Goal: Information Seeking & Learning: Learn about a topic

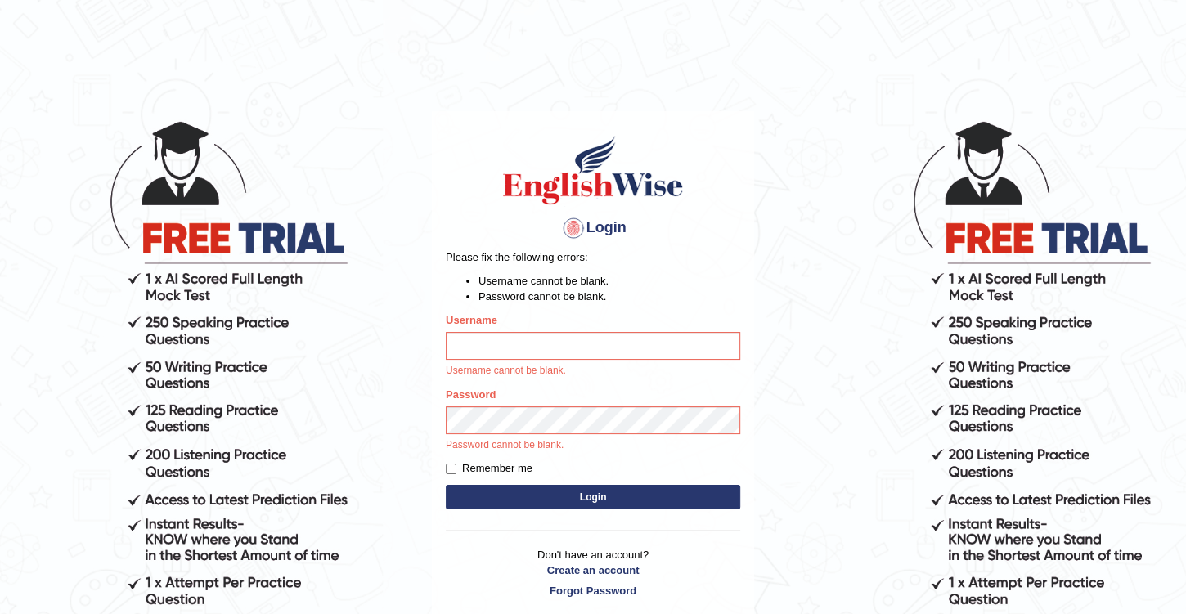
type input "Benali"
click at [549, 344] on input "Benali" at bounding box center [593, 346] width 294 height 28
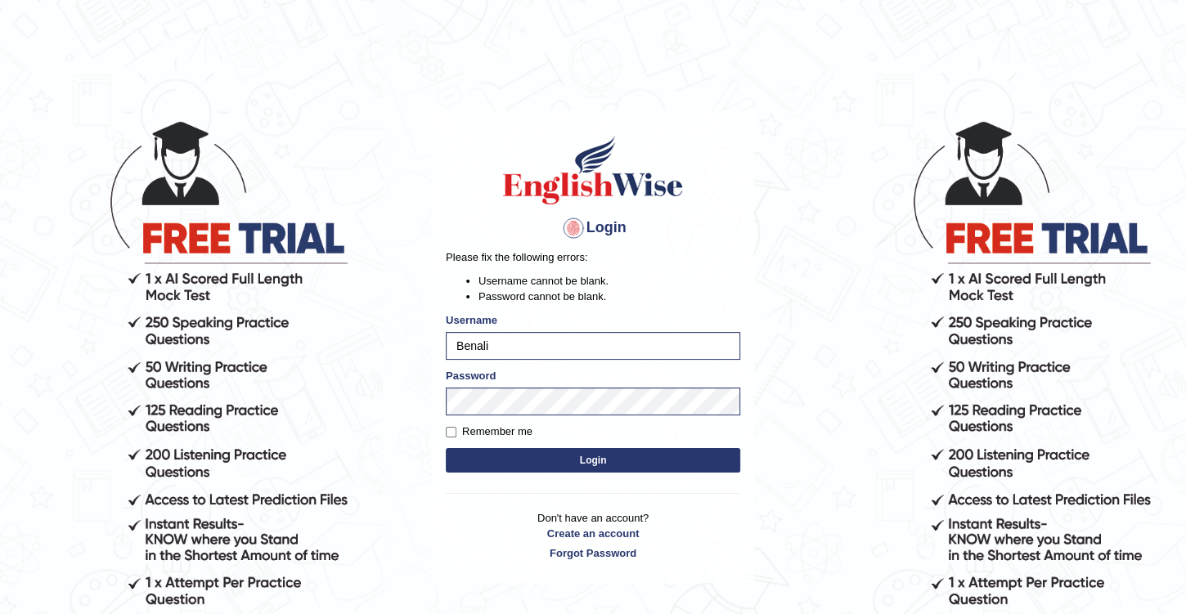
click at [611, 458] on button "Login" at bounding box center [593, 460] width 294 height 25
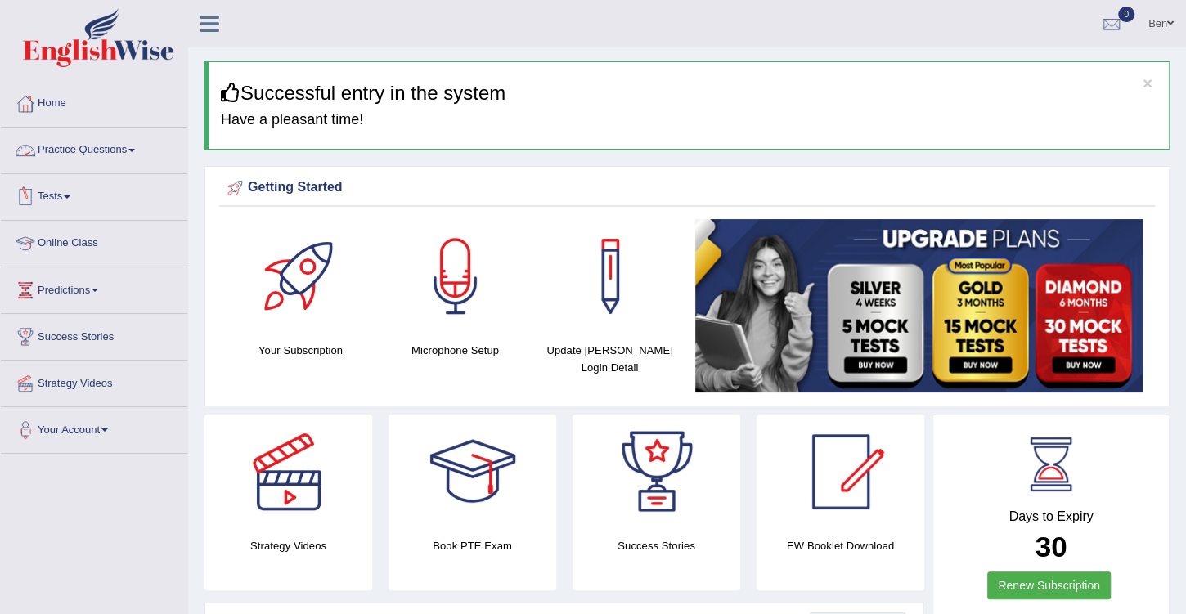
click at [128, 150] on link "Practice Questions" at bounding box center [94, 148] width 186 height 41
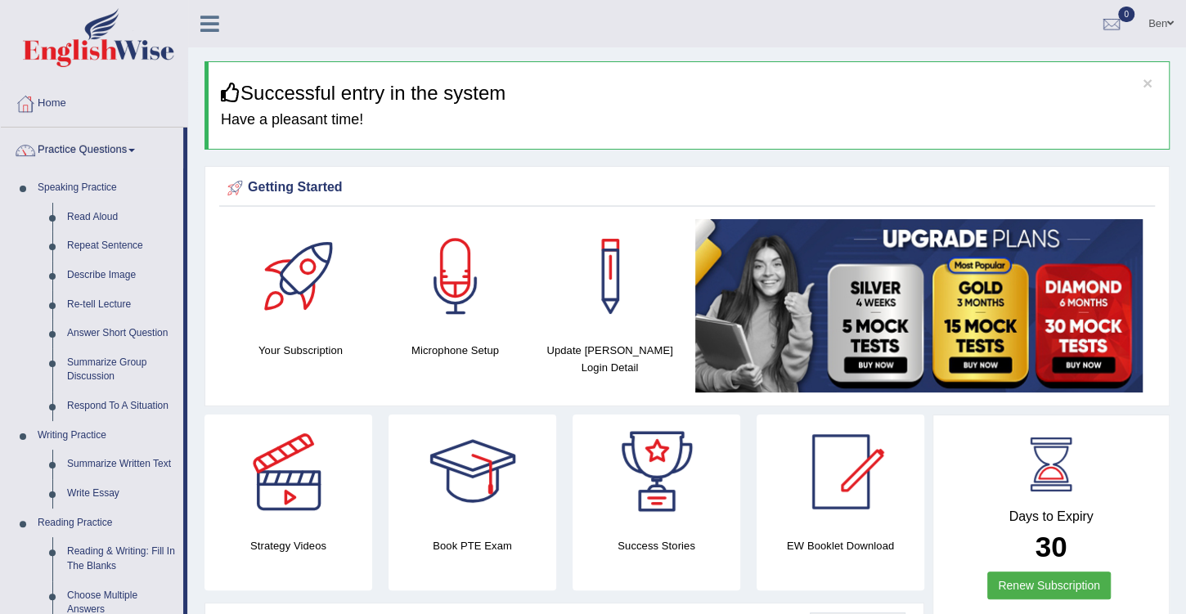
click at [126, 150] on link "Practice Questions" at bounding box center [92, 148] width 182 height 41
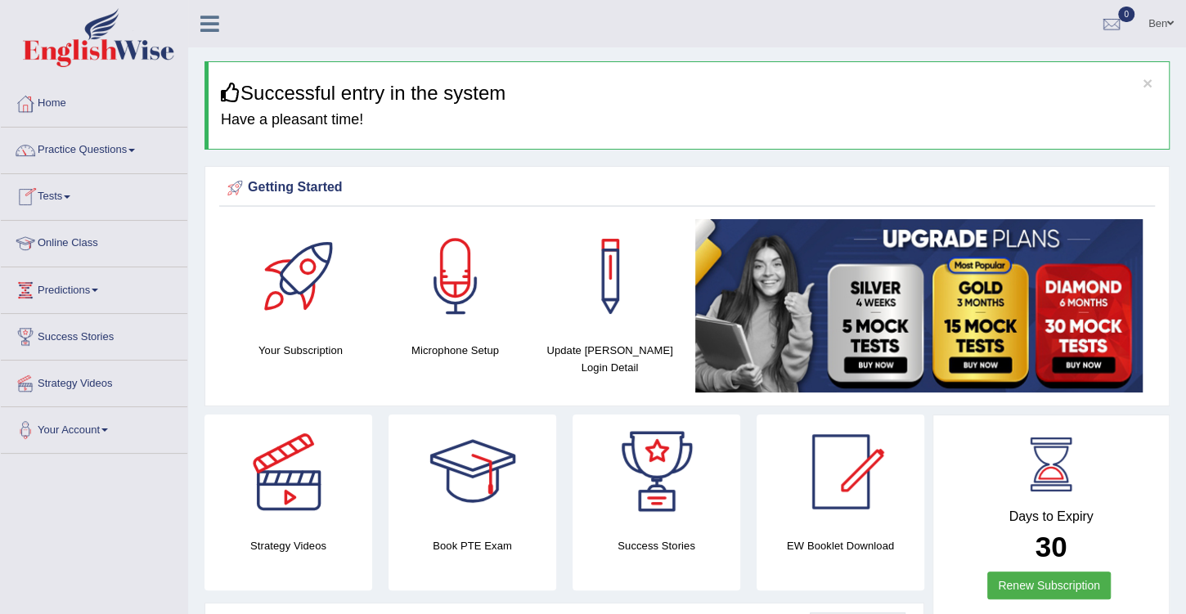
click at [80, 240] on link "Online Class" at bounding box center [94, 241] width 186 height 41
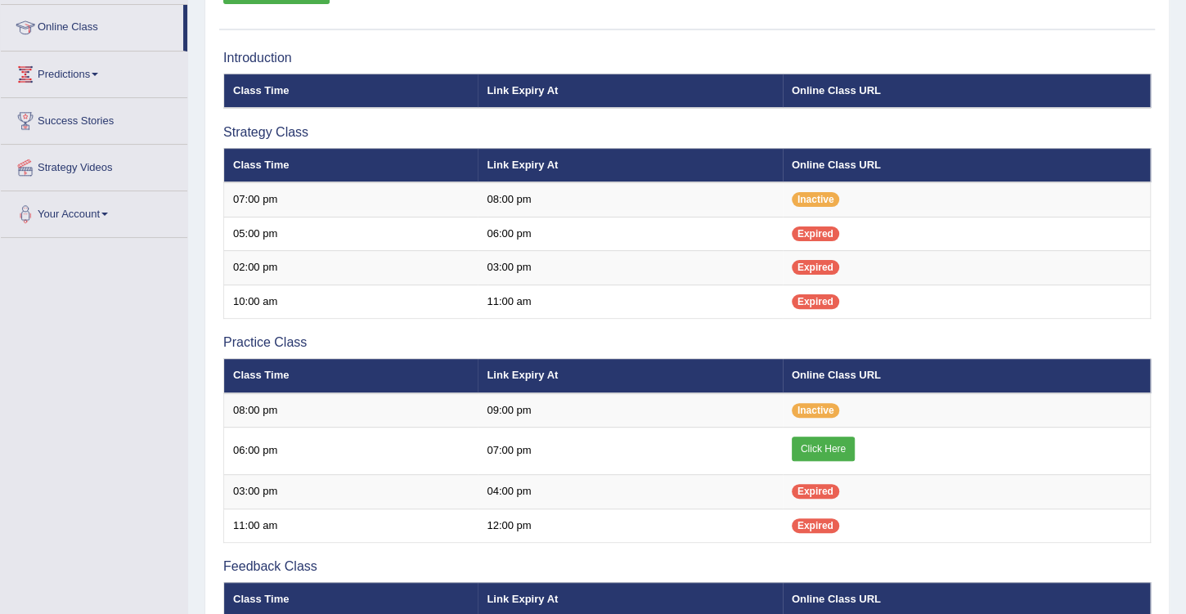
scroll to position [140, 0]
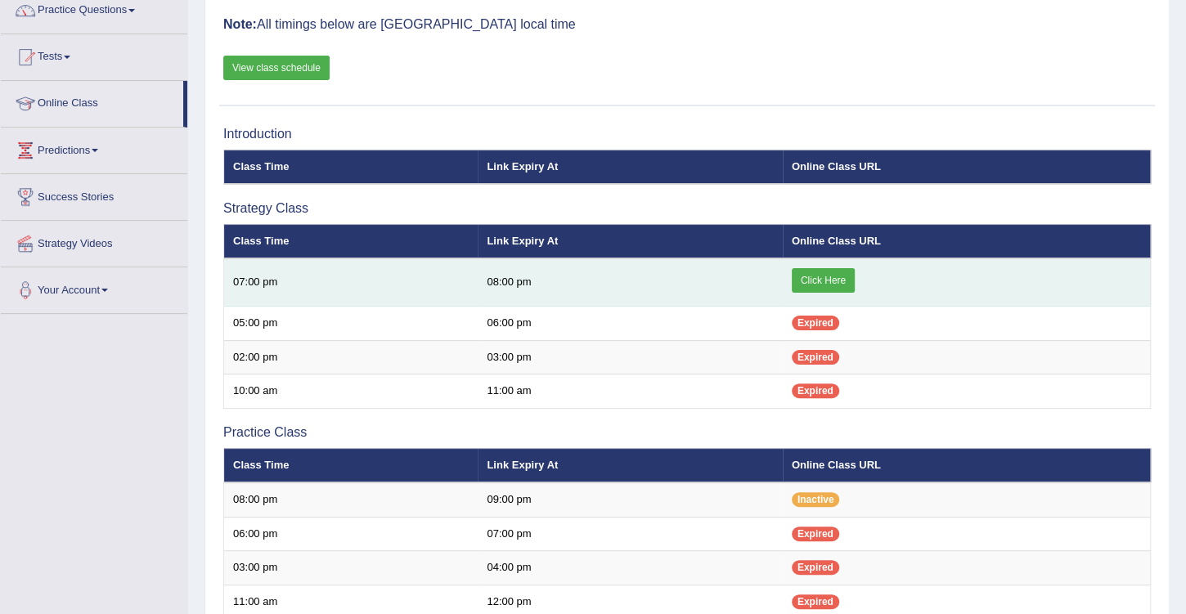
click at [812, 279] on link "Click Here" at bounding box center [823, 280] width 63 height 25
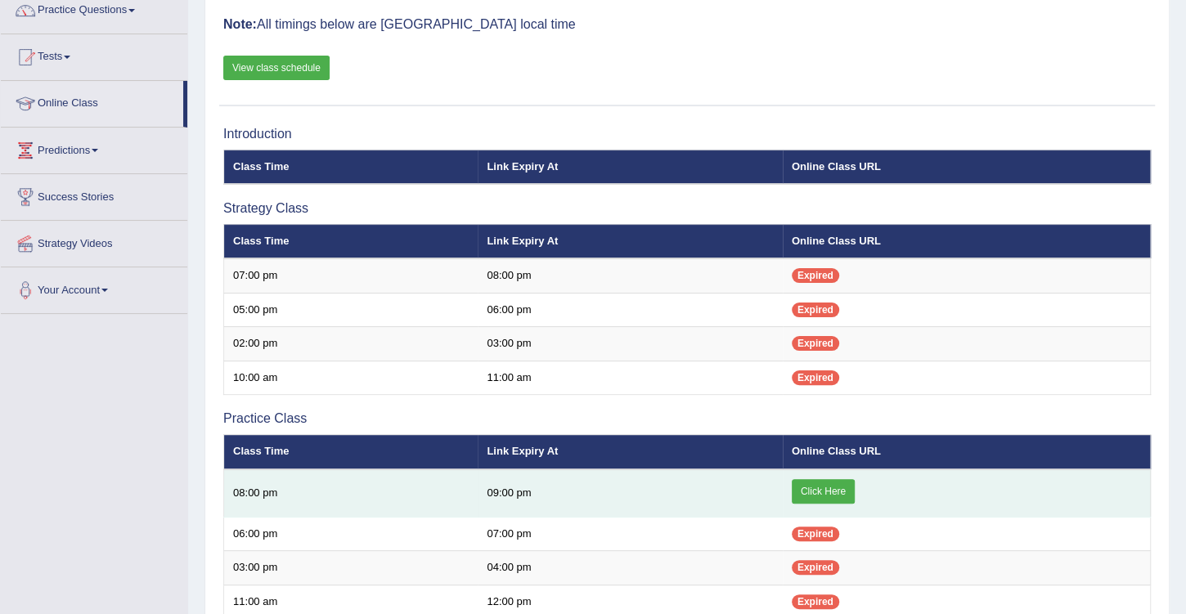
click at [828, 488] on link "Click Here" at bounding box center [823, 491] width 63 height 25
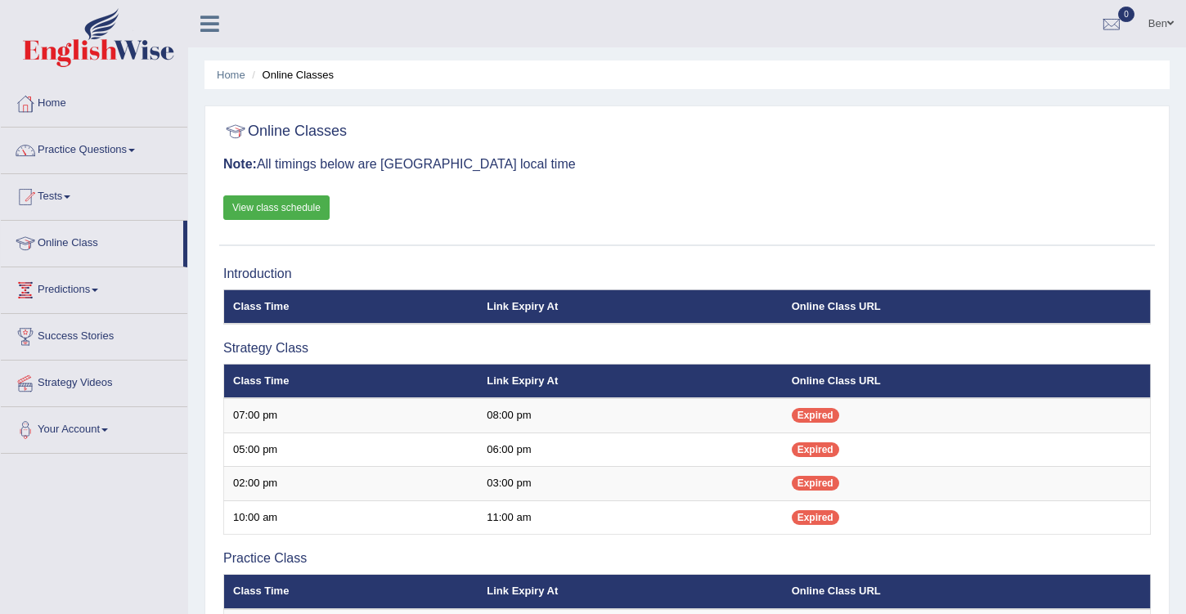
scroll to position [140, 0]
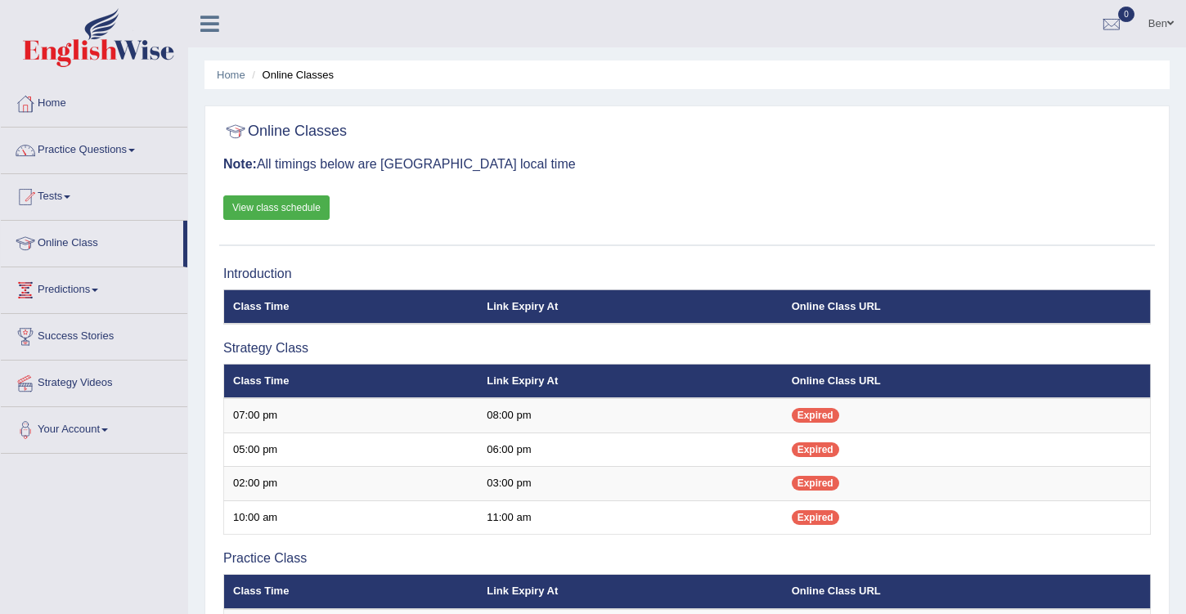
scroll to position [140, 0]
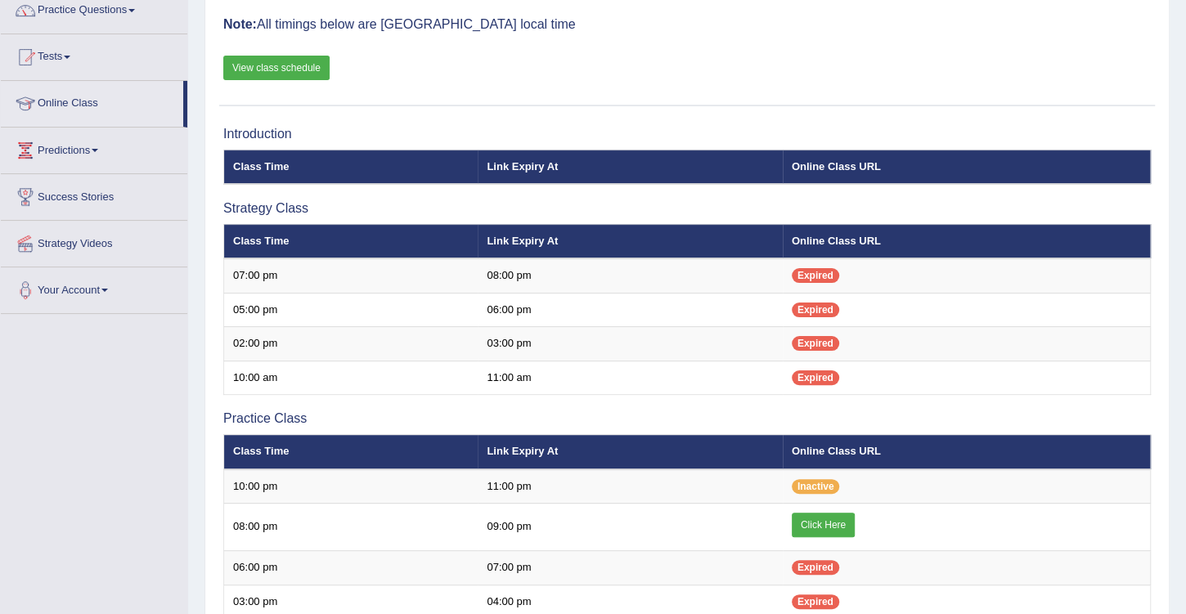
scroll to position [140, 0]
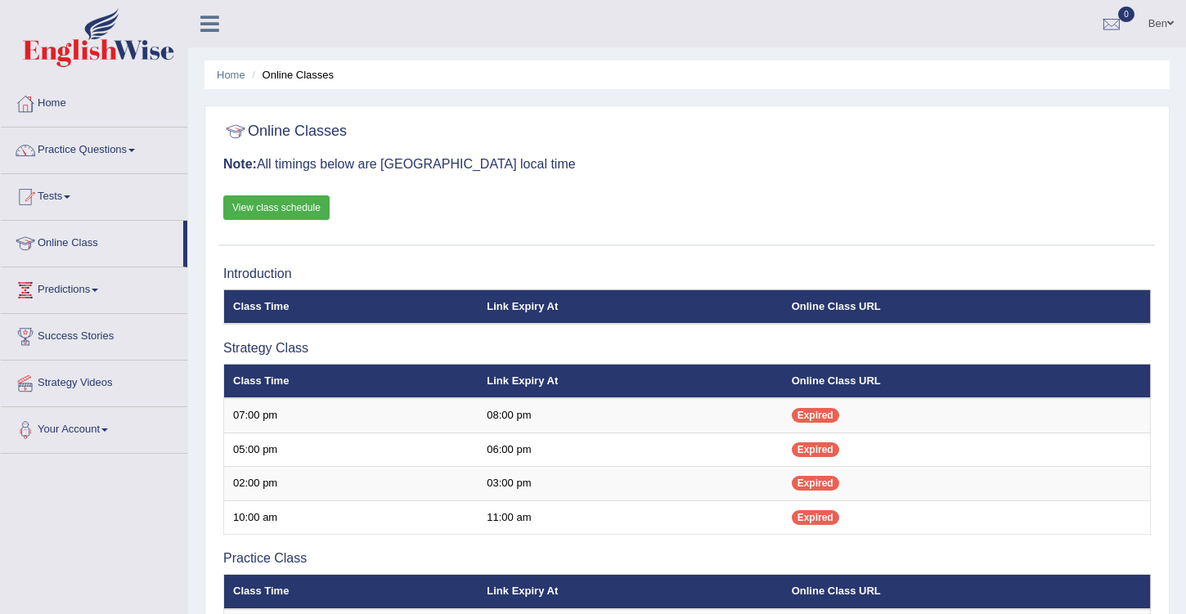
scroll to position [140, 0]
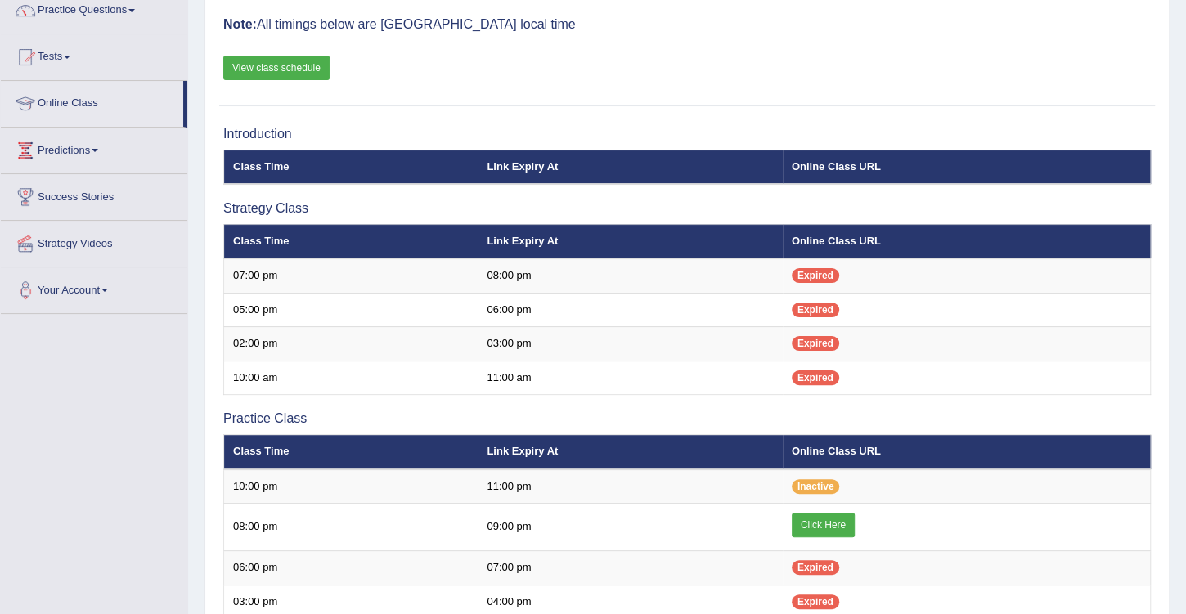
scroll to position [140, 0]
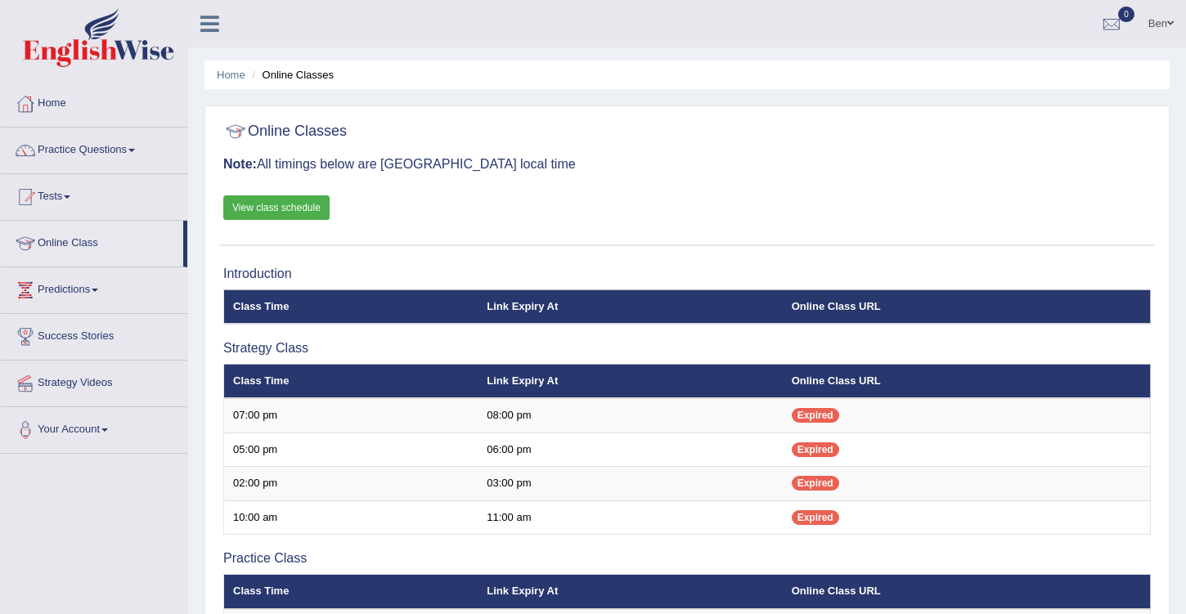
scroll to position [140, 0]
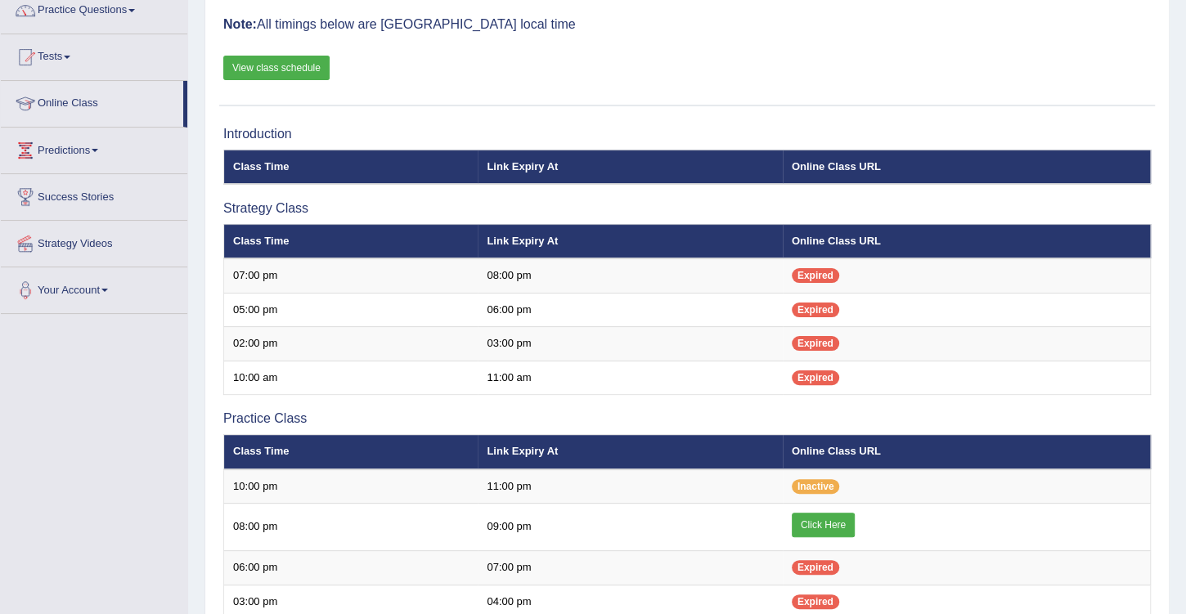
scroll to position [140, 0]
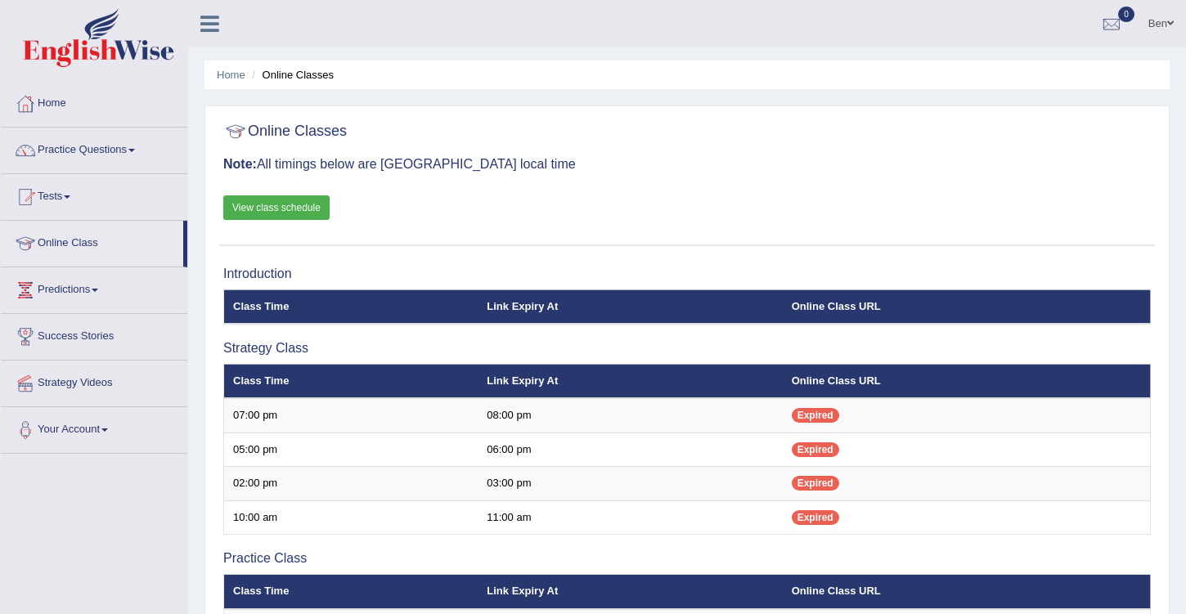
scroll to position [140, 0]
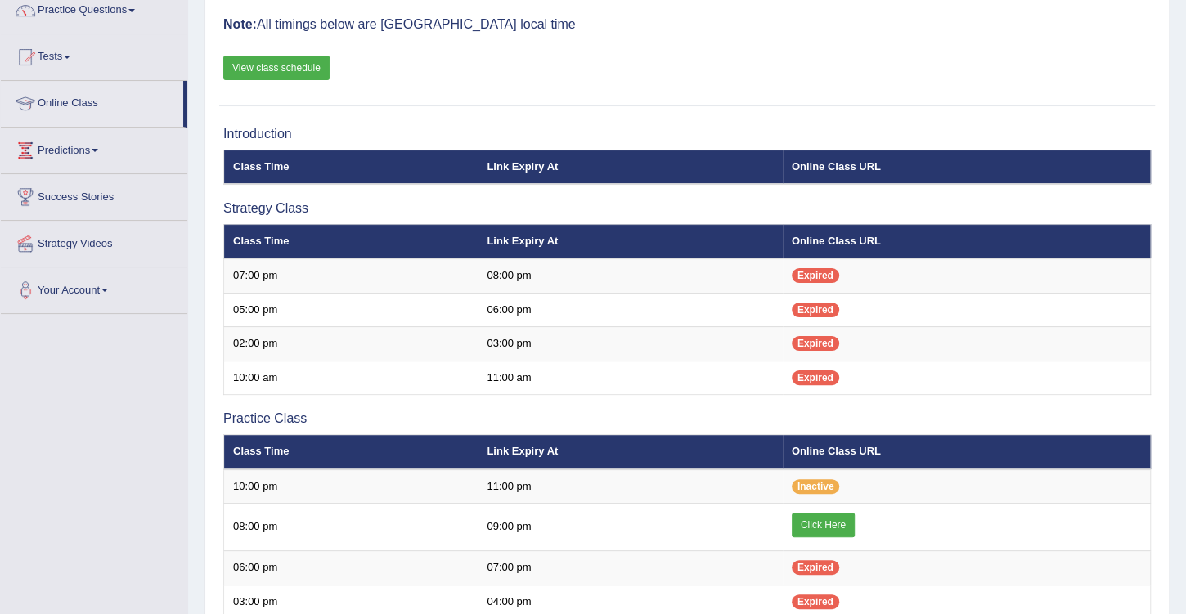
scroll to position [140, 0]
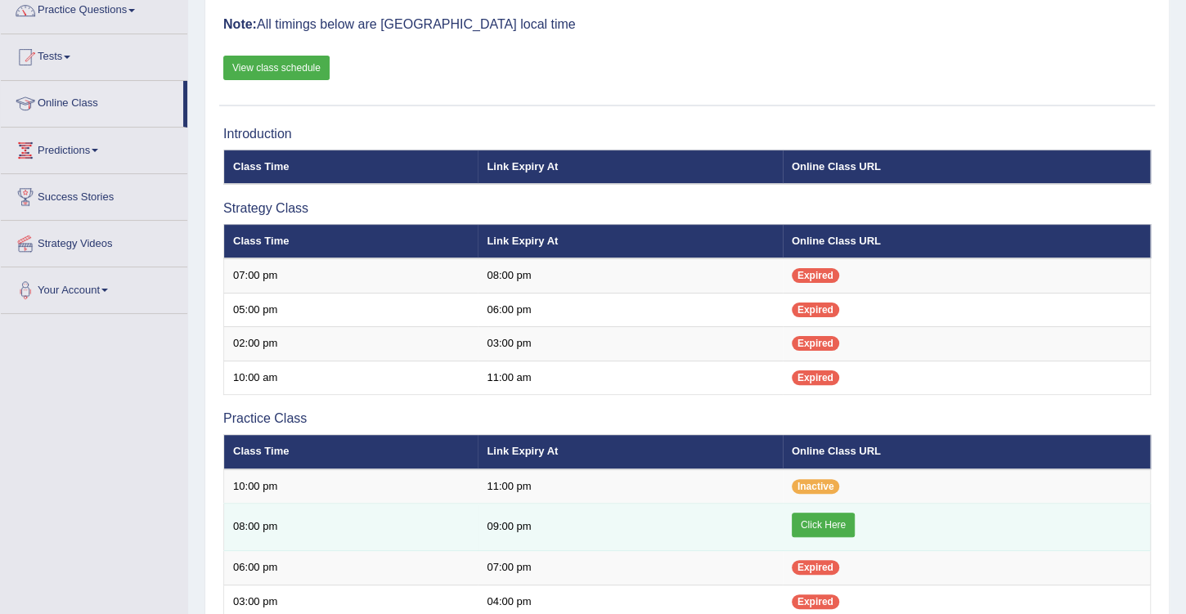
click at [824, 520] on link "Click Here" at bounding box center [823, 525] width 63 height 25
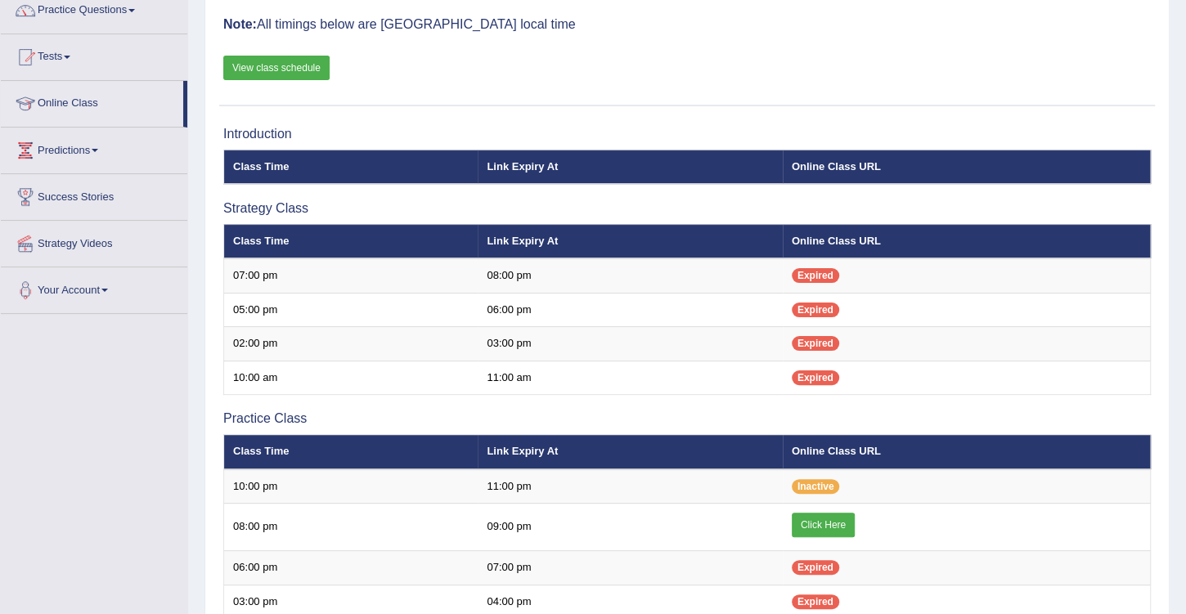
scroll to position [140, 0]
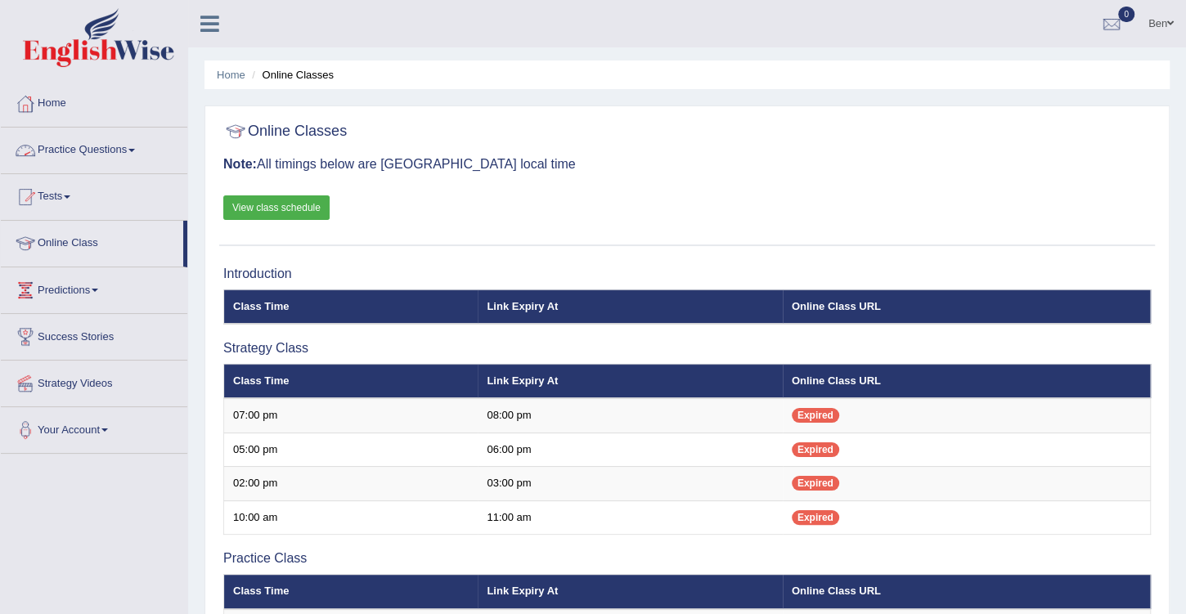
click at [92, 144] on link "Practice Questions" at bounding box center [94, 148] width 186 height 41
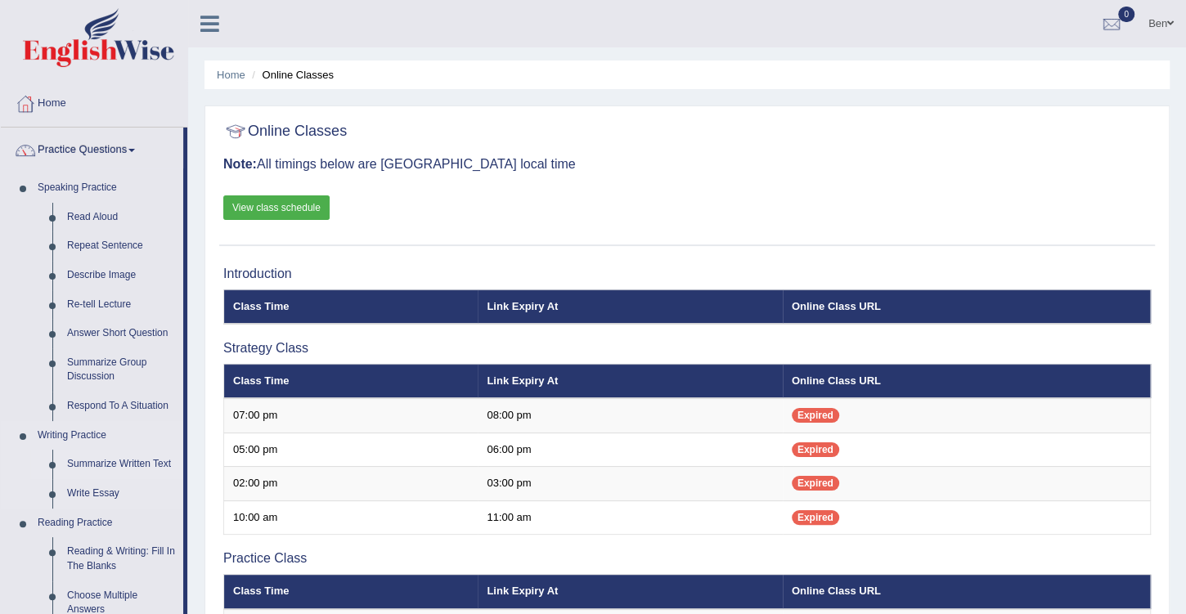
click at [139, 460] on link "Summarize Written Text" at bounding box center [121, 464] width 123 height 29
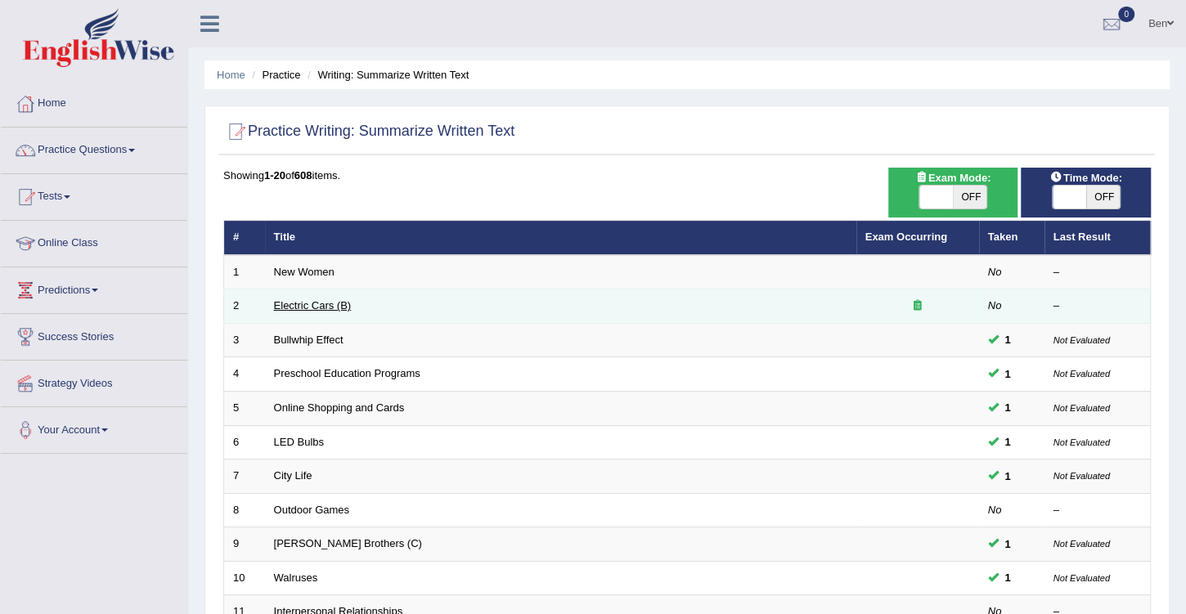
click at [317, 302] on link "Electric Cars (B)" at bounding box center [313, 305] width 78 height 12
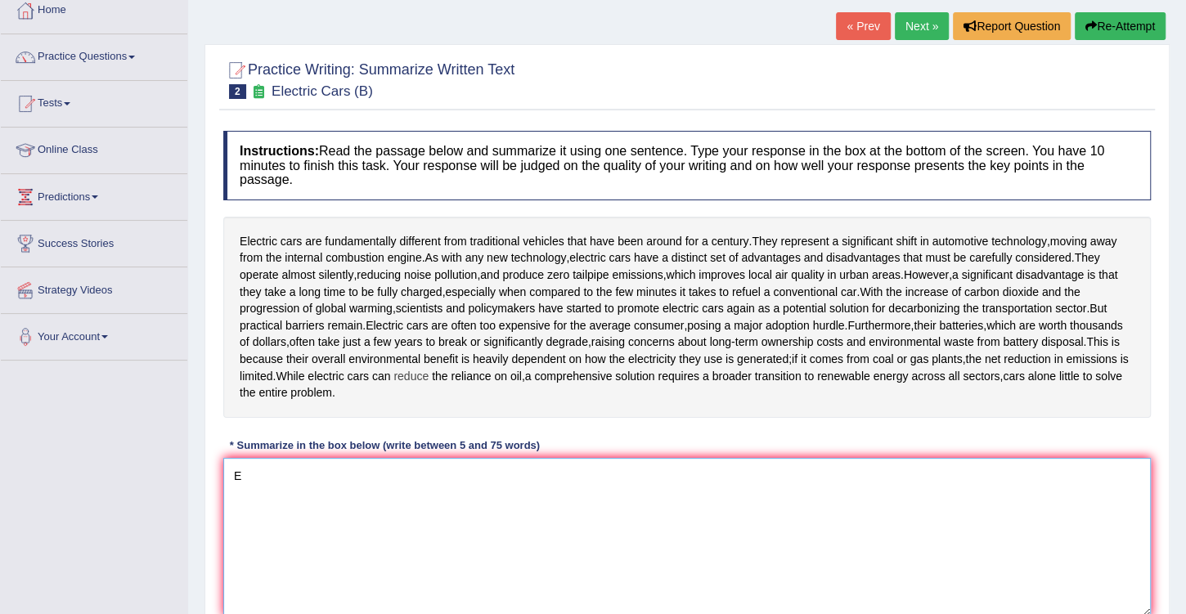
scroll to position [140, 0]
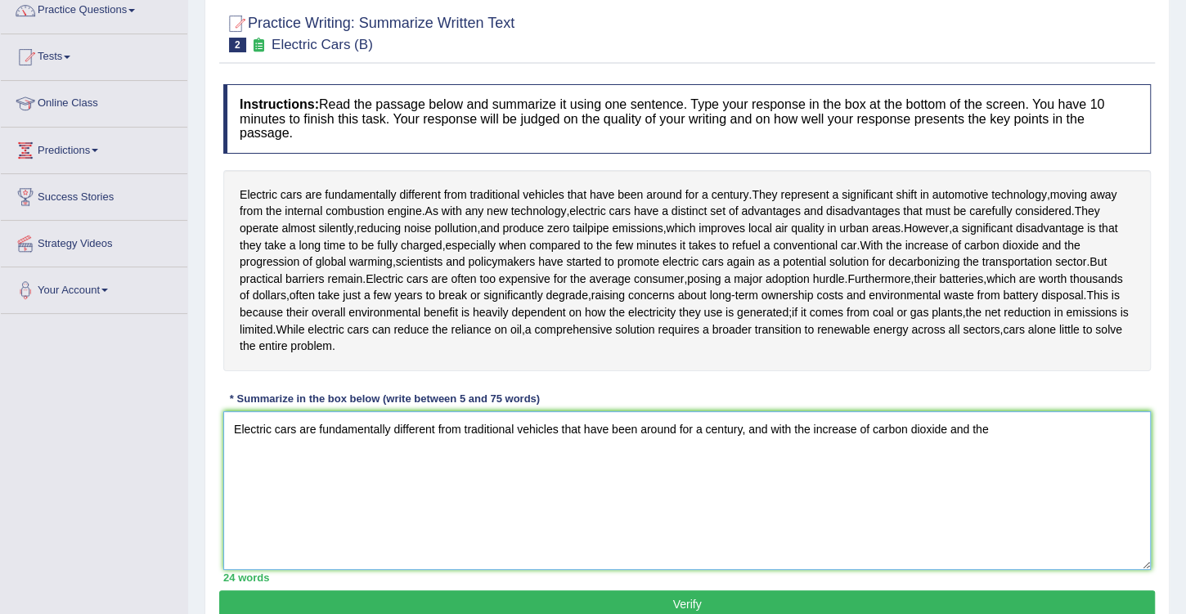
drag, startPoint x: 772, startPoint y: 427, endPoint x: 990, endPoint y: 427, distance: 218.4
click at [990, 427] on textarea "Electric cars are fundamentally different from traditional vehicles that have b…" at bounding box center [686, 490] width 927 height 159
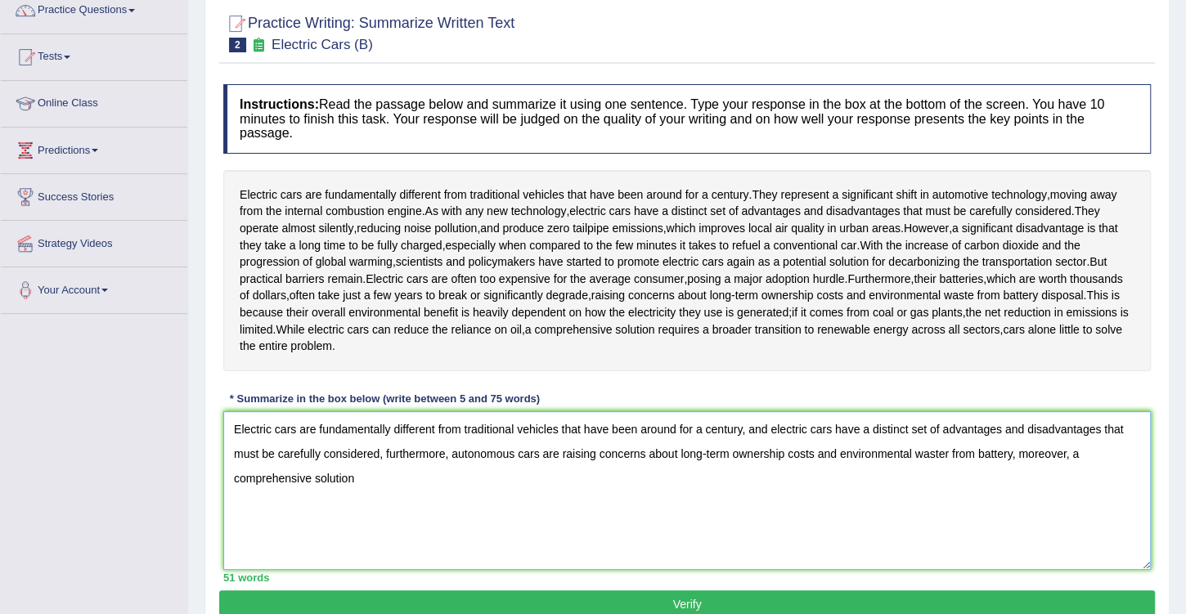
click at [1084, 456] on textarea "Electric cars are fundamentally different from traditional vehicles that have b…" at bounding box center [686, 490] width 927 height 159
click at [577, 481] on textarea "Electric cars are fundamentally different from traditional vehicles that have b…" at bounding box center [686, 490] width 927 height 159
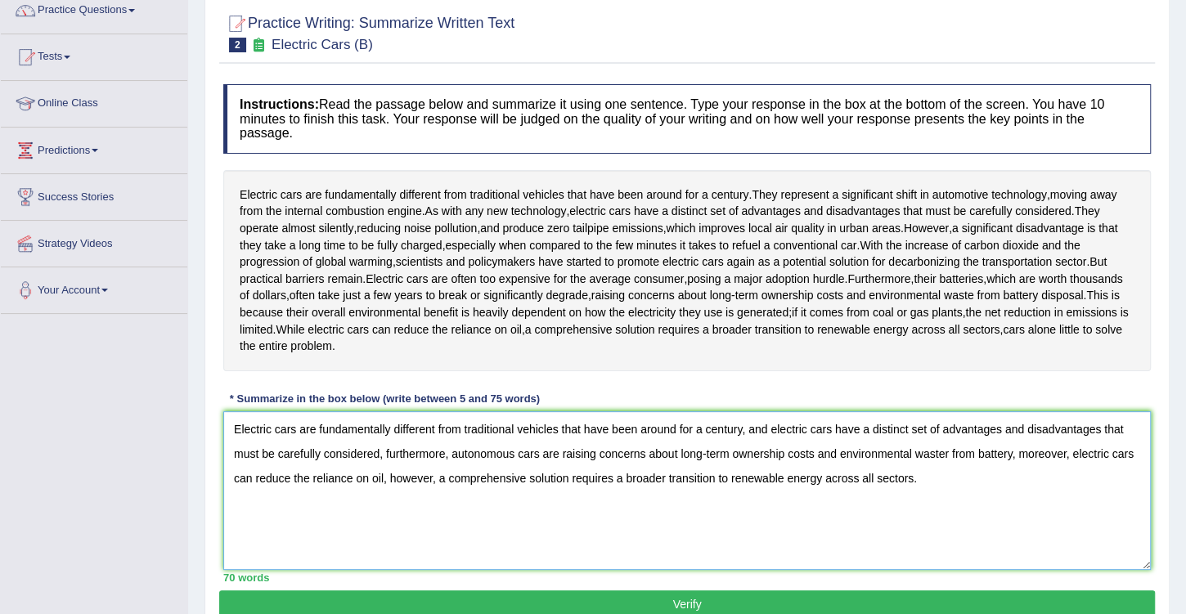
click at [950, 452] on textarea "Electric cars are fundamentally different from traditional vehicles that have b…" at bounding box center [686, 490] width 927 height 159
click at [922, 479] on textarea "Electric cars are fundamentally different from traditional vehicles that have b…" at bounding box center [686, 490] width 927 height 159
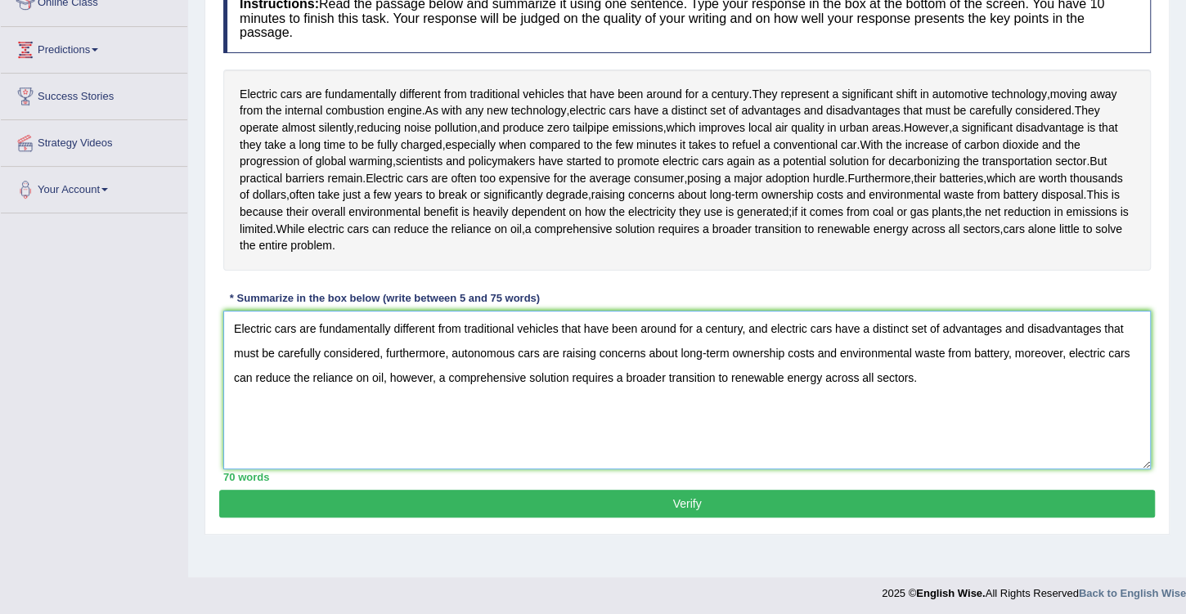
scroll to position [245, 0]
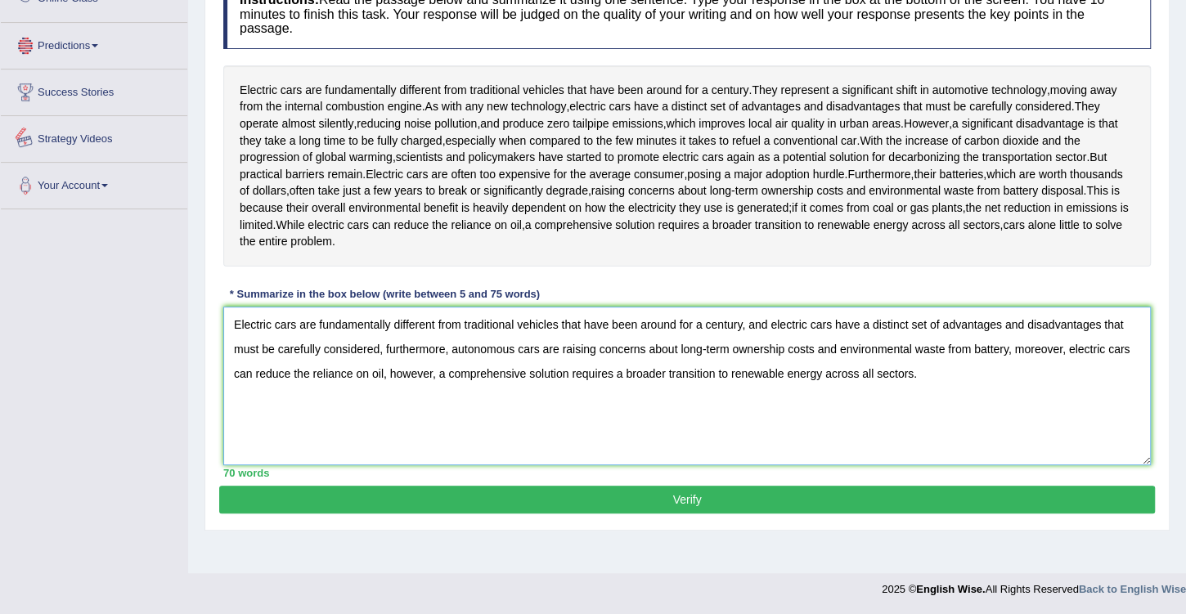
type textarea "Electric cars are fundamentally different from traditional vehicles that have b…"
click at [715, 493] on button "Verify" at bounding box center [687, 500] width 936 height 28
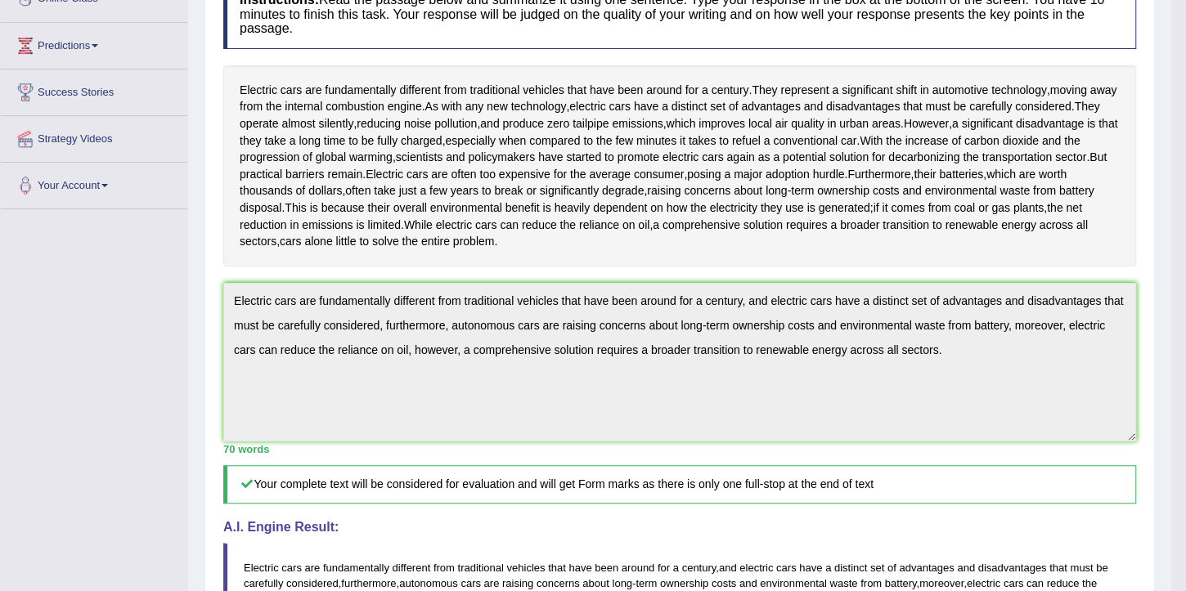
scroll to position [279, 0]
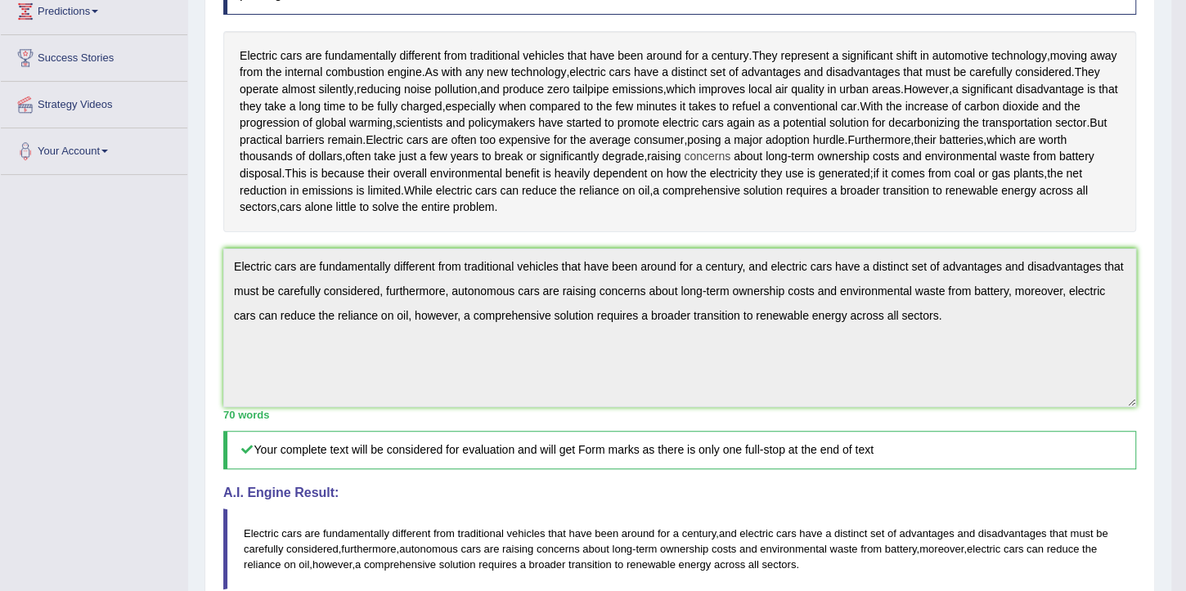
drag, startPoint x: 803, startPoint y: 157, endPoint x: 859, endPoint y: 155, distance: 55.7
click at [859, 155] on div "Electric cars are fundamentally different from traditional vehicles that have b…" at bounding box center [679, 131] width 913 height 201
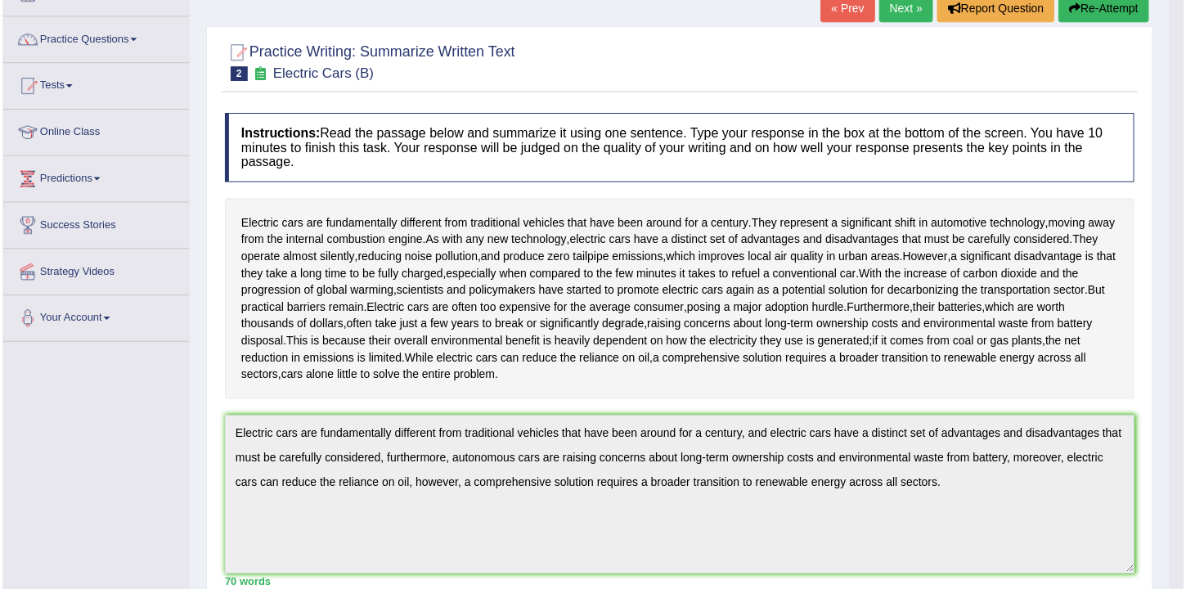
scroll to position [0, 0]
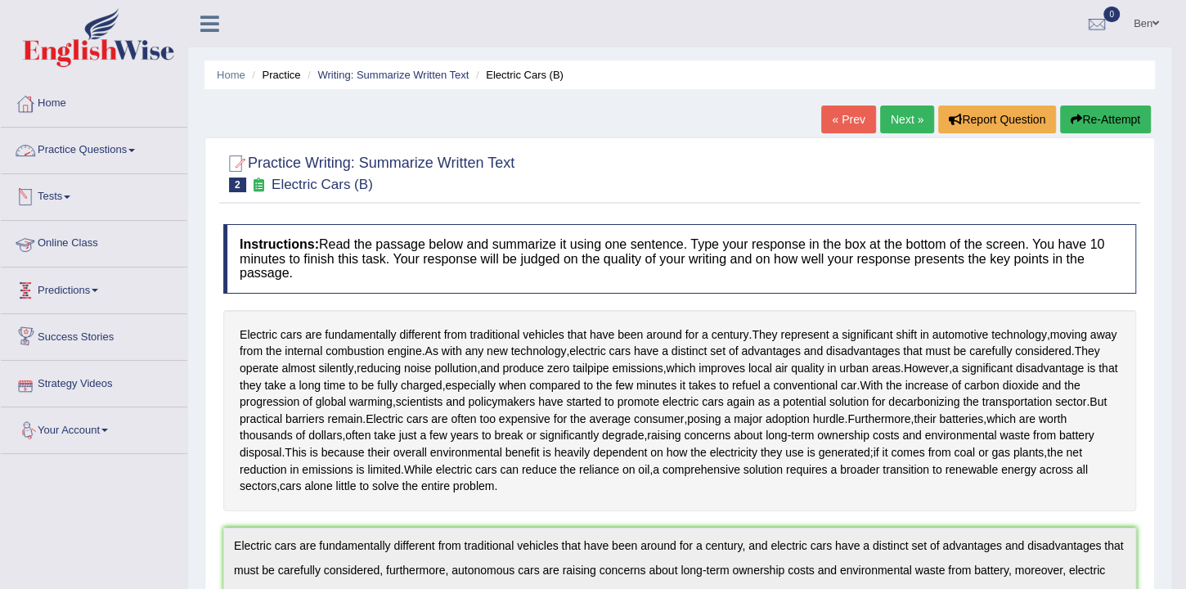
click at [93, 147] on link "Practice Questions" at bounding box center [94, 148] width 186 height 41
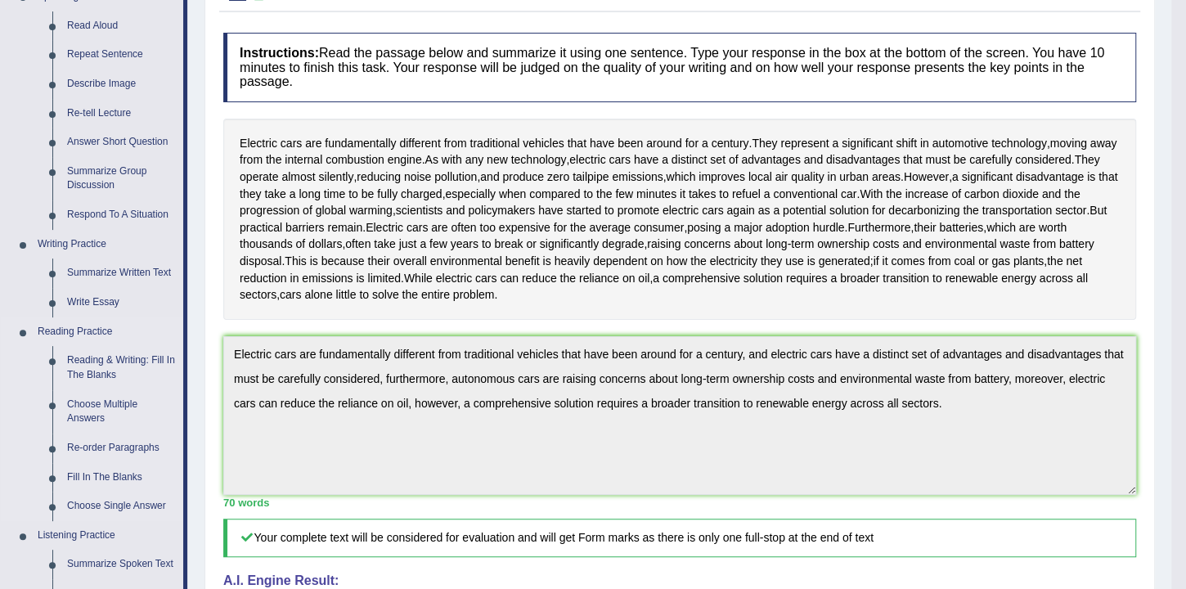
scroll to position [233, 0]
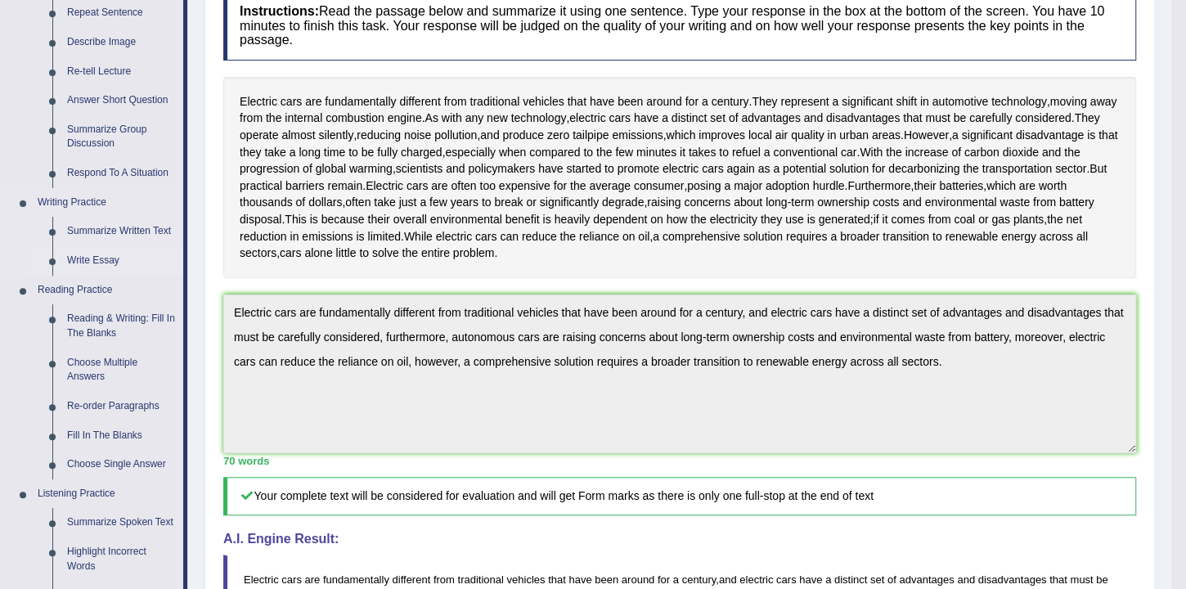
click at [103, 256] on link "Write Essay" at bounding box center [121, 260] width 123 height 29
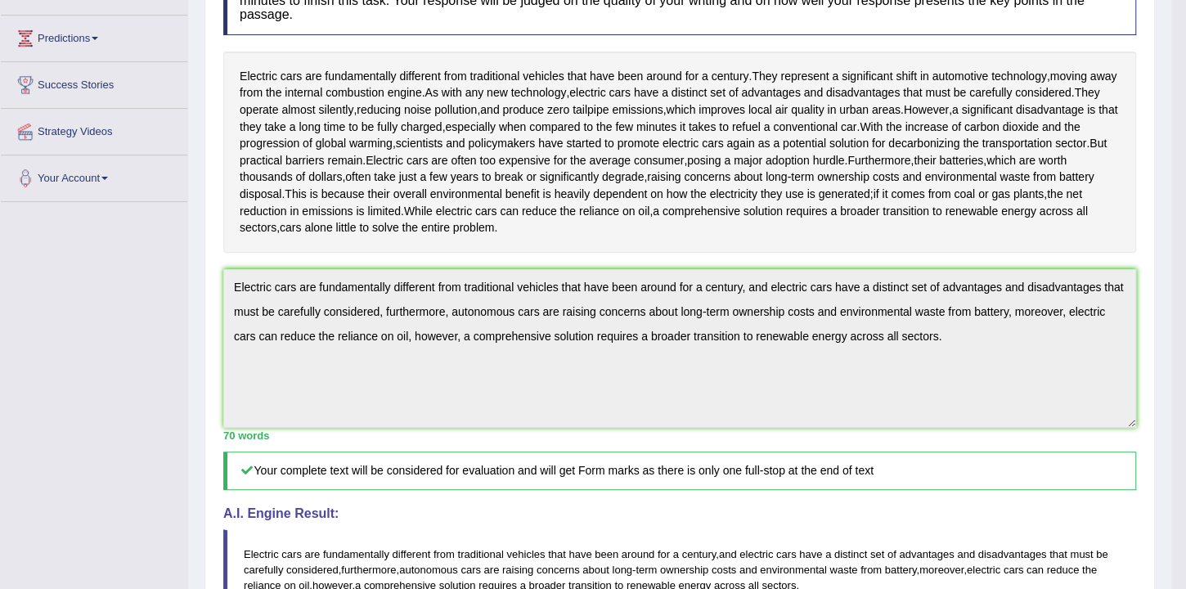
scroll to position [331, 0]
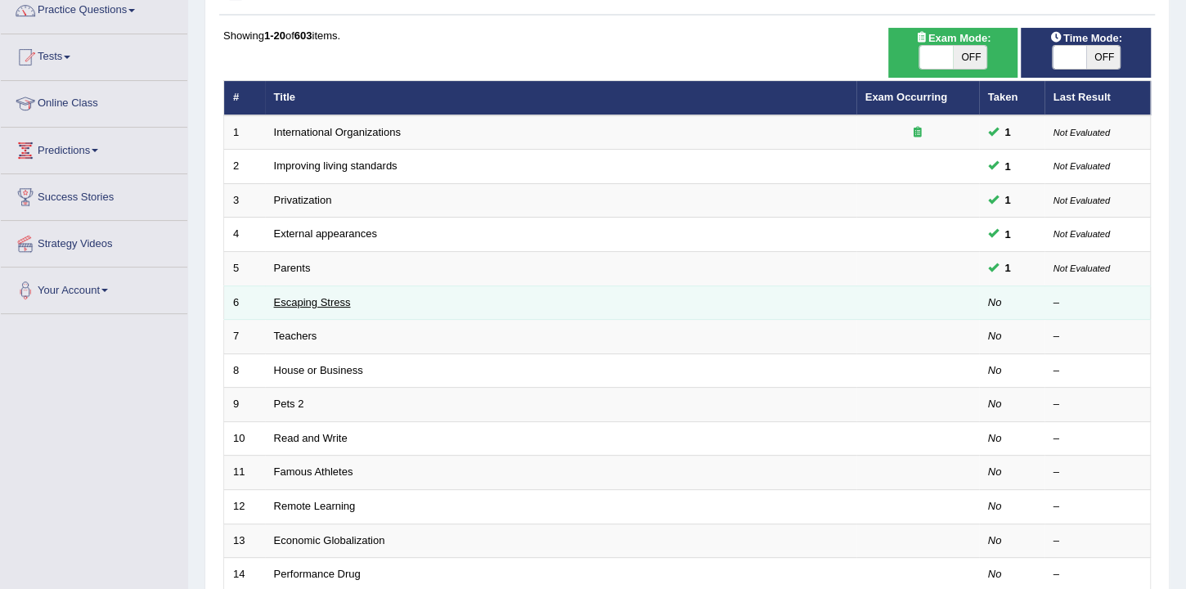
click at [321, 298] on link "Escaping Stress" at bounding box center [312, 302] width 77 height 12
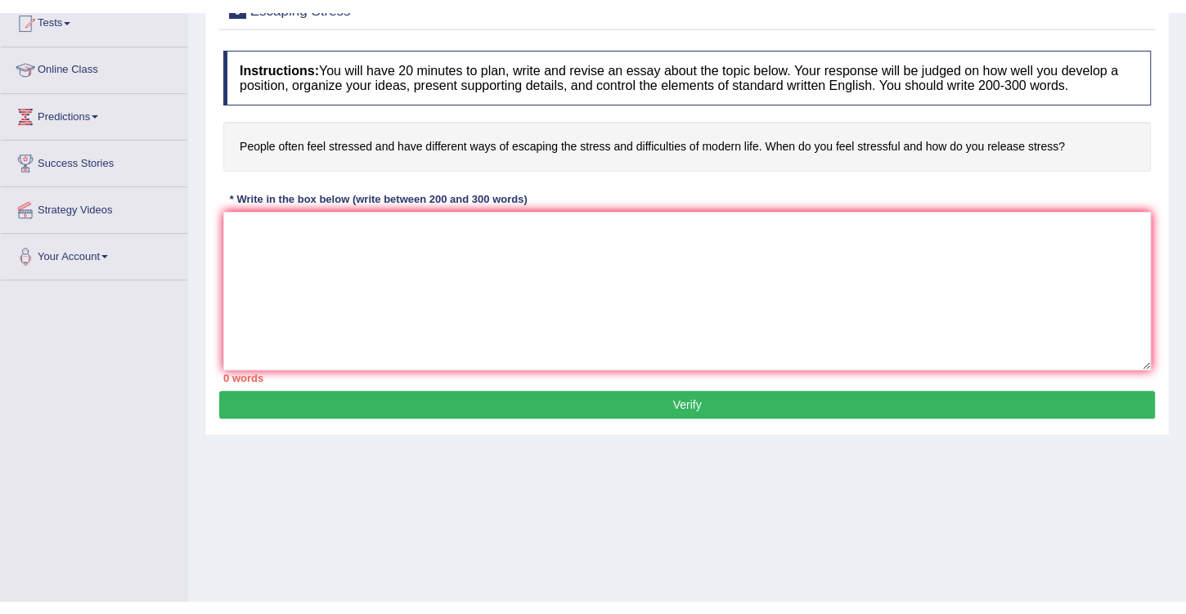
scroll to position [186, 0]
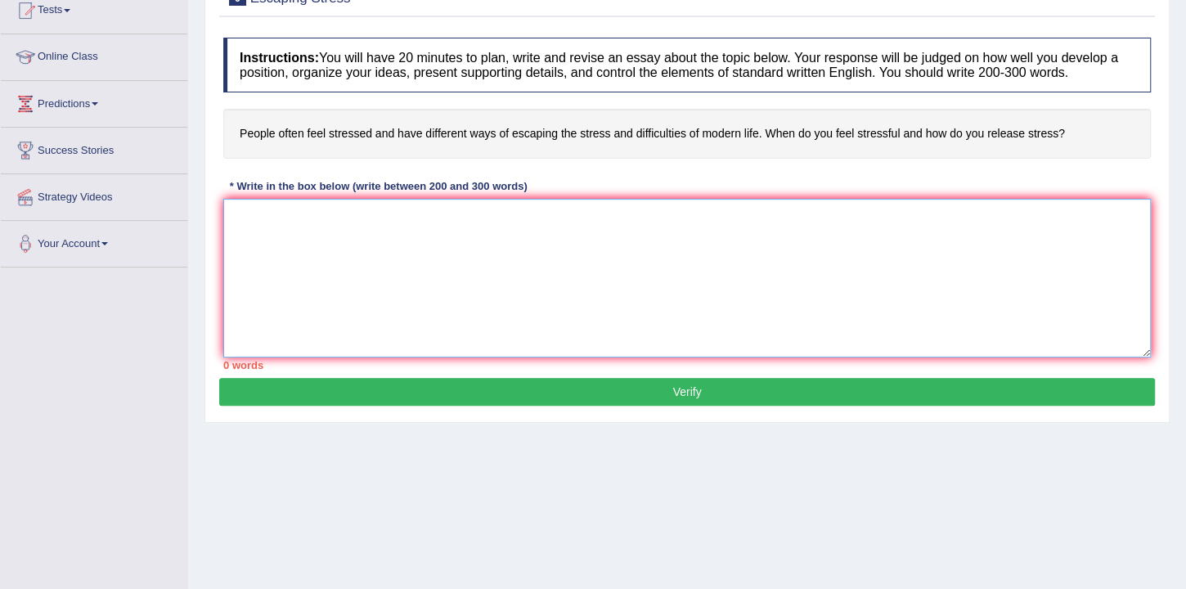
click at [275, 214] on textarea at bounding box center [686, 278] width 927 height 159
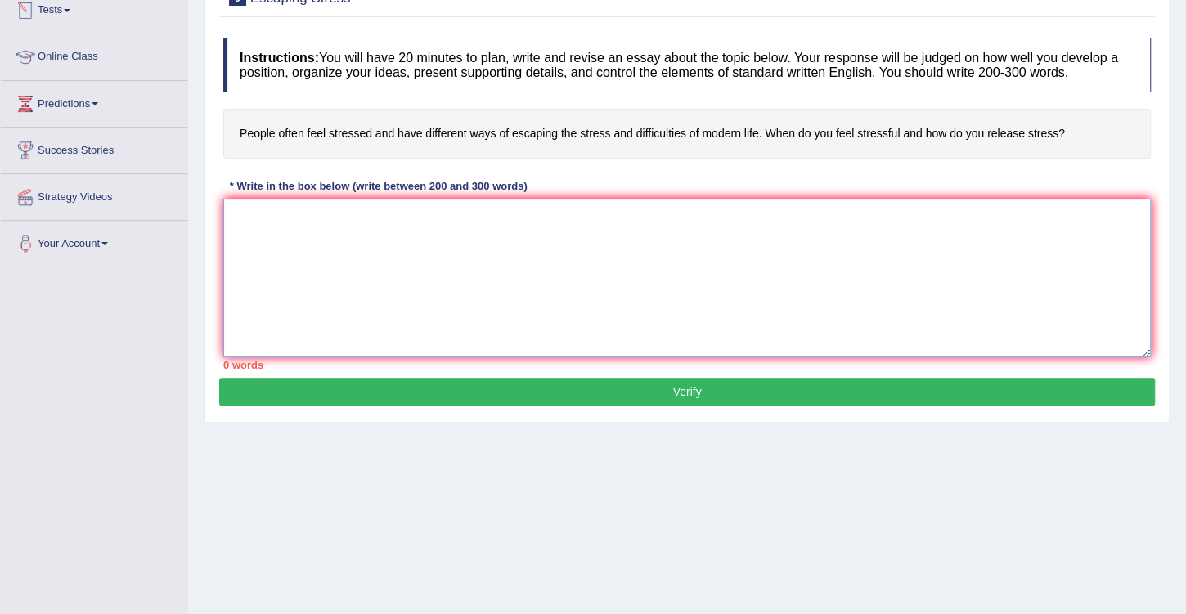
click at [268, 211] on textarea at bounding box center [686, 278] width 927 height 159
paste textarea "The increasing influence of social media on our lives has ignited numerous disc…"
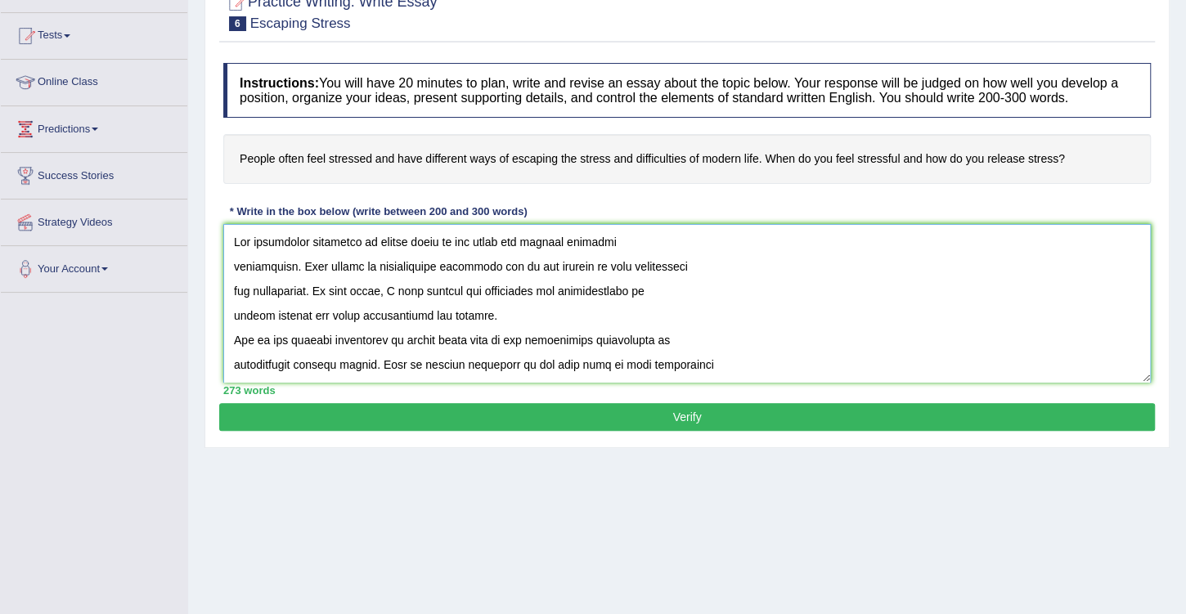
scroll to position [140, 0]
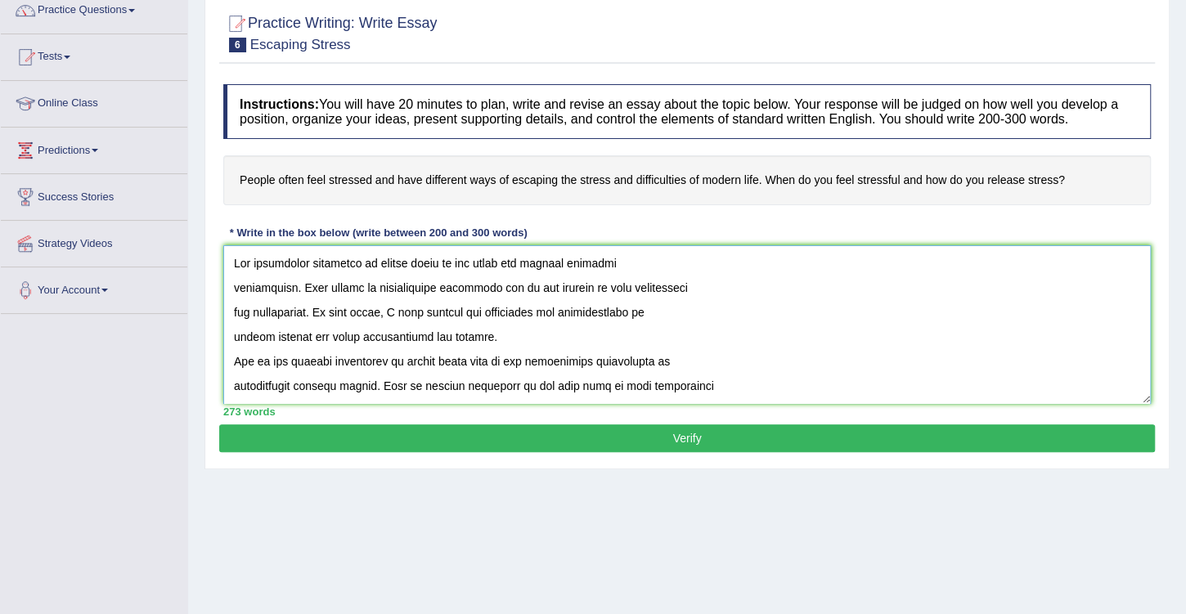
click at [423, 263] on textarea at bounding box center [686, 324] width 927 height 159
drag, startPoint x: 411, startPoint y: 263, endPoint x: 373, endPoint y: 260, distance: 37.8
click at [373, 260] on textarea at bounding box center [686, 324] width 927 height 159
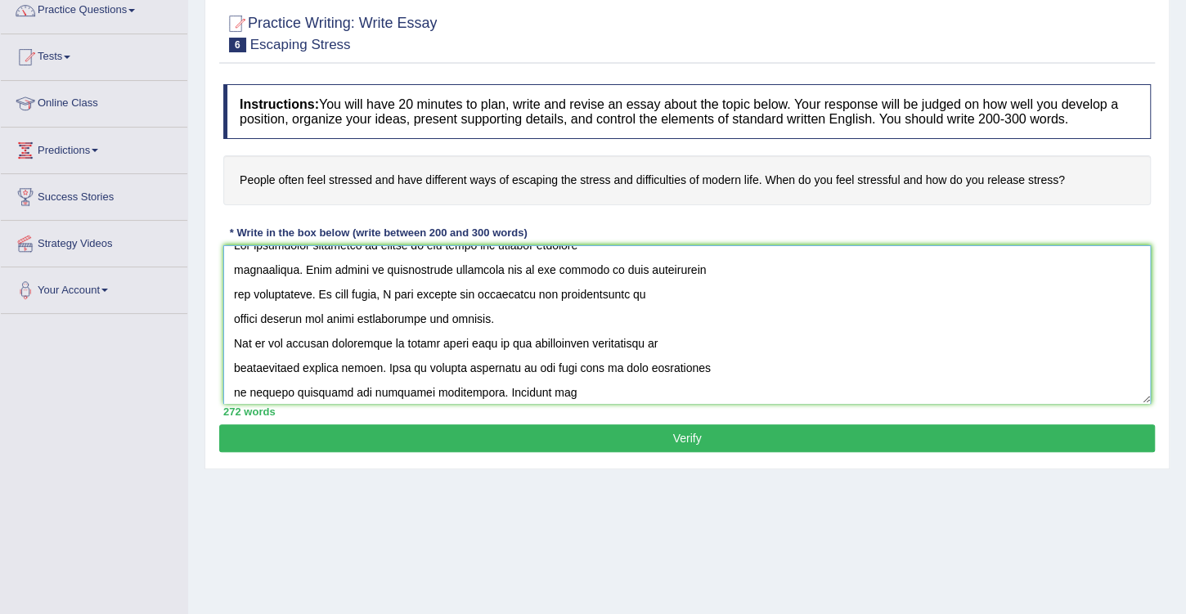
scroll to position [47, 0]
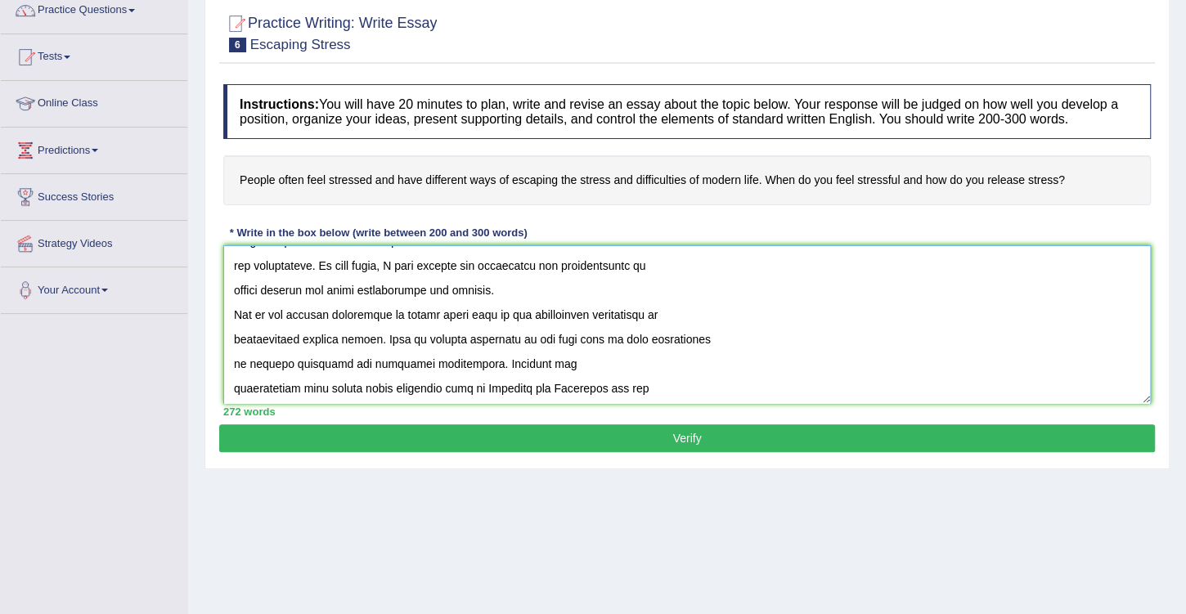
click at [511, 263] on textarea at bounding box center [686, 324] width 927 height 159
click at [581, 265] on textarea at bounding box center [686, 324] width 927 height 159
drag, startPoint x: 307, startPoint y: 289, endPoint x: 234, endPoint y: 289, distance: 72.8
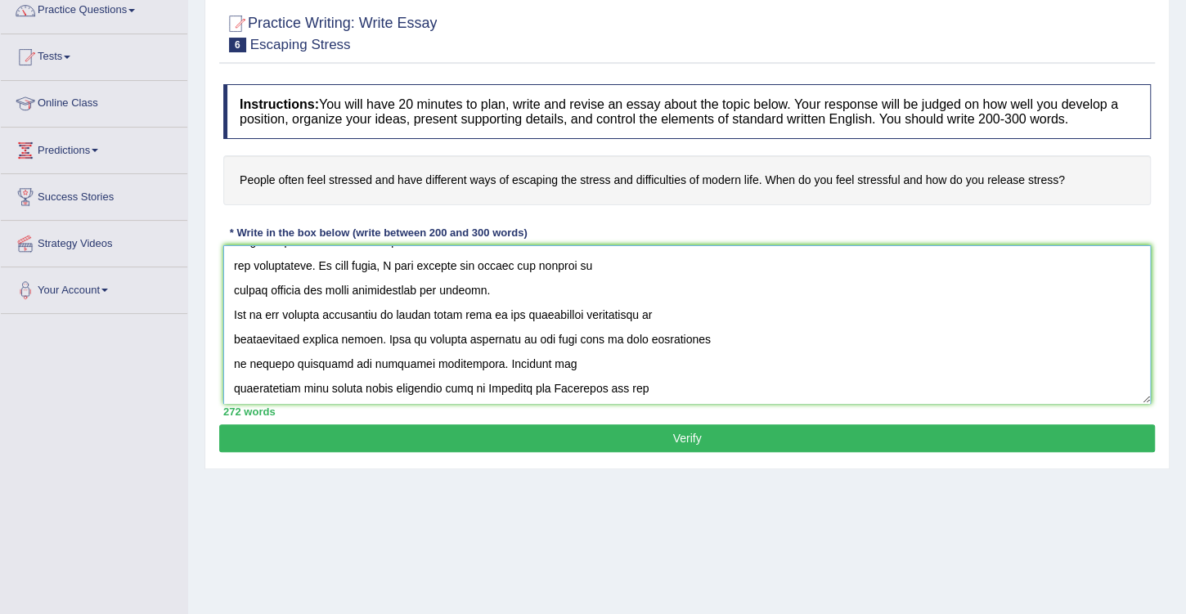
click at [234, 289] on textarea at bounding box center [686, 324] width 927 height 159
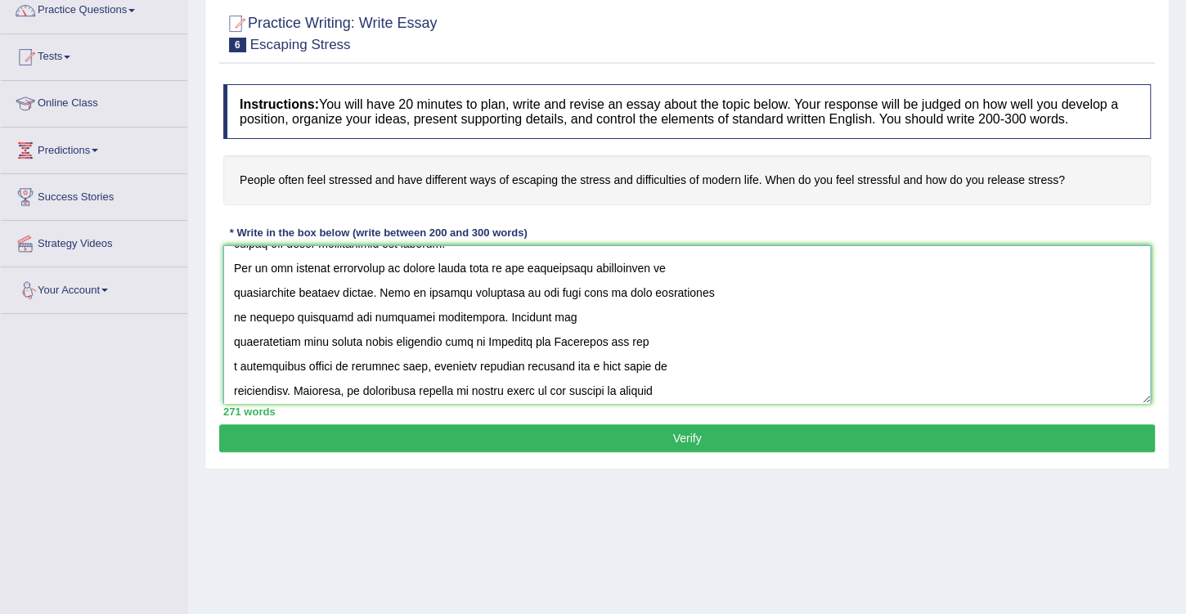
click at [352, 263] on textarea at bounding box center [686, 324] width 927 height 159
drag, startPoint x: 447, startPoint y: 267, endPoint x: 383, endPoint y: 263, distance: 64.7
click at [382, 263] on textarea at bounding box center [686, 324] width 927 height 159
click at [551, 278] on textarea at bounding box center [686, 324] width 927 height 159
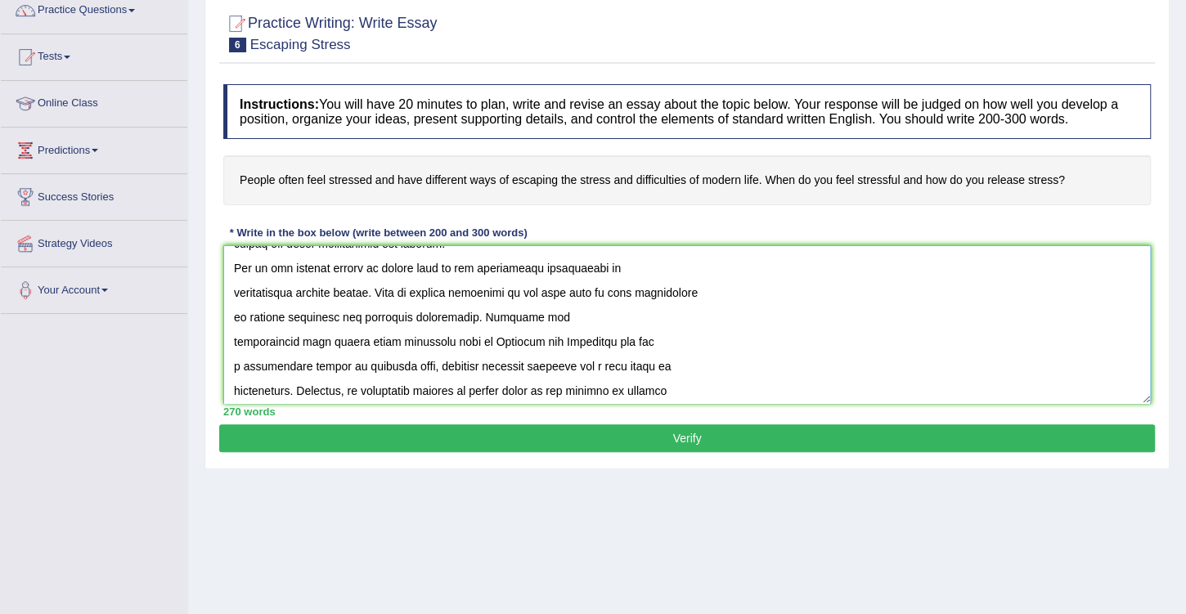
click at [325, 293] on textarea at bounding box center [686, 324] width 927 height 159
click at [579, 266] on textarea at bounding box center [686, 324] width 927 height 159
click at [550, 267] on textarea at bounding box center [686, 324] width 927 height 159
click at [542, 263] on textarea at bounding box center [686, 324] width 927 height 159
click at [590, 266] on textarea at bounding box center [686, 324] width 927 height 159
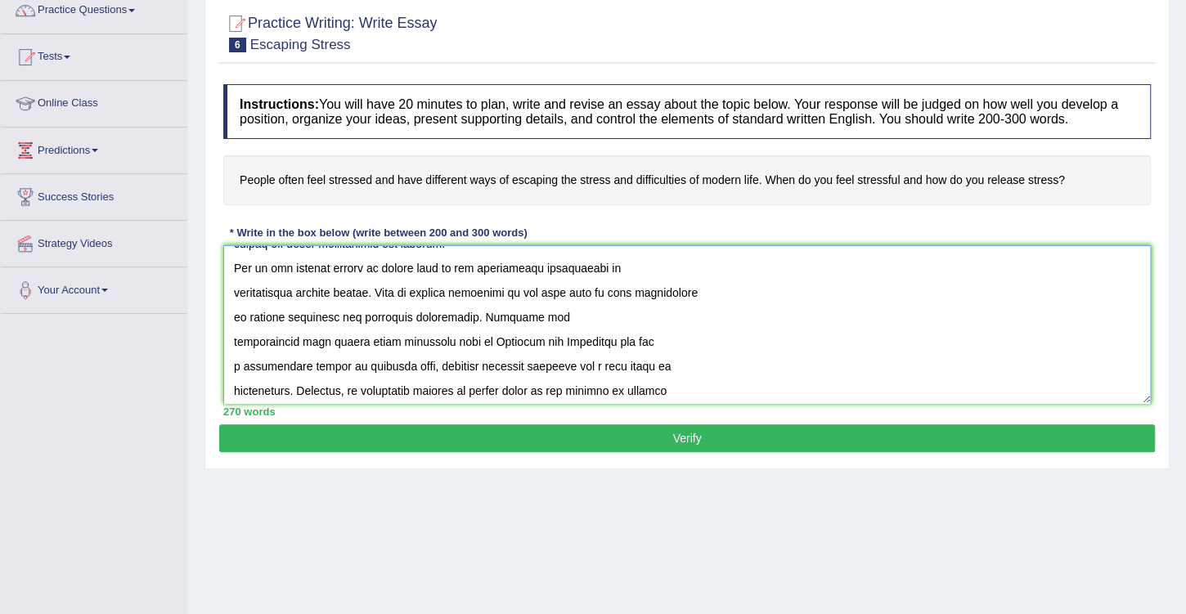
click at [561, 266] on textarea at bounding box center [686, 324] width 927 height 159
drag, startPoint x: 521, startPoint y: 267, endPoint x: 605, endPoint y: 263, distance: 84.3
click at [605, 263] on textarea at bounding box center [686, 324] width 927 height 159
drag, startPoint x: 296, startPoint y: 291, endPoint x: 235, endPoint y: 289, distance: 61.4
click at [235, 289] on textarea at bounding box center [686, 324] width 927 height 159
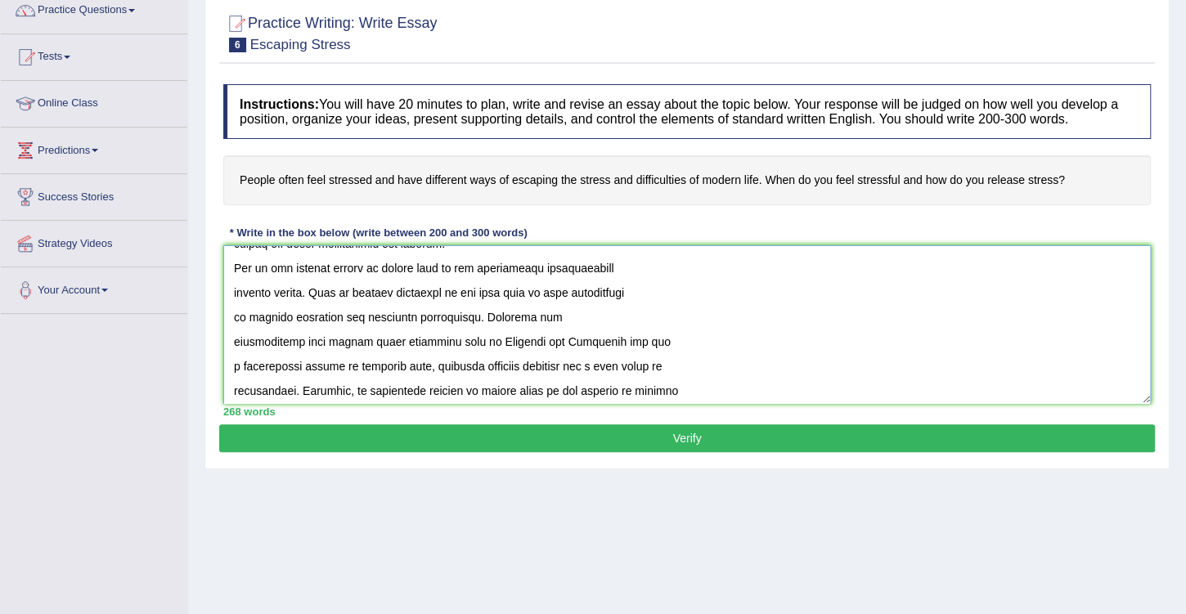
drag, startPoint x: 338, startPoint y: 317, endPoint x: 245, endPoint y: 316, distance: 92.4
click at [245, 316] on textarea at bounding box center [686, 324] width 927 height 159
click at [522, 265] on textarea at bounding box center [686, 324] width 927 height 159
click at [313, 289] on textarea at bounding box center [686, 324] width 927 height 159
click at [335, 290] on textarea at bounding box center [686, 324] width 927 height 159
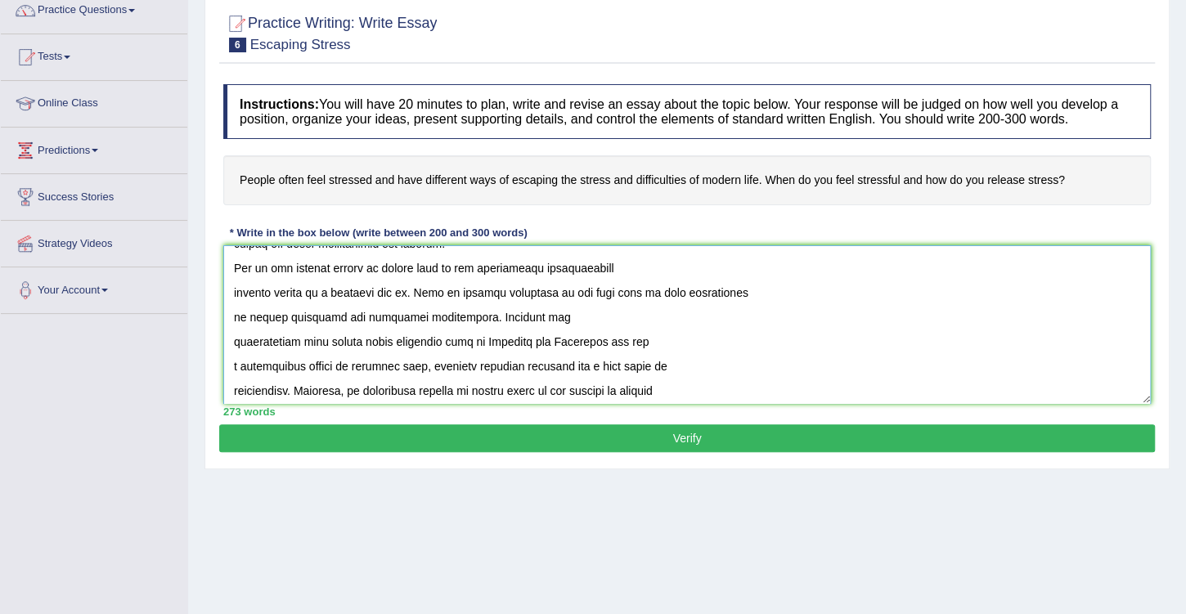
click at [337, 289] on textarea at bounding box center [686, 324] width 927 height 159
click at [334, 289] on textarea at bounding box center [686, 324] width 927 height 159
click at [337, 289] on textarea at bounding box center [686, 324] width 927 height 159
click at [440, 289] on textarea at bounding box center [686, 324] width 927 height 159
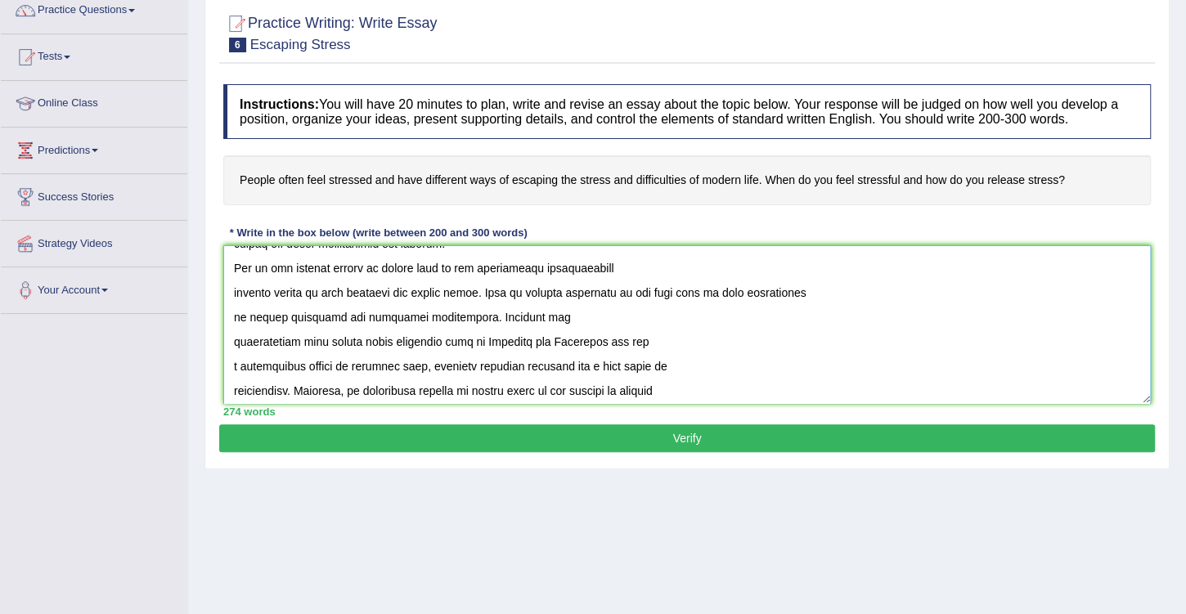
drag, startPoint x: 459, startPoint y: 316, endPoint x: 368, endPoint y: 317, distance: 90.8
click at [357, 314] on textarea at bounding box center [686, 324] width 927 height 159
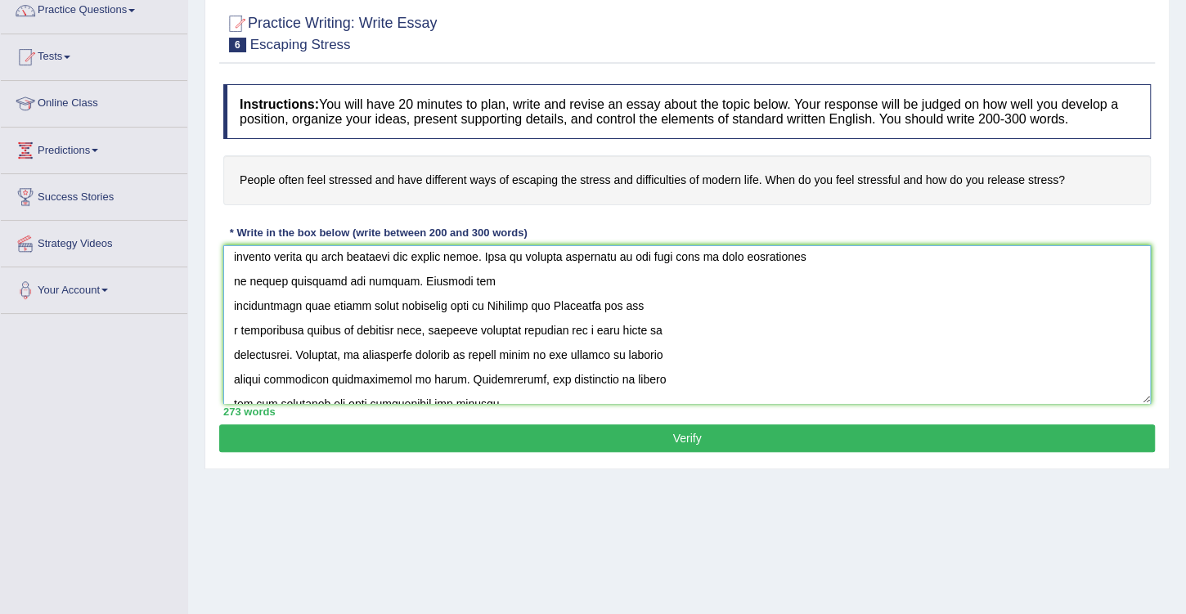
scroll to position [140, 0]
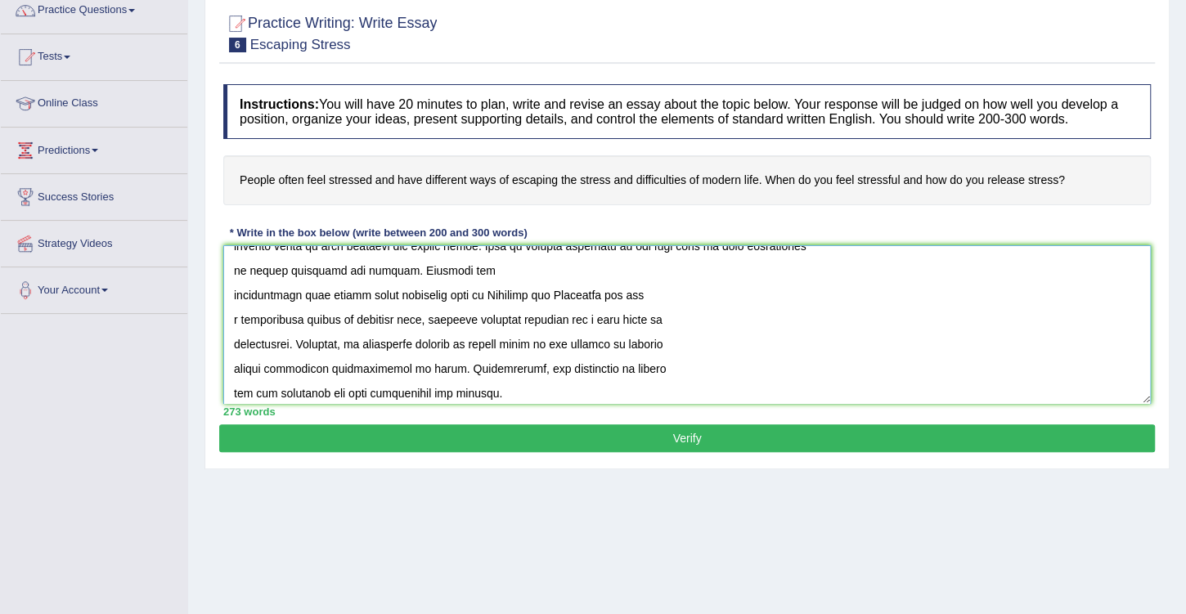
drag, startPoint x: 396, startPoint y: 293, endPoint x: 331, endPoint y: 286, distance: 64.9
click at [331, 286] on textarea at bounding box center [686, 324] width 927 height 159
click at [483, 319] on textarea at bounding box center [686, 324] width 927 height 159
click at [288, 340] on textarea at bounding box center [686, 324] width 927 height 159
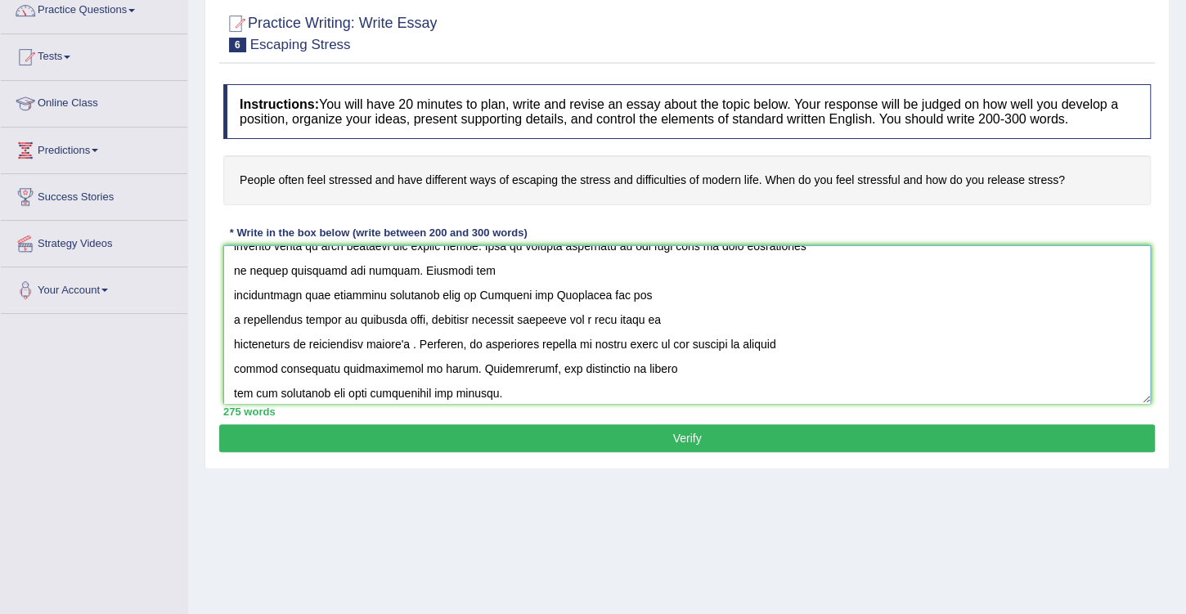
click at [328, 343] on textarea at bounding box center [686, 324] width 927 height 159
click at [408, 342] on textarea at bounding box center [686, 324] width 927 height 159
drag, startPoint x: 436, startPoint y: 338, endPoint x: 448, endPoint y: 345, distance: 14.3
click at [437, 338] on textarea at bounding box center [686, 324] width 927 height 159
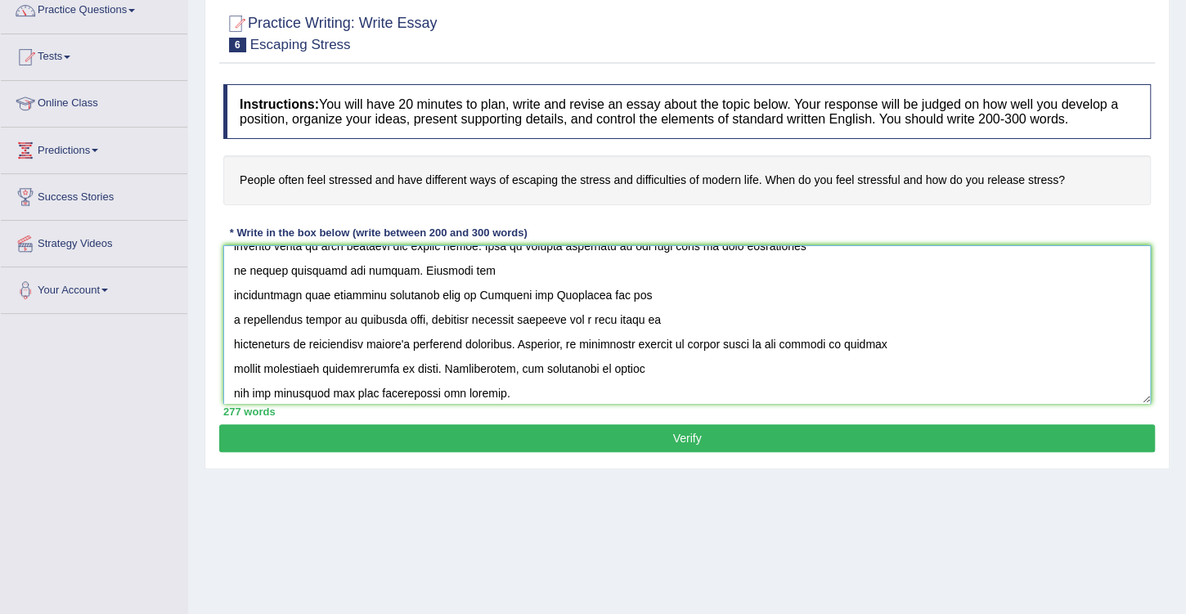
click at [297, 339] on textarea at bounding box center [686, 324] width 927 height 159
click at [656, 340] on textarea at bounding box center [686, 324] width 927 height 159
click at [662, 342] on textarea at bounding box center [686, 324] width 927 height 159
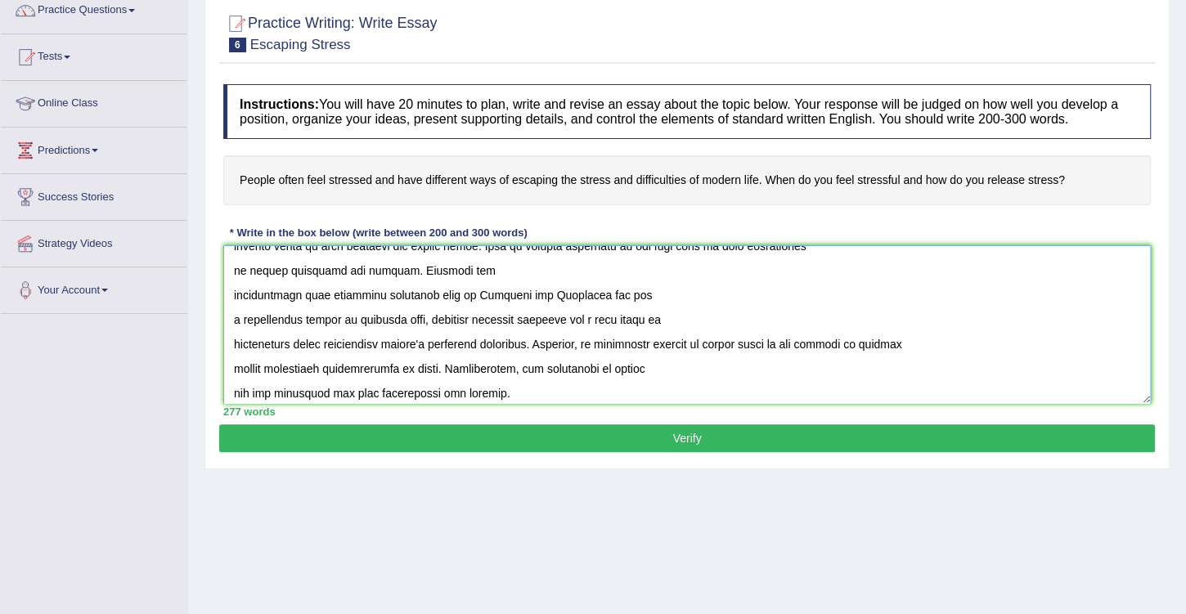
click at [662, 342] on textarea at bounding box center [686, 324] width 927 height 159
click at [679, 350] on textarea at bounding box center [686, 324] width 927 height 159
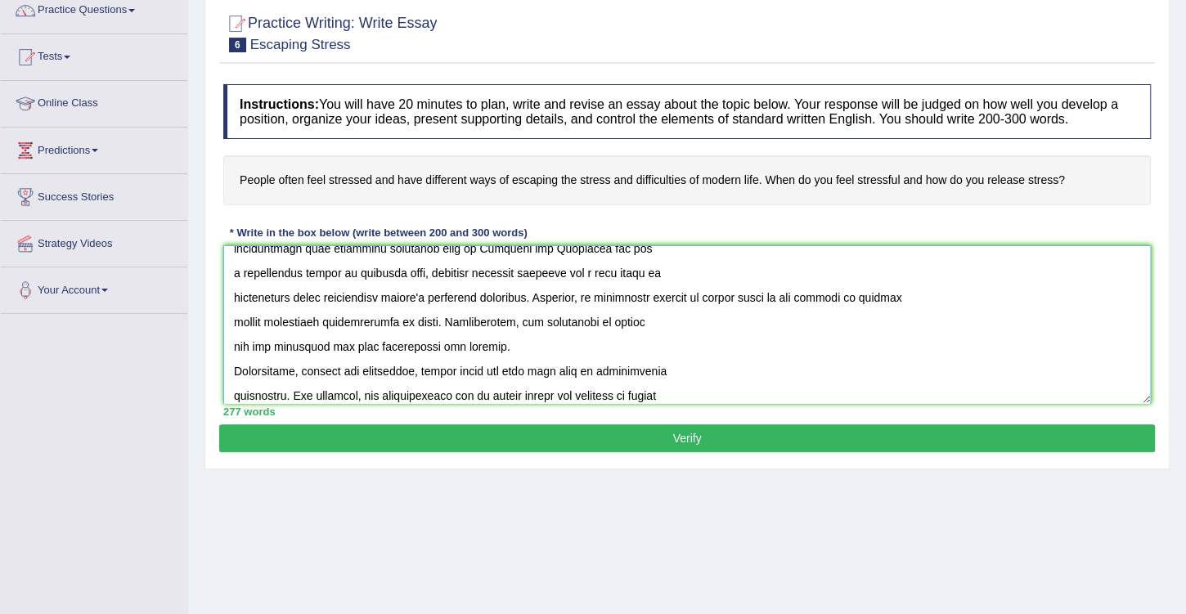
scroll to position [186, 0]
click at [662, 295] on textarea at bounding box center [686, 324] width 927 height 159
drag, startPoint x: 754, startPoint y: 294, endPoint x: 688, endPoint y: 294, distance: 66.2
click at [688, 294] on textarea at bounding box center [686, 324] width 927 height 159
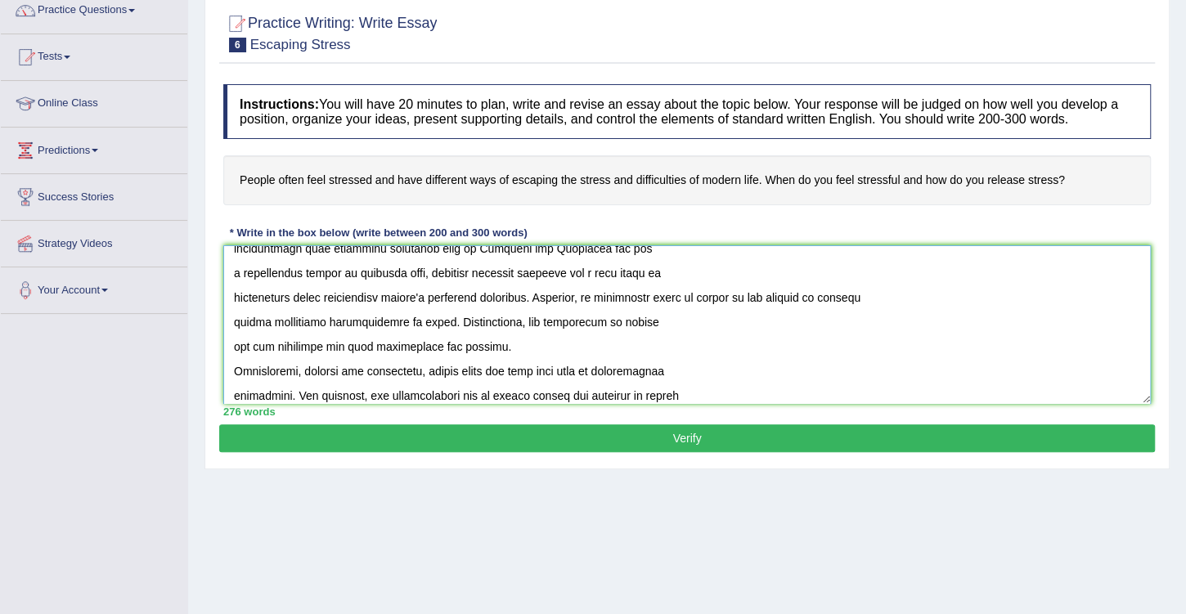
drag, startPoint x: 267, startPoint y: 316, endPoint x: 236, endPoint y: 312, distance: 31.3
click at [236, 312] on textarea at bounding box center [686, 324] width 927 height 159
drag, startPoint x: 381, startPoint y: 318, endPoint x: 312, endPoint y: 321, distance: 69.6
click at [312, 321] on textarea at bounding box center [686, 324] width 927 height 159
click at [314, 318] on textarea at bounding box center [686, 324] width 927 height 159
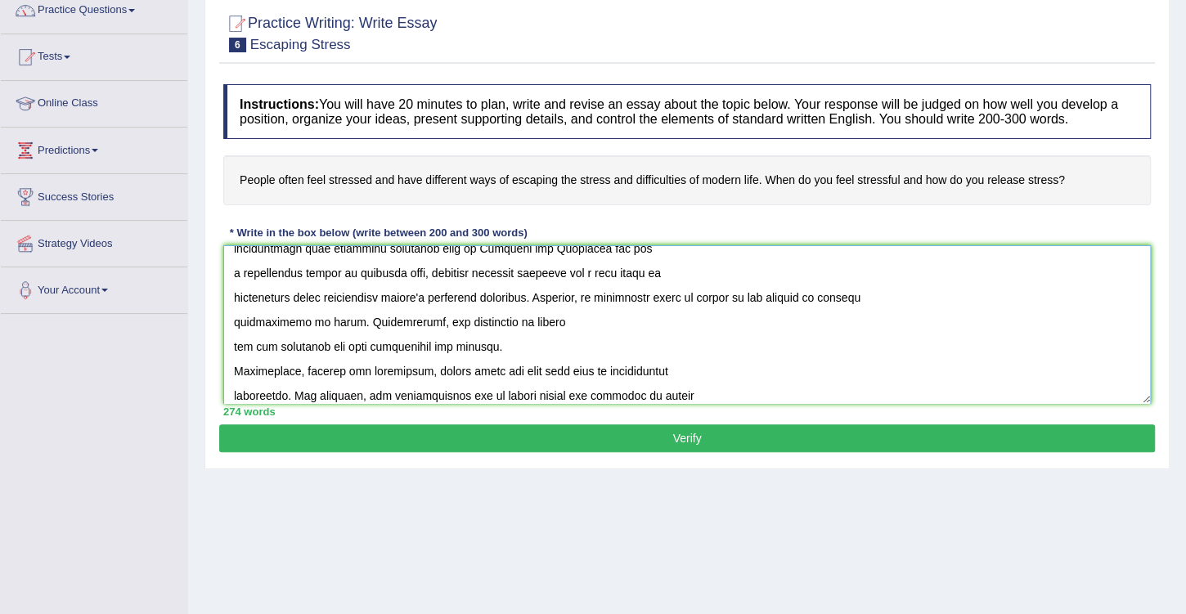
click at [314, 318] on textarea at bounding box center [686, 324] width 927 height 159
click at [342, 319] on textarea at bounding box center [686, 324] width 927 height 159
drag, startPoint x: 734, startPoint y: 293, endPoint x: 833, endPoint y: 300, distance: 99.2
click at [833, 300] on textarea at bounding box center [686, 324] width 927 height 159
click at [232, 320] on textarea at bounding box center [686, 324] width 927 height 159
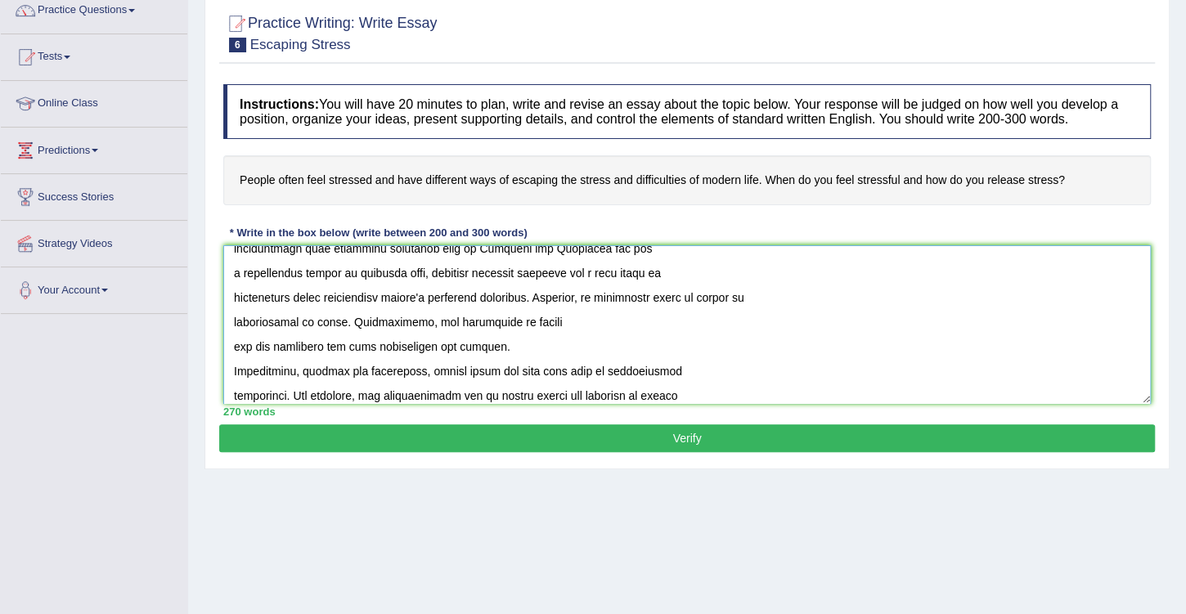
click at [315, 319] on textarea at bounding box center [686, 324] width 927 height 159
click at [728, 292] on textarea at bounding box center [686, 324] width 927 height 159
click at [726, 293] on textarea at bounding box center [686, 324] width 927 height 159
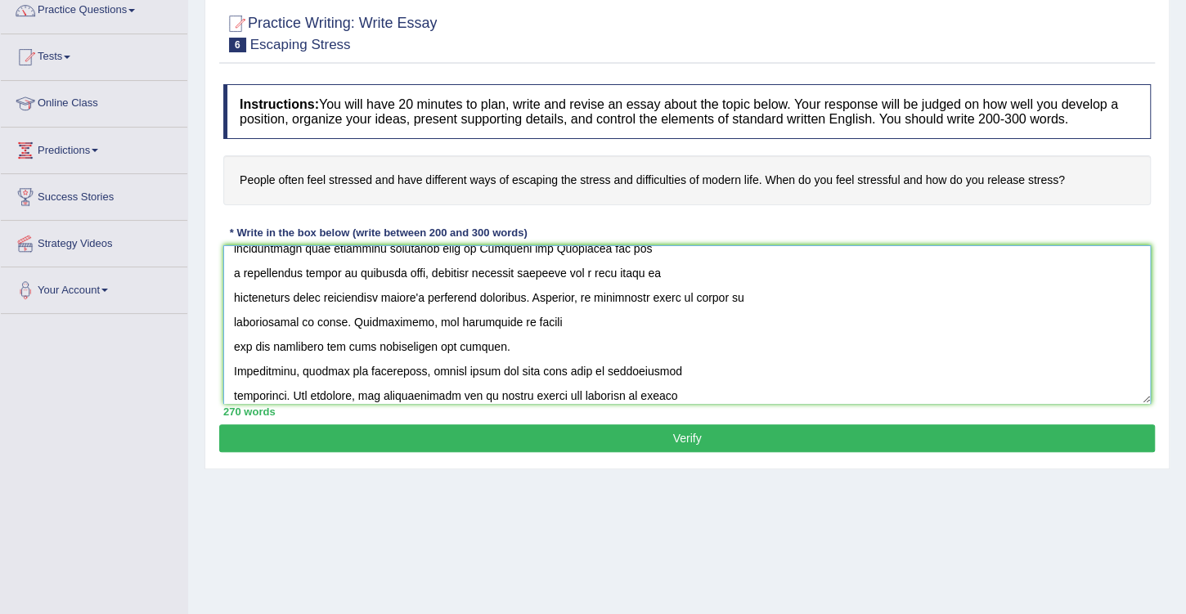
click at [726, 293] on textarea at bounding box center [686, 324] width 927 height 159
drag, startPoint x: 352, startPoint y: 321, endPoint x: 310, endPoint y: 314, distance: 42.2
click at [310, 314] on textarea at bounding box center [686, 324] width 927 height 159
drag, startPoint x: 527, startPoint y: 319, endPoint x: 586, endPoint y: 319, distance: 58.9
click at [586, 319] on textarea at bounding box center [686, 324] width 927 height 159
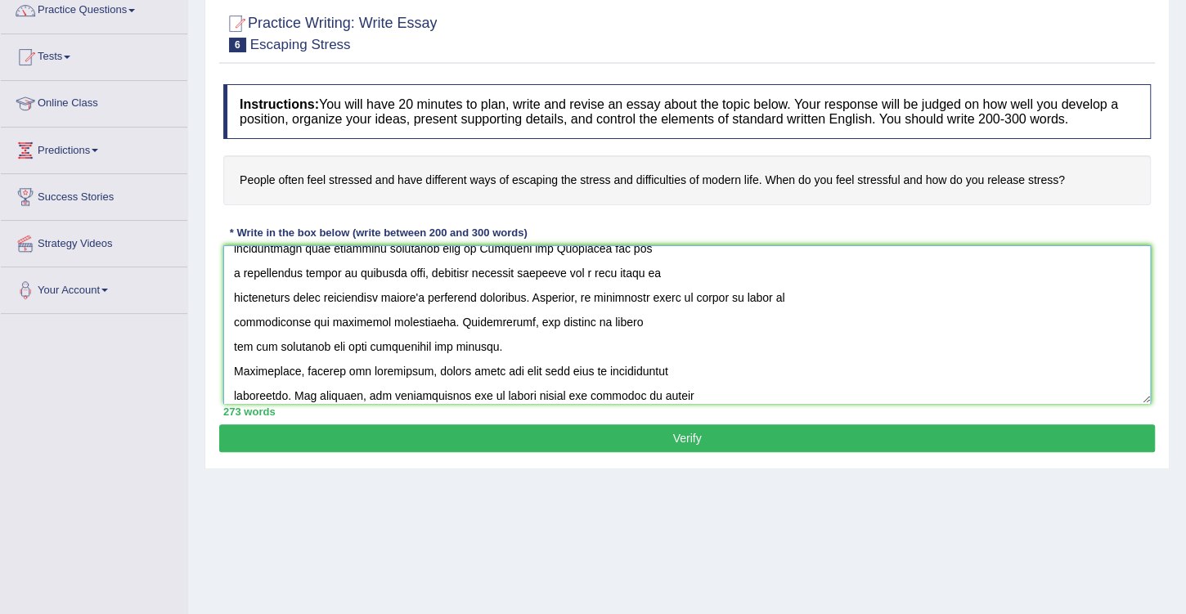
click at [597, 322] on textarea at bounding box center [686, 324] width 927 height 159
click at [596, 321] on textarea at bounding box center [686, 324] width 927 height 159
click at [235, 344] on textarea at bounding box center [686, 324] width 927 height 159
click at [237, 345] on textarea at bounding box center [686, 324] width 927 height 159
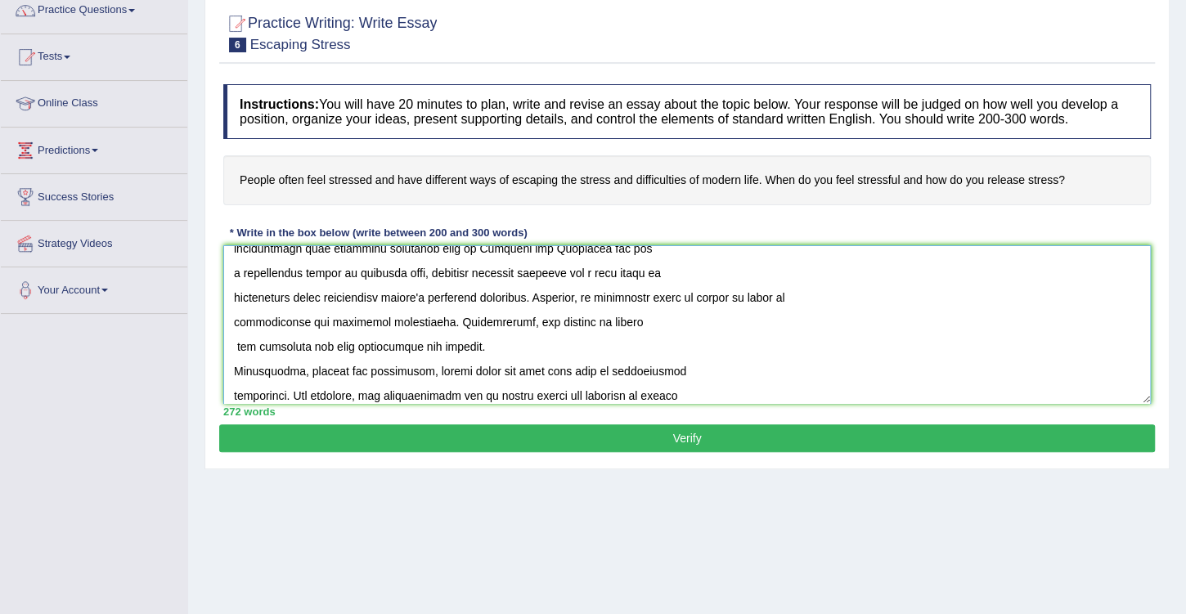
click at [237, 345] on textarea at bounding box center [686, 324] width 927 height 159
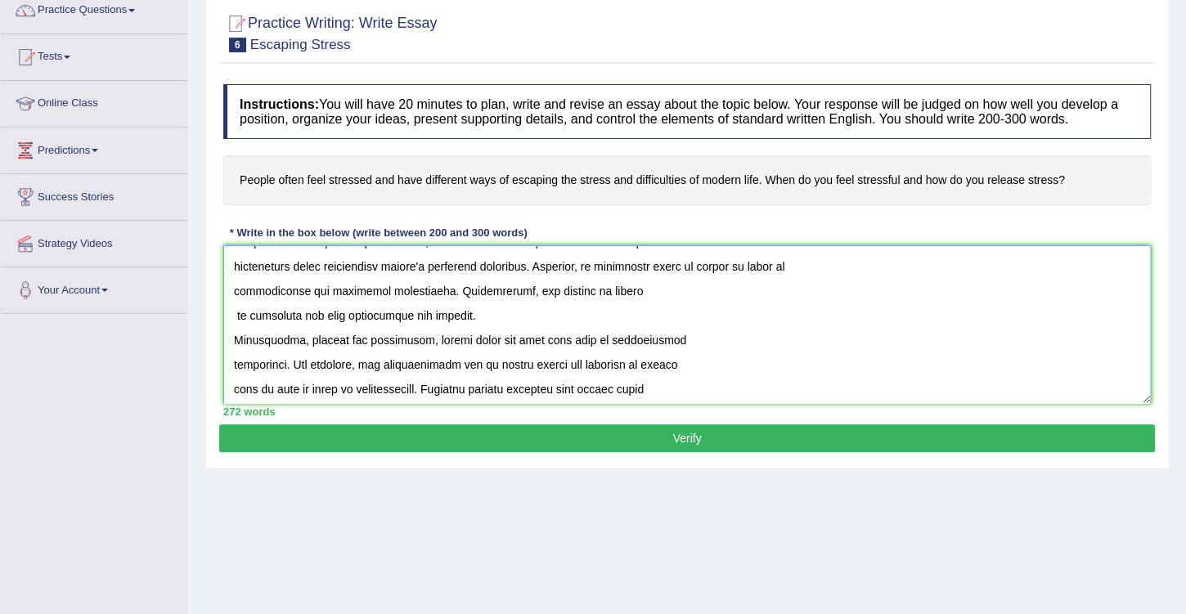
scroll to position [233, 0]
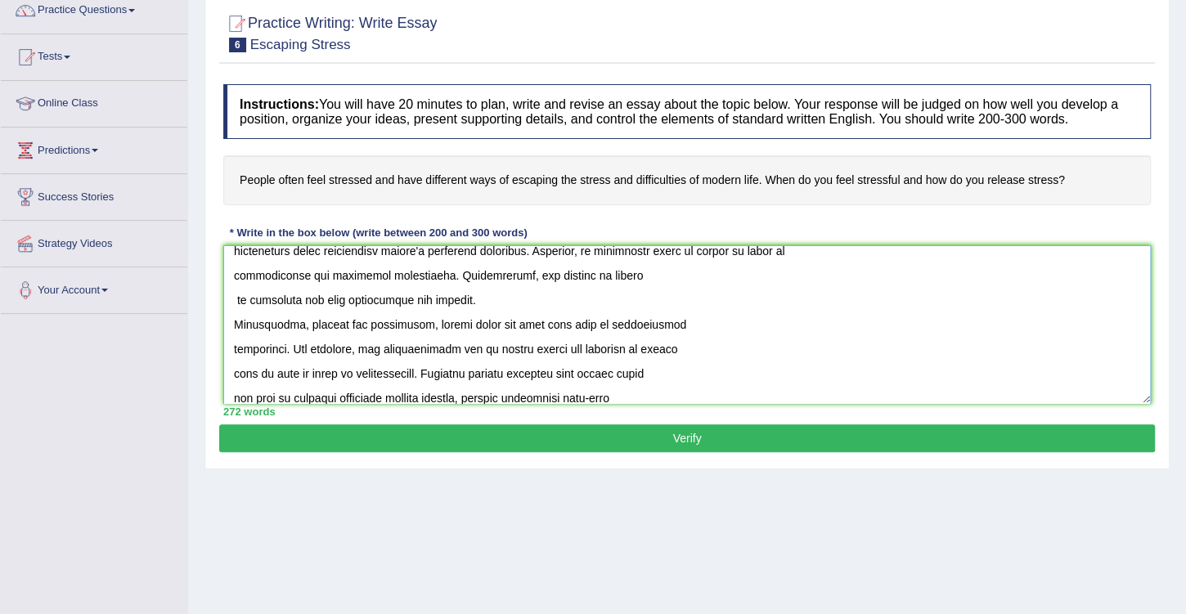
click at [384, 324] on textarea at bounding box center [686, 324] width 927 height 159
click at [383, 332] on textarea at bounding box center [686, 324] width 927 height 159
click at [411, 331] on textarea at bounding box center [686, 324] width 927 height 159
click at [302, 320] on textarea at bounding box center [686, 324] width 927 height 159
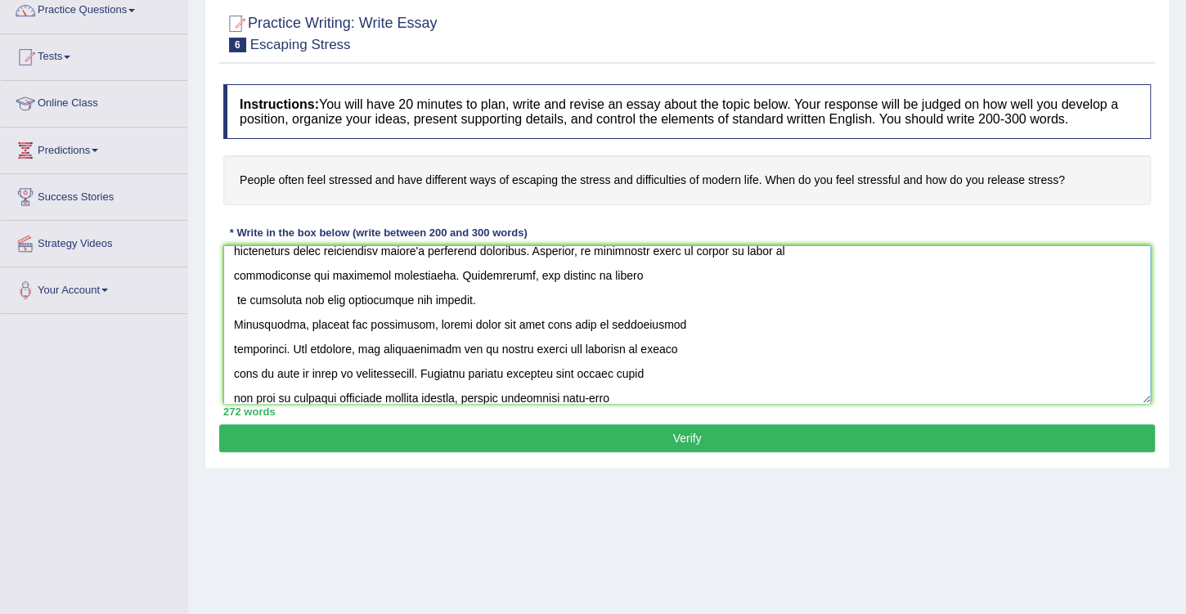
drag, startPoint x: 419, startPoint y: 322, endPoint x: 303, endPoint y: 319, distance: 116.2
click at [303, 319] on textarea at bounding box center [686, 324] width 927 height 159
click at [371, 323] on textarea at bounding box center [686, 324] width 927 height 159
click at [383, 321] on textarea at bounding box center [686, 324] width 927 height 159
drag, startPoint x: 383, startPoint y: 321, endPoint x: 393, endPoint y: 321, distance: 10.6
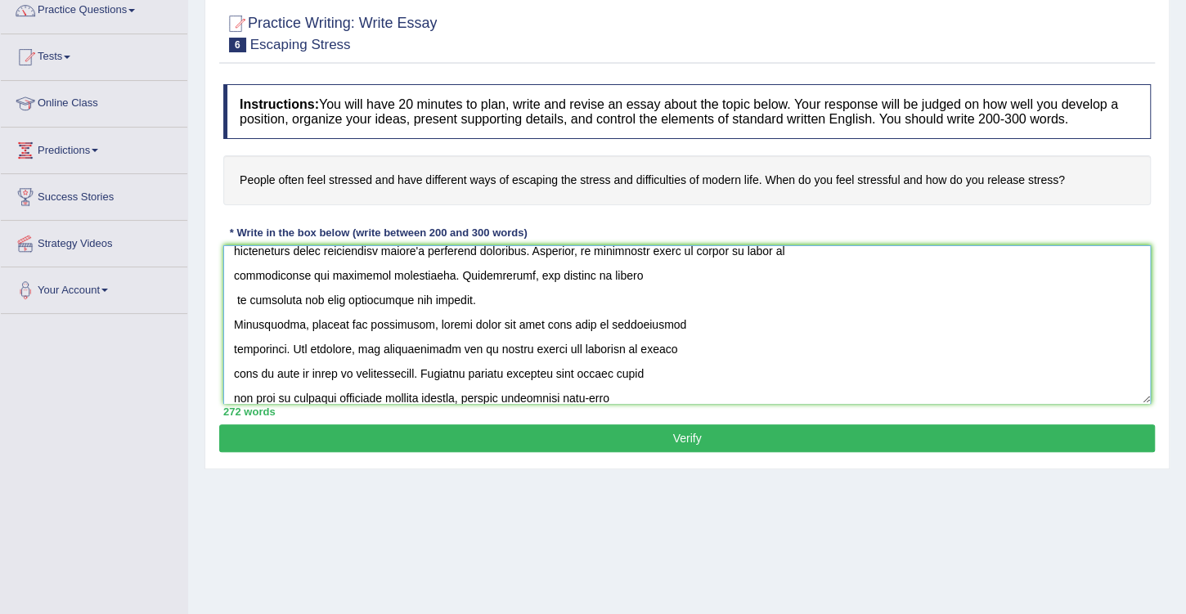
click at [383, 321] on textarea at bounding box center [686, 324] width 927 height 159
drag, startPoint x: 464, startPoint y: 321, endPoint x: 403, endPoint y: 320, distance: 60.5
click at [403, 320] on textarea at bounding box center [686, 324] width 927 height 159
drag, startPoint x: 500, startPoint y: 322, endPoint x: 455, endPoint y: 318, distance: 45.2
click at [455, 318] on textarea at bounding box center [686, 324] width 927 height 159
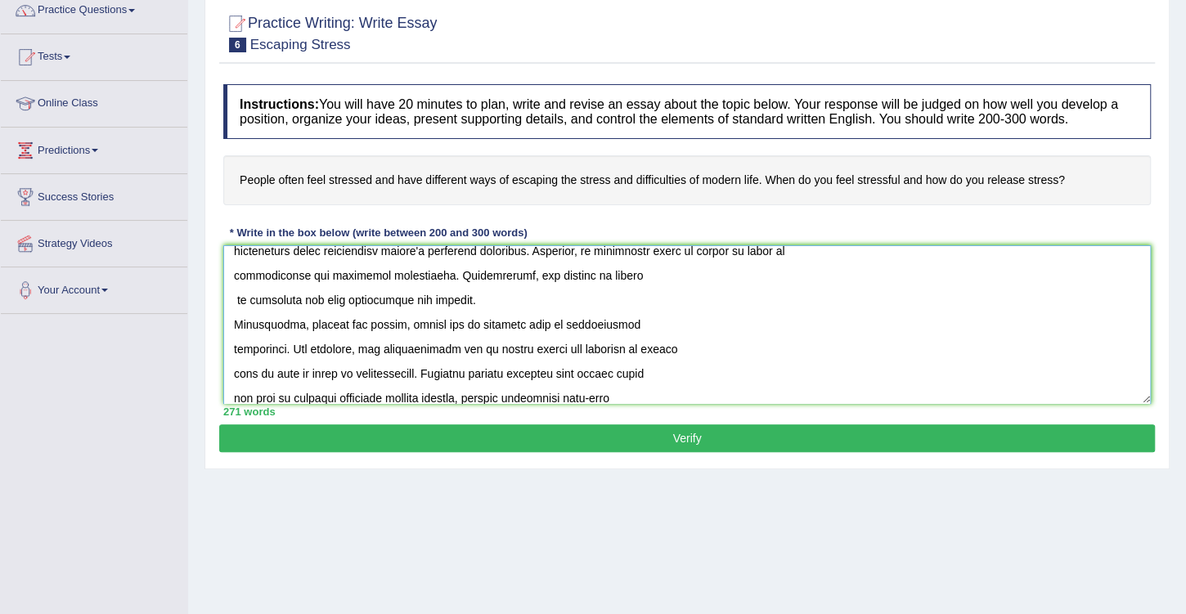
drag, startPoint x: 622, startPoint y: 321, endPoint x: 515, endPoint y: 317, distance: 106.4
click at [515, 317] on textarea at bounding box center [686, 324] width 927 height 159
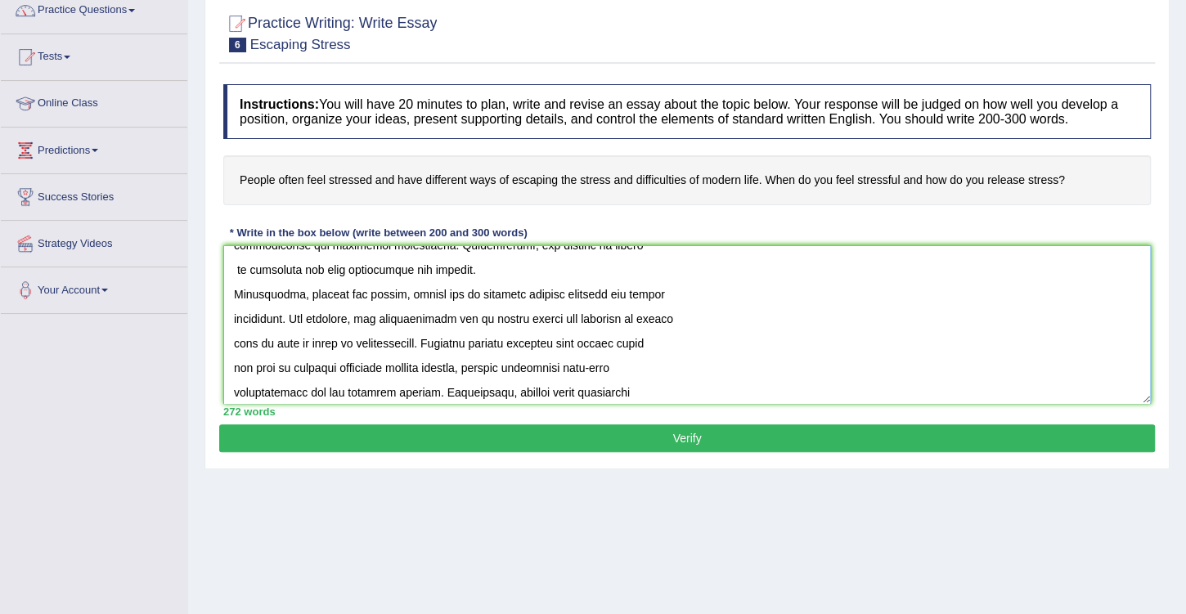
scroll to position [280, 0]
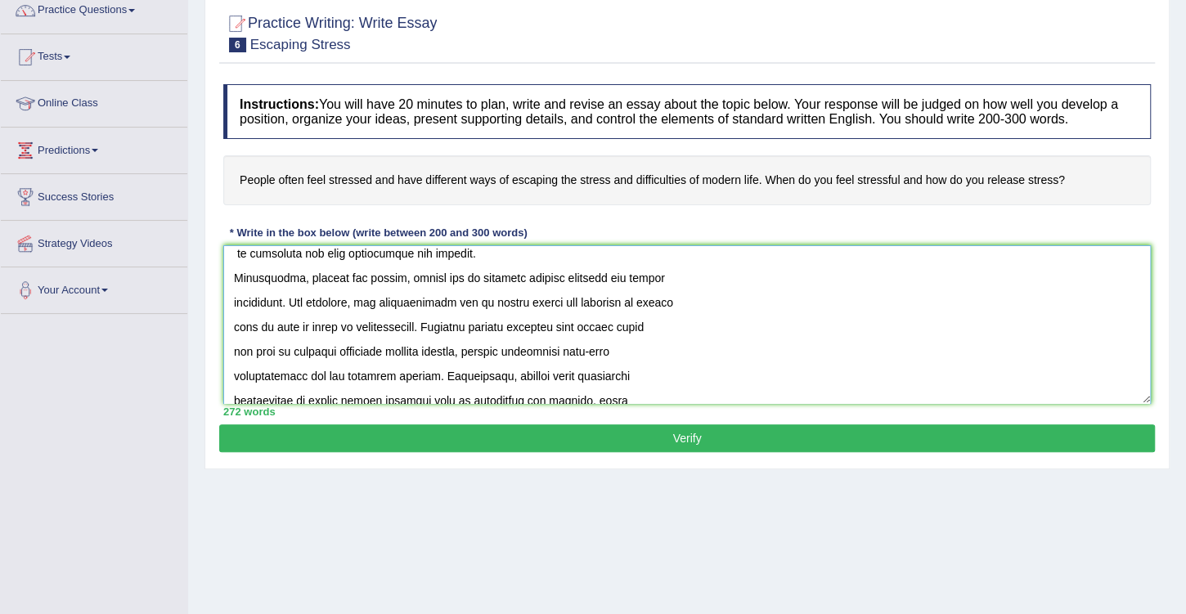
drag, startPoint x: 364, startPoint y: 298, endPoint x: 515, endPoint y: 298, distance: 151.3
click at [515, 298] on textarea at bounding box center [686, 324] width 927 height 159
click at [433, 304] on textarea at bounding box center [686, 324] width 927 height 159
drag, startPoint x: 361, startPoint y: 298, endPoint x: 545, endPoint y: 298, distance: 183.2
click at [545, 298] on textarea at bounding box center [686, 324] width 927 height 159
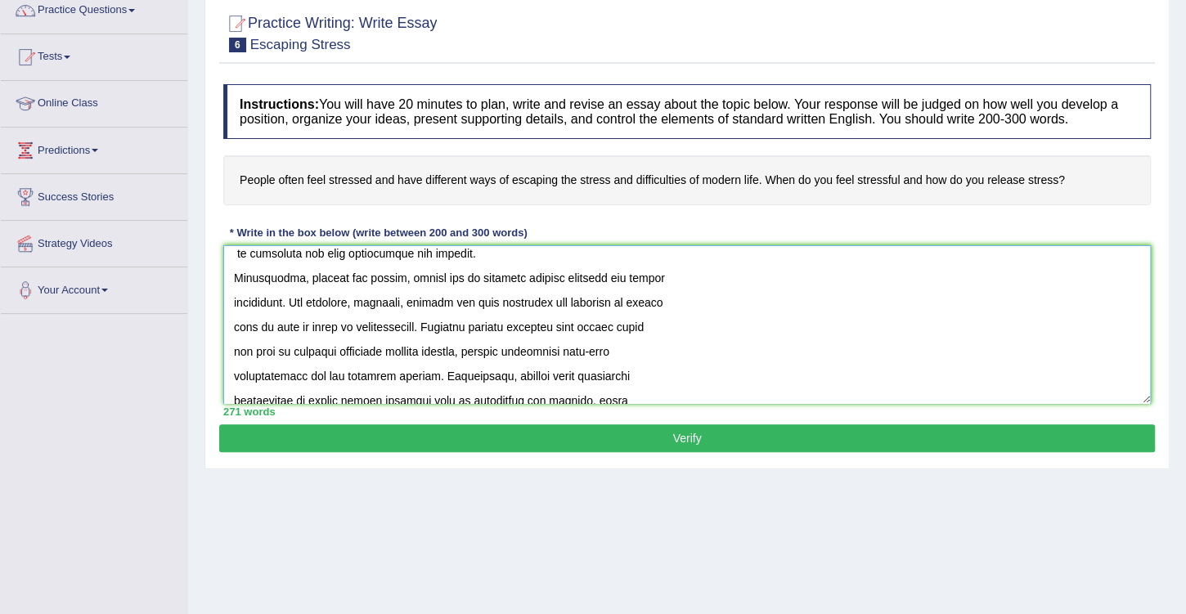
click at [568, 299] on textarea at bounding box center [686, 324] width 927 height 159
drag, startPoint x: 671, startPoint y: 301, endPoint x: 635, endPoint y: 298, distance: 36.1
click at [635, 298] on textarea at bounding box center [686, 324] width 927 height 159
drag, startPoint x: 421, startPoint y: 325, endPoint x: 234, endPoint y: 324, distance: 187.3
click at [234, 324] on textarea at bounding box center [686, 324] width 927 height 159
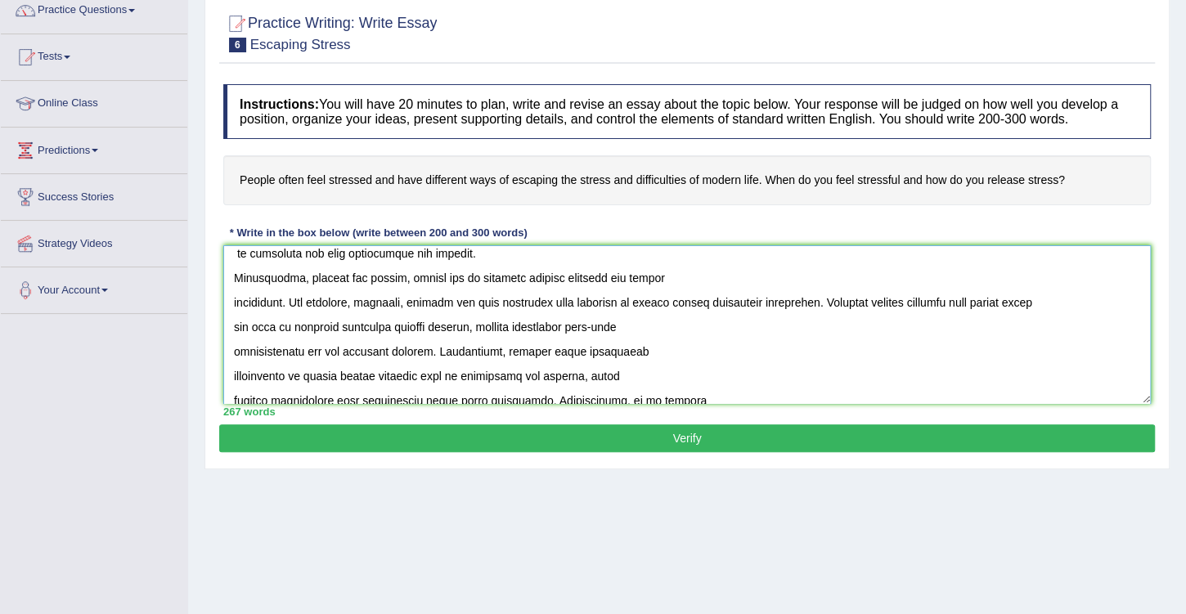
drag, startPoint x: 1074, startPoint y: 300, endPoint x: 1005, endPoint y: 299, distance: 68.7
click at [1005, 299] on textarea at bounding box center [686, 324] width 927 height 159
drag, startPoint x: 331, startPoint y: 324, endPoint x: 295, endPoint y: 319, distance: 36.3
click at [295, 319] on textarea at bounding box center [686, 324] width 927 height 159
click at [242, 322] on textarea at bounding box center [686, 324] width 927 height 159
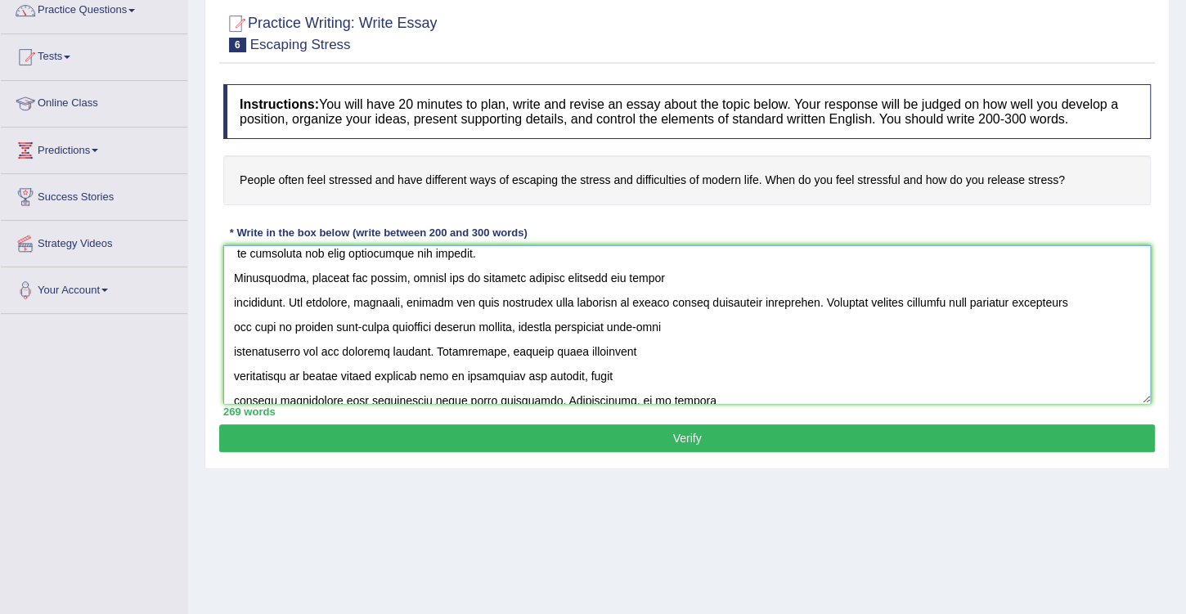
click at [242, 322] on textarea at bounding box center [686, 324] width 927 height 159
drag, startPoint x: 381, startPoint y: 324, endPoint x: 507, endPoint y: 322, distance: 126.0
click at [506, 322] on textarea at bounding box center [686, 324] width 927 height 159
drag, startPoint x: 303, startPoint y: 349, endPoint x: 234, endPoint y: 350, distance: 68.7
click at [234, 350] on textarea at bounding box center [686, 324] width 927 height 159
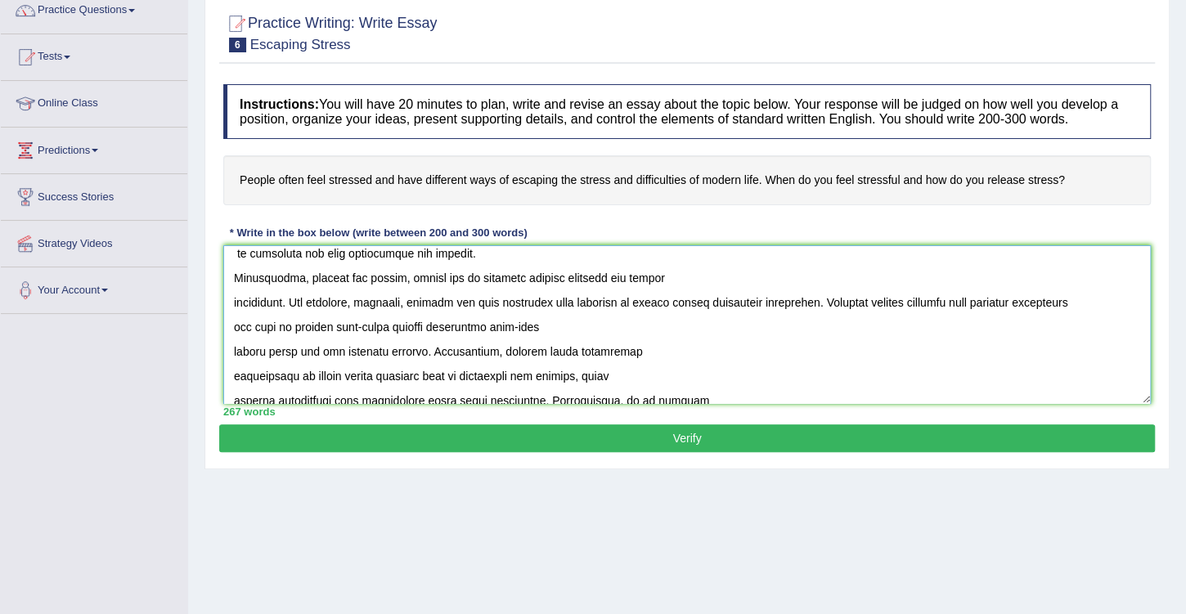
scroll to position [327, 0]
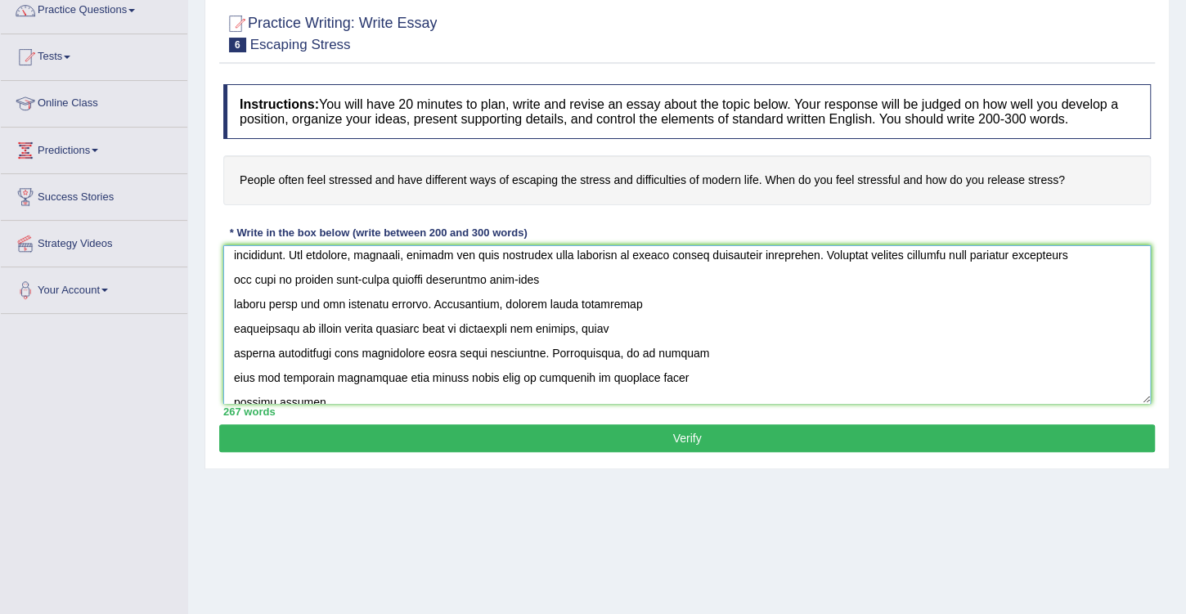
click at [494, 302] on textarea at bounding box center [686, 324] width 927 height 159
click at [519, 303] on textarea at bounding box center [686, 324] width 927 height 159
click at [554, 301] on textarea at bounding box center [686, 324] width 927 height 159
click at [545, 303] on textarea at bounding box center [686, 324] width 927 height 159
click at [555, 304] on textarea at bounding box center [686, 324] width 927 height 159
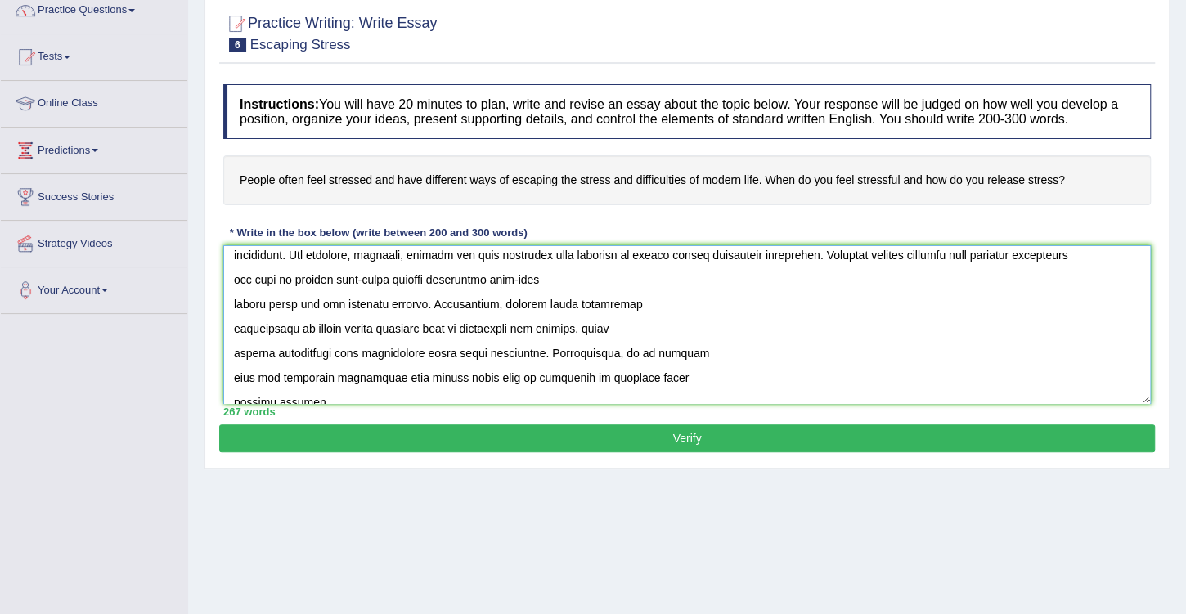
drag, startPoint x: 602, startPoint y: 301, endPoint x: 487, endPoint y: 299, distance: 115.3
click at [487, 299] on textarea at bounding box center [686, 324] width 927 height 159
click at [290, 326] on textarea at bounding box center [686, 324] width 927 height 159
click at [299, 326] on textarea at bounding box center [686, 324] width 927 height 159
click at [430, 326] on textarea at bounding box center [686, 324] width 927 height 159
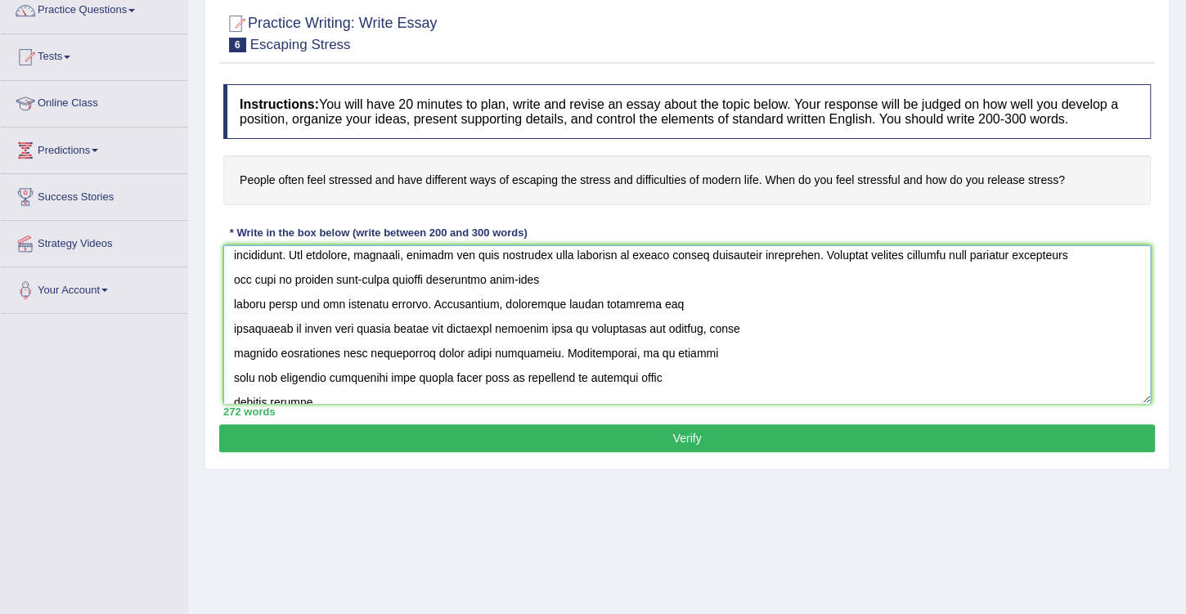
click at [714, 325] on textarea at bounding box center [686, 324] width 927 height 159
click at [802, 321] on textarea at bounding box center [686, 324] width 927 height 159
click at [541, 302] on textarea at bounding box center [686, 324] width 927 height 159
click at [326, 326] on textarea at bounding box center [686, 324] width 927 height 159
click at [680, 327] on textarea at bounding box center [686, 324] width 927 height 159
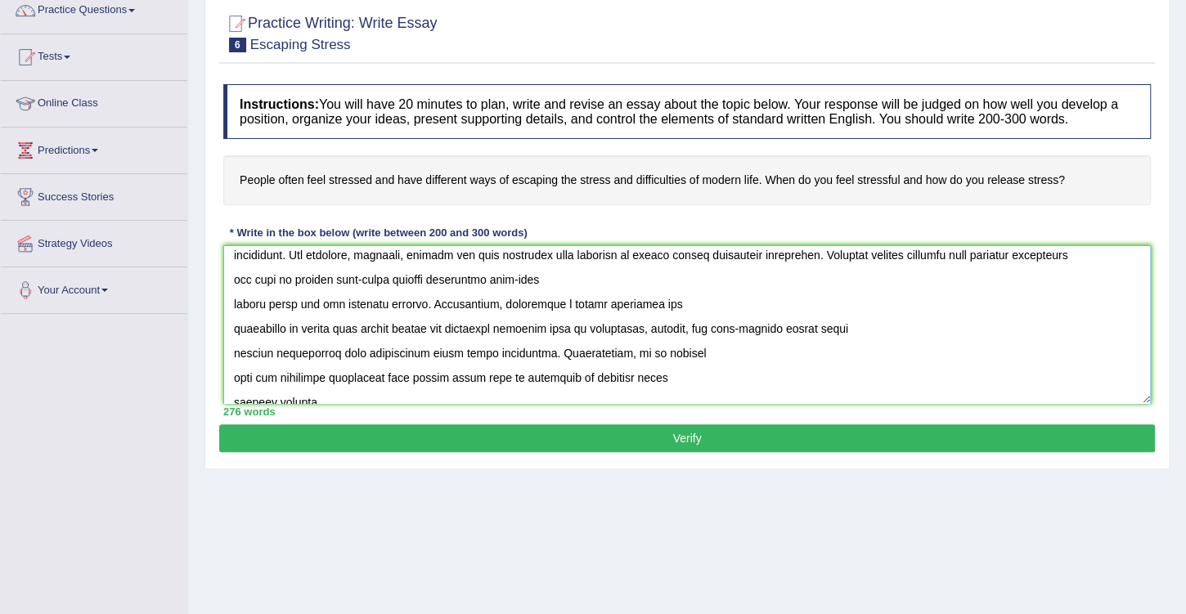
click at [270, 347] on textarea at bounding box center [686, 324] width 927 height 159
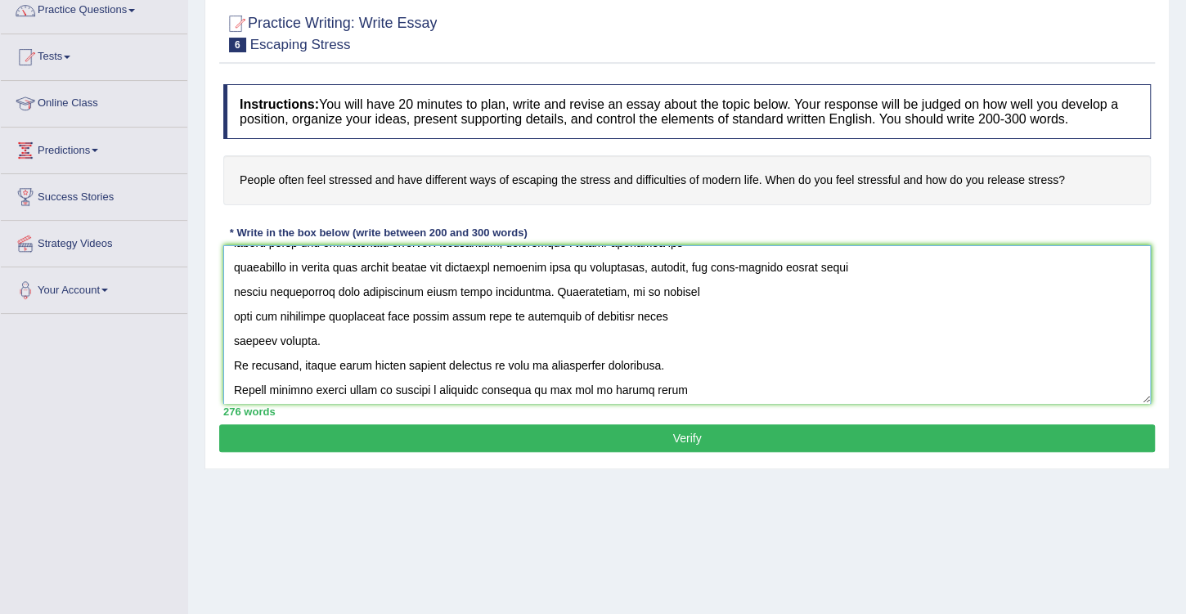
scroll to position [374, 0]
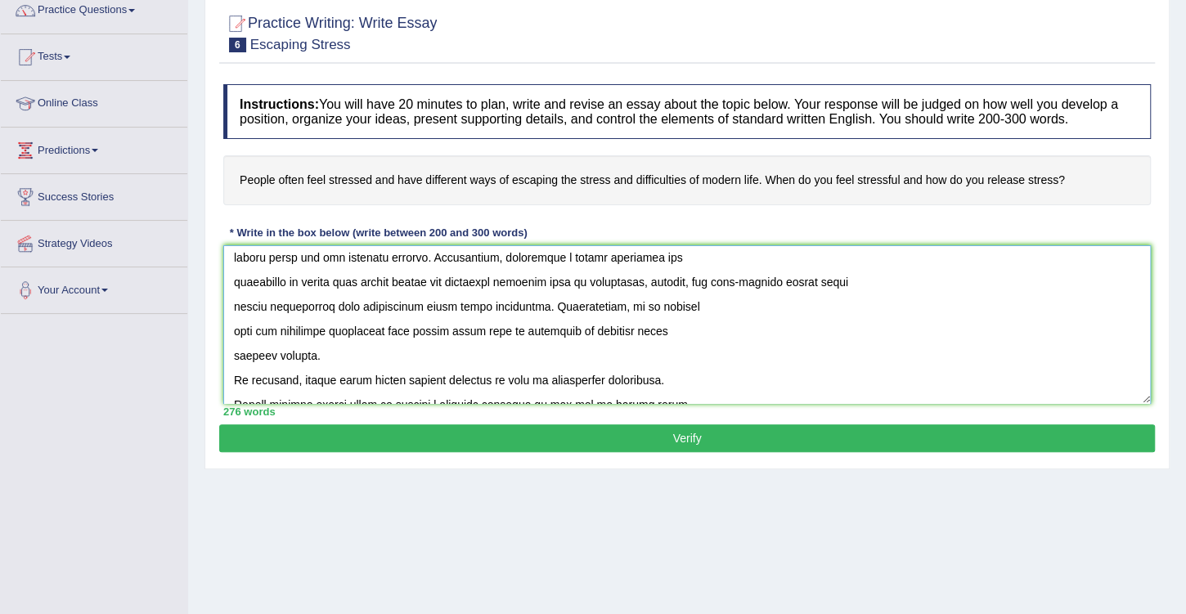
drag, startPoint x: 480, startPoint y: 330, endPoint x: 422, endPoint y: 329, distance: 58.1
click at [422, 329] on textarea at bounding box center [686, 324] width 927 height 159
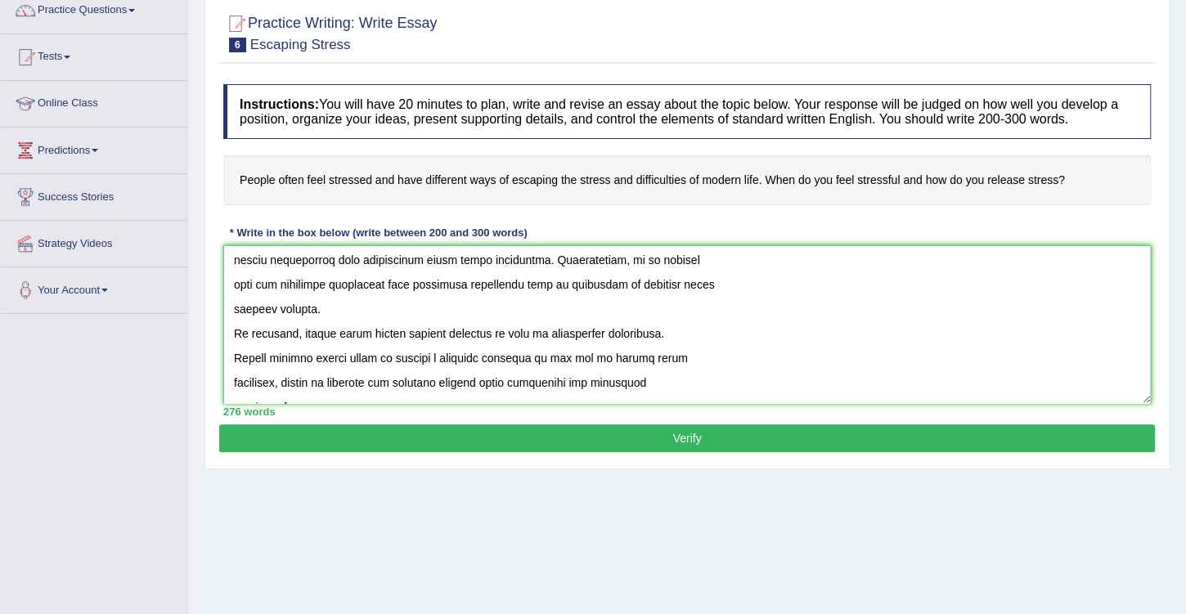
drag, startPoint x: 361, startPoint y: 330, endPoint x: 301, endPoint y: 329, distance: 59.7
click at [301, 329] on textarea at bounding box center [686, 324] width 927 height 159
click at [365, 332] on textarea at bounding box center [686, 324] width 927 height 159
drag, startPoint x: 364, startPoint y: 333, endPoint x: 303, endPoint y: 327, distance: 61.6
click at [303, 327] on textarea at bounding box center [686, 324] width 927 height 159
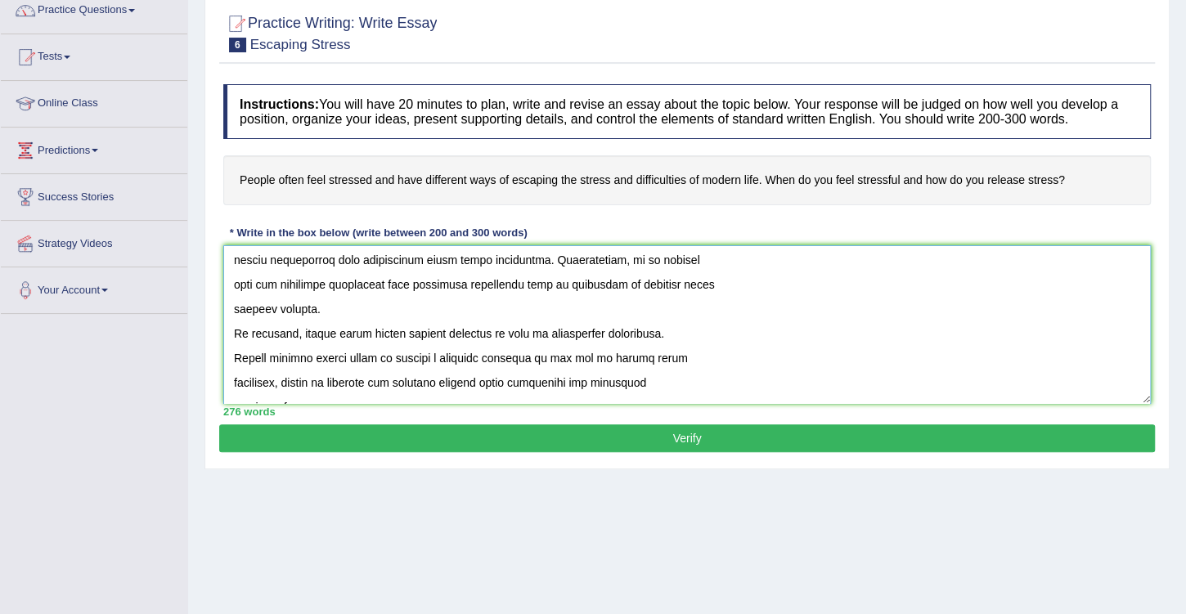
click at [308, 332] on textarea at bounding box center [686, 324] width 927 height 159
click at [305, 330] on textarea at bounding box center [686, 324] width 927 height 159
drag, startPoint x: 364, startPoint y: 330, endPoint x: 307, endPoint y: 328, distance: 57.3
click at [307, 328] on textarea at bounding box center [686, 324] width 927 height 159
click at [577, 355] on textarea at bounding box center [686, 324] width 927 height 159
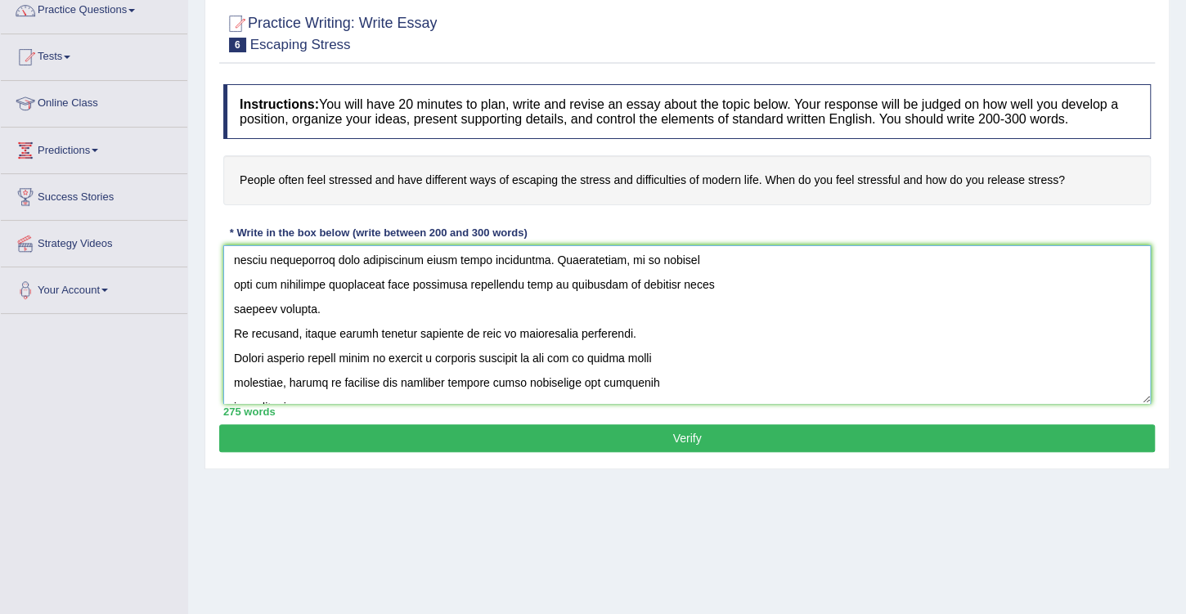
click at [577, 355] on textarea at bounding box center [686, 324] width 927 height 159
drag, startPoint x: 611, startPoint y: 353, endPoint x: 719, endPoint y: 355, distance: 108.0
click at [719, 355] on textarea at bounding box center [686, 324] width 927 height 159
drag, startPoint x: 257, startPoint y: 380, endPoint x: 232, endPoint y: 380, distance: 24.5
click at [232, 380] on textarea at bounding box center [686, 324] width 927 height 159
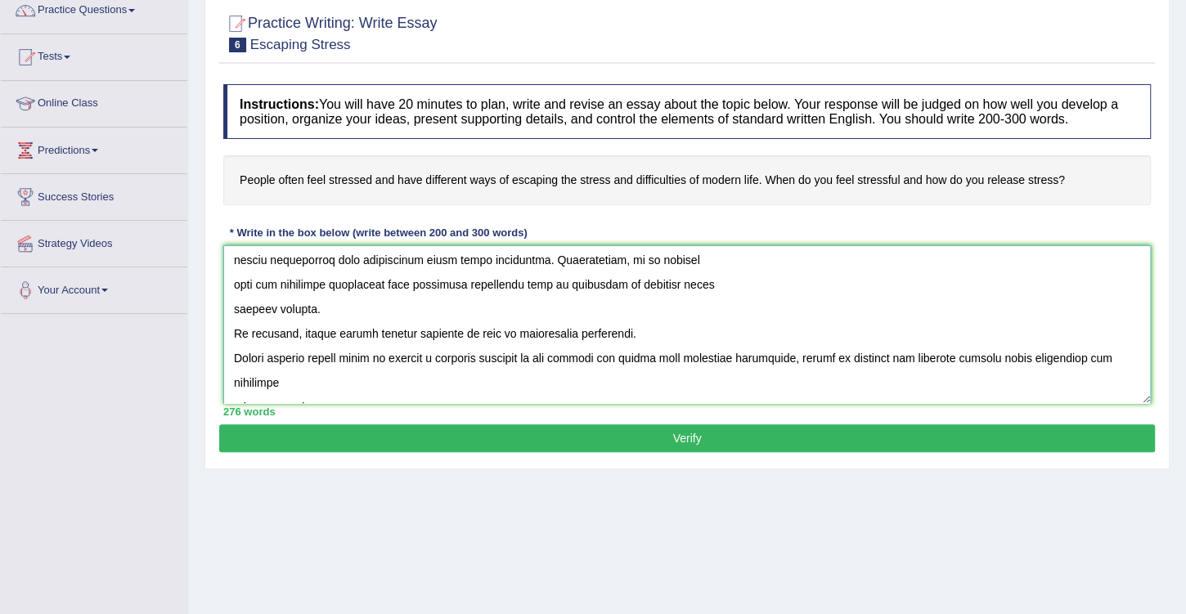
click at [713, 354] on textarea at bounding box center [686, 324] width 927 height 159
click at [744, 364] on textarea at bounding box center [686, 324] width 927 height 159
click at [702, 354] on textarea at bounding box center [686, 324] width 927 height 159
drag, startPoint x: 702, startPoint y: 354, endPoint x: 711, endPoint y: 357, distance: 9.6
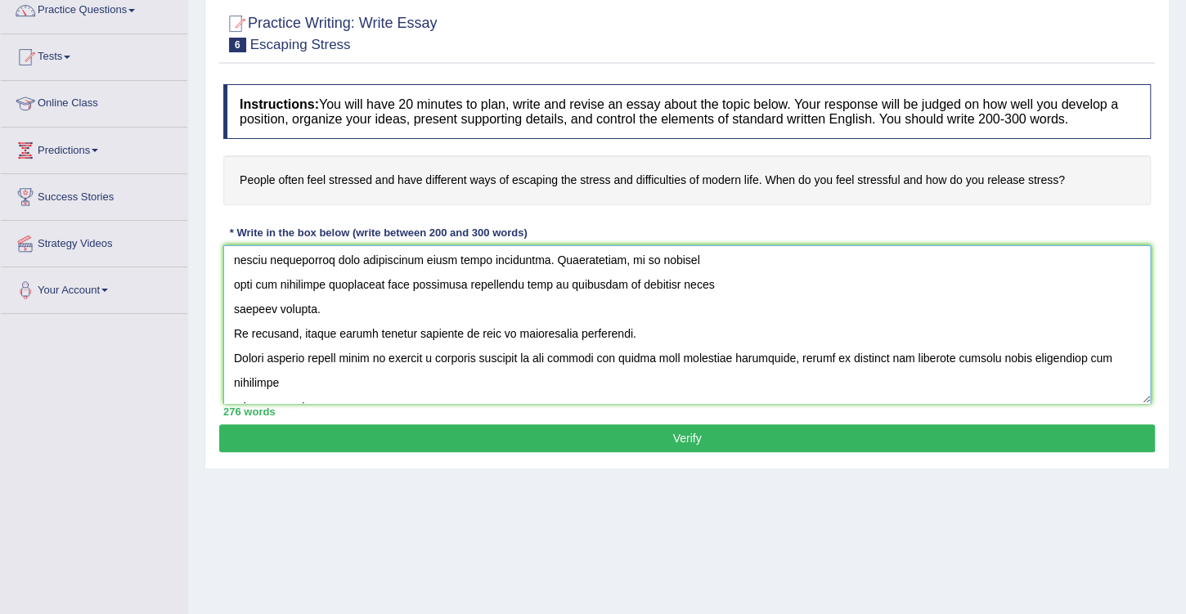
click at [702, 354] on textarea at bounding box center [686, 324] width 927 height 159
click at [814, 353] on textarea at bounding box center [686, 324] width 927 height 159
click at [731, 354] on textarea at bounding box center [686, 324] width 927 height 159
click at [808, 352] on textarea at bounding box center [686, 324] width 927 height 159
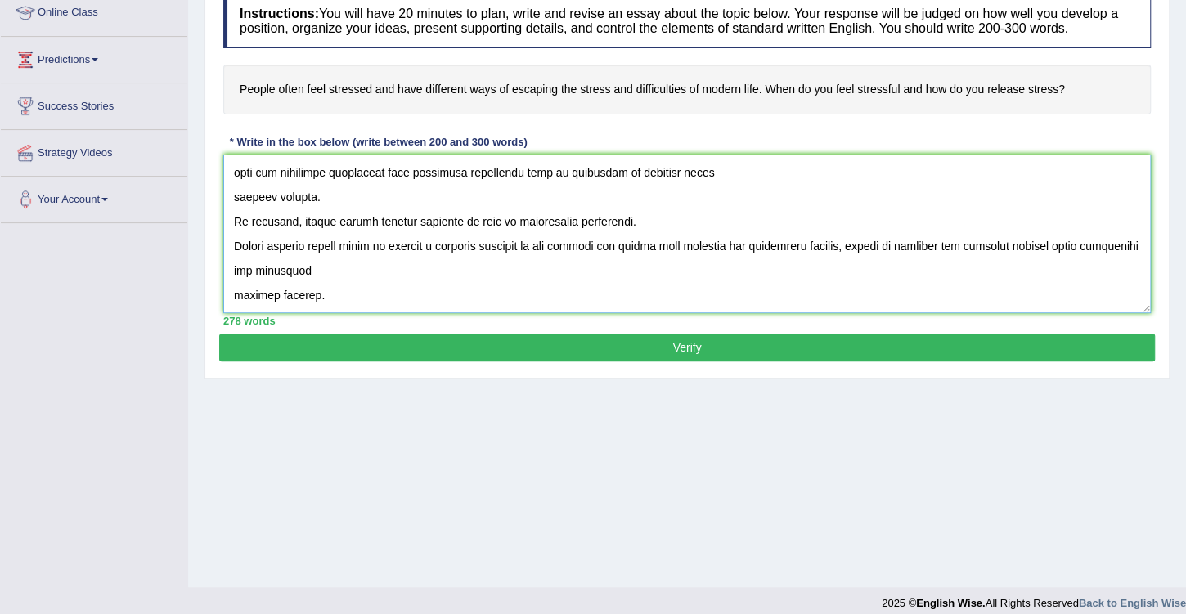
scroll to position [233, 0]
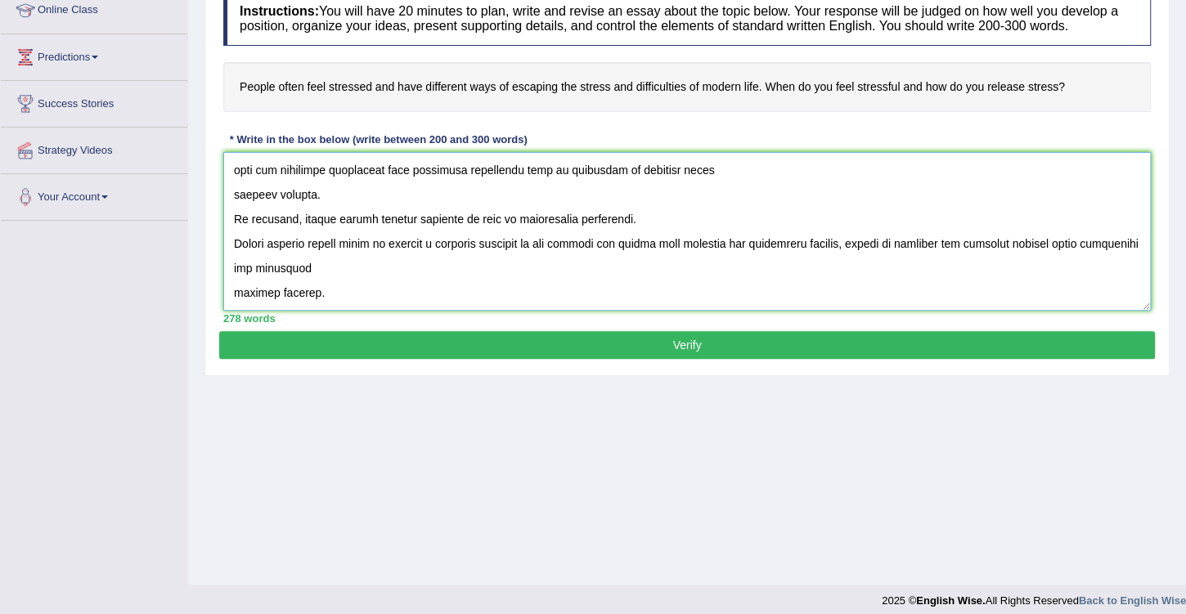
click at [232, 289] on textarea at bounding box center [686, 231] width 927 height 159
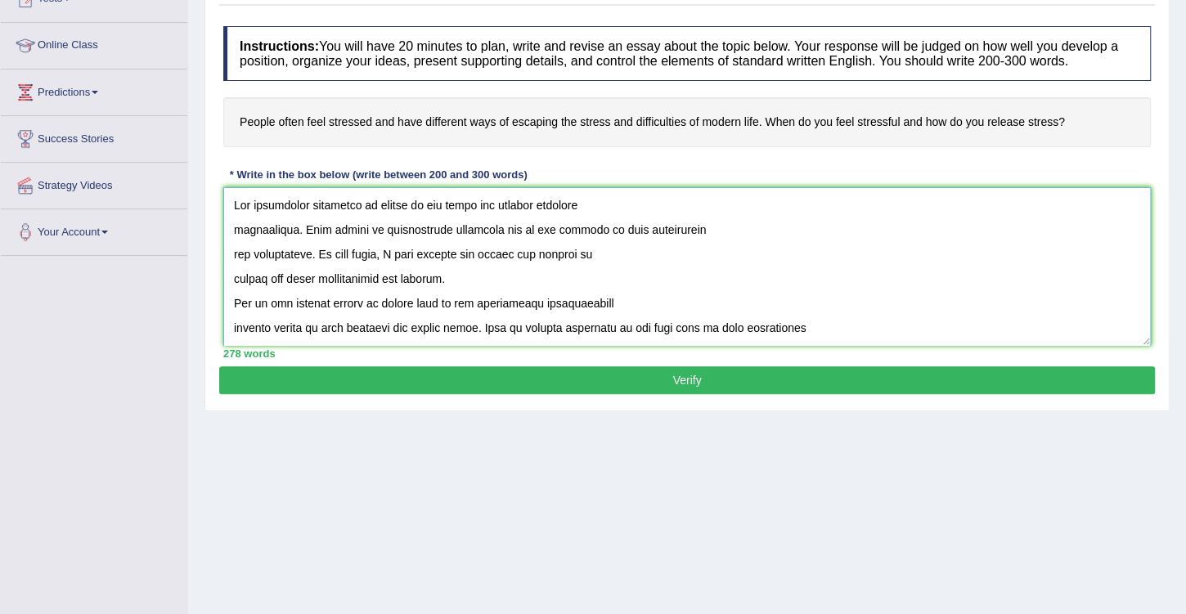
scroll to position [93, 0]
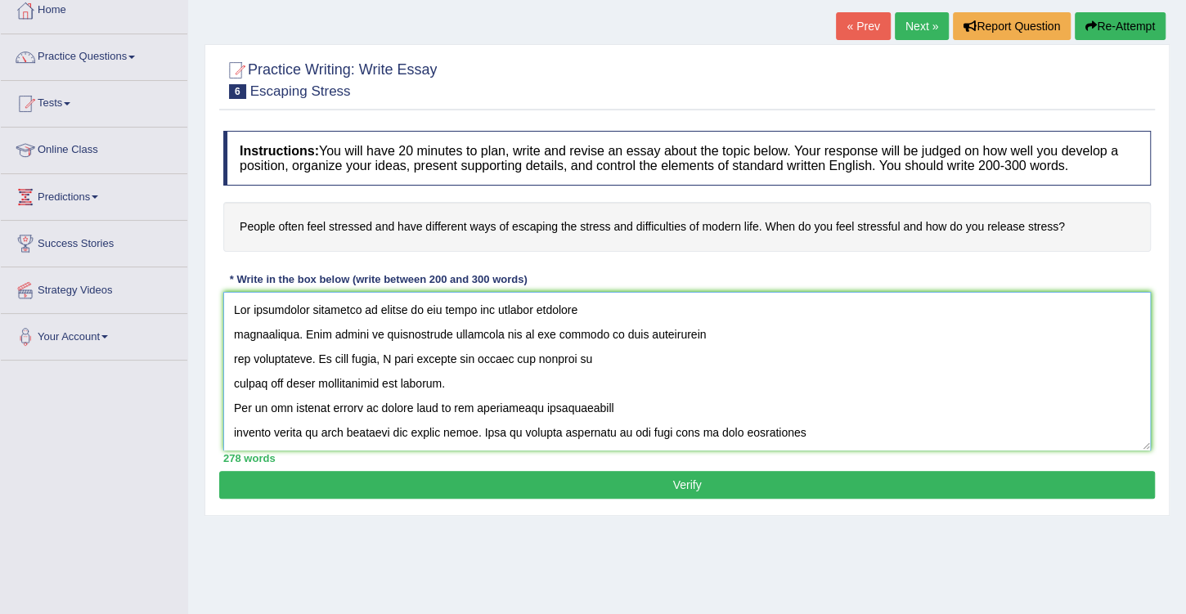
click at [233, 335] on textarea at bounding box center [686, 371] width 927 height 159
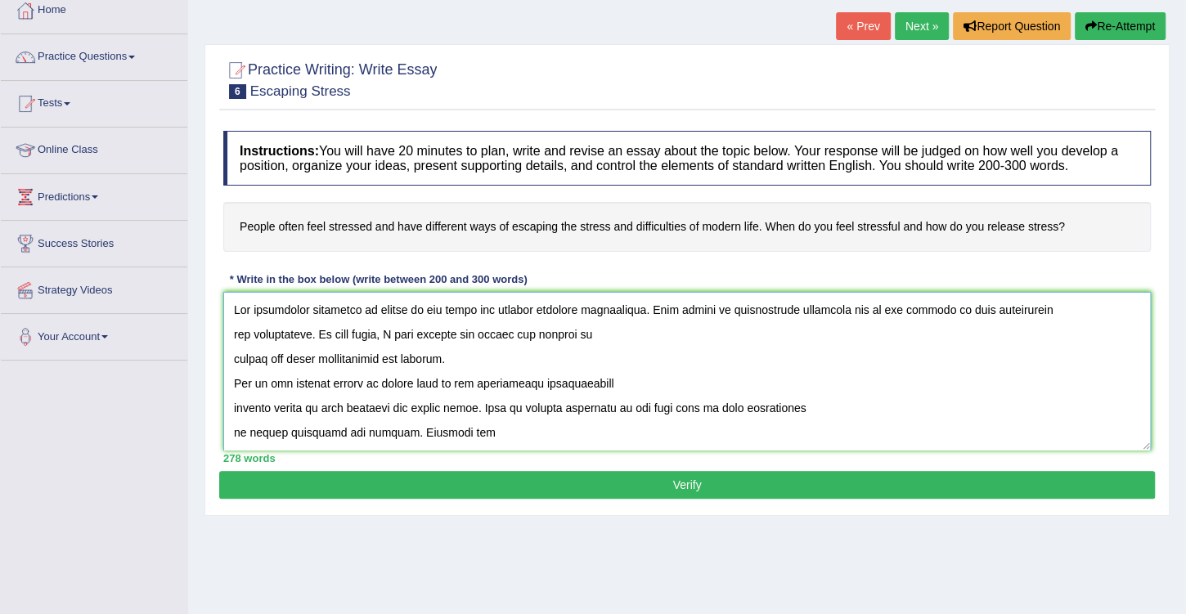
click at [234, 354] on textarea at bounding box center [686, 371] width 927 height 159
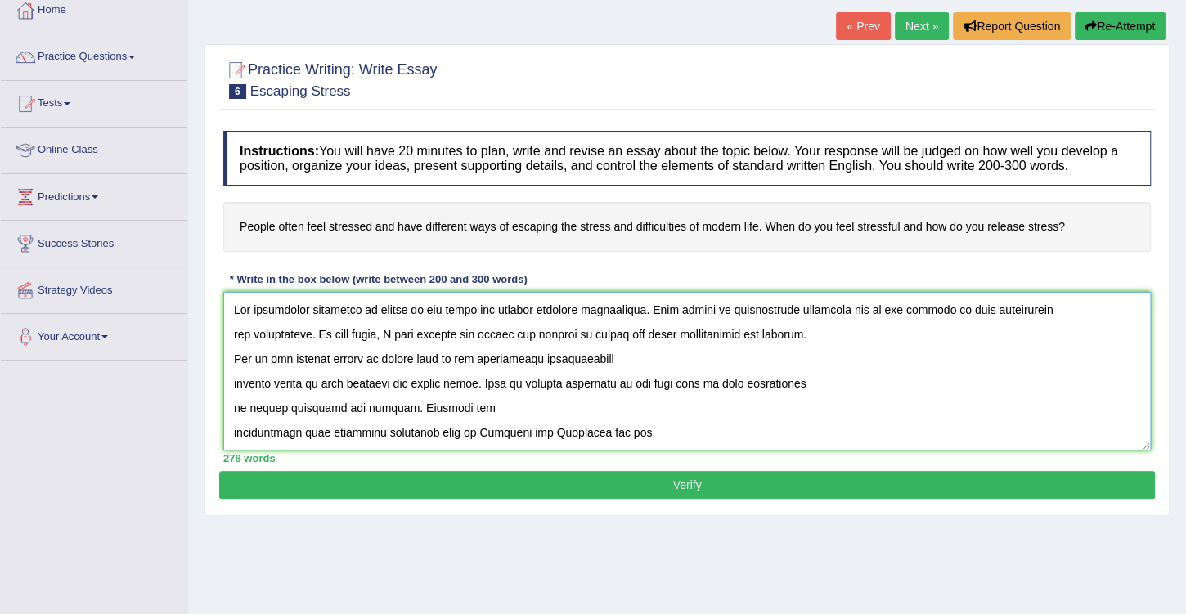
click at [230, 354] on textarea at bounding box center [686, 371] width 927 height 159
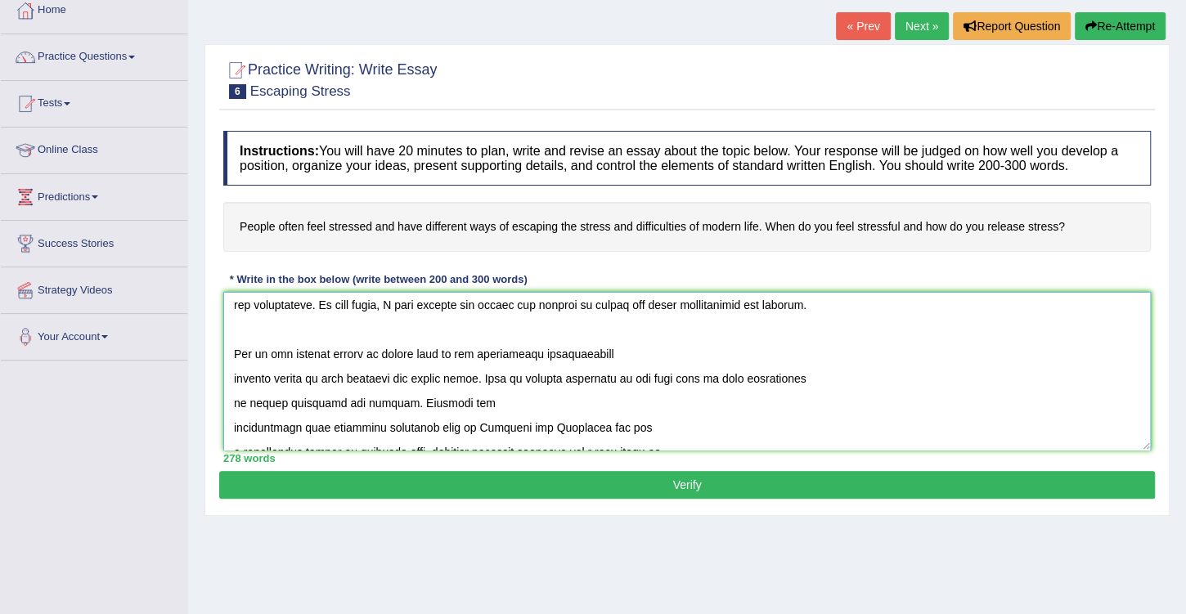
scroll to position [47, 0]
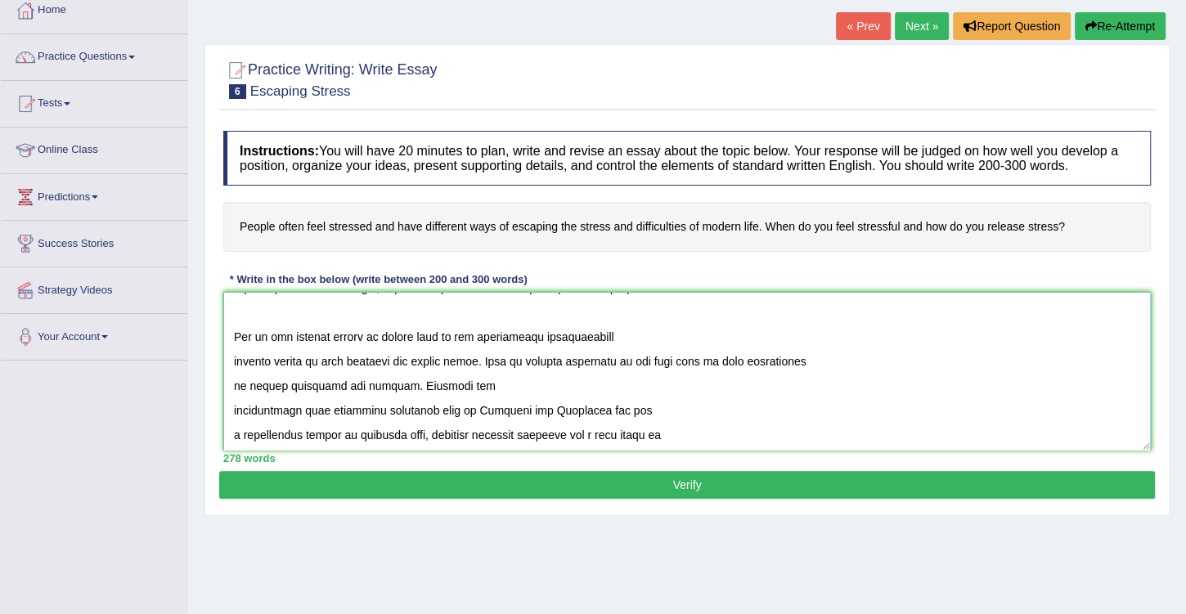
click at [451, 332] on textarea at bounding box center [686, 371] width 927 height 159
click at [449, 331] on textarea at bounding box center [686, 371] width 927 height 159
click at [233, 356] on textarea at bounding box center [686, 371] width 927 height 159
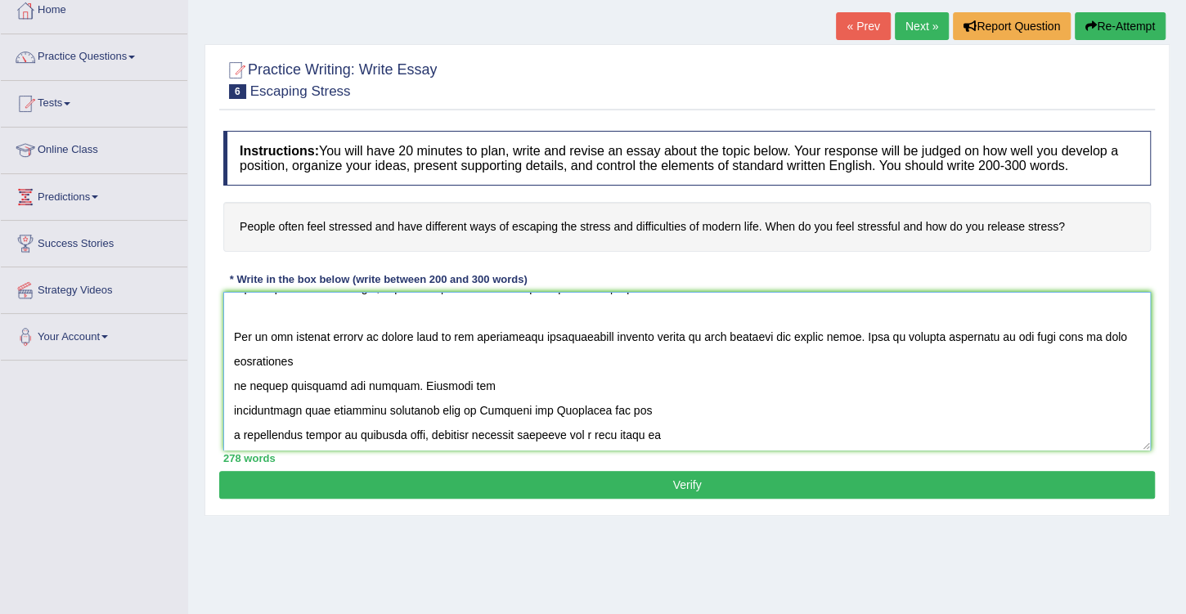
click at [233, 376] on textarea at bounding box center [686, 371] width 927 height 159
click at [233, 383] on textarea at bounding box center [686, 371] width 927 height 159
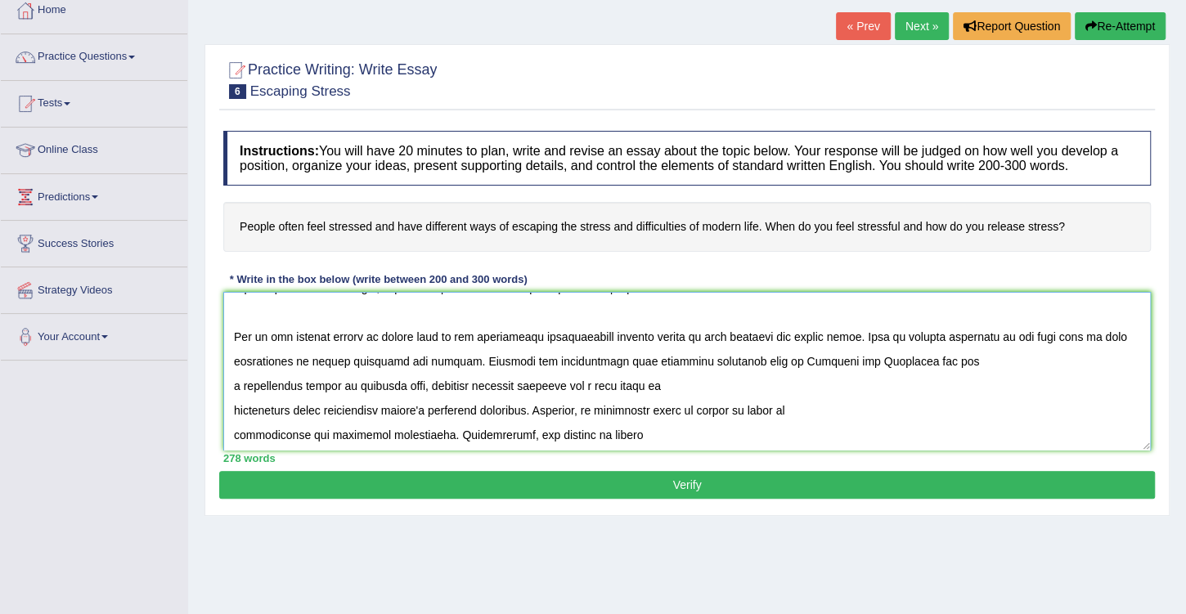
click at [906, 360] on textarea at bounding box center [686, 371] width 927 height 159
click at [233, 409] on textarea at bounding box center [686, 371] width 927 height 159
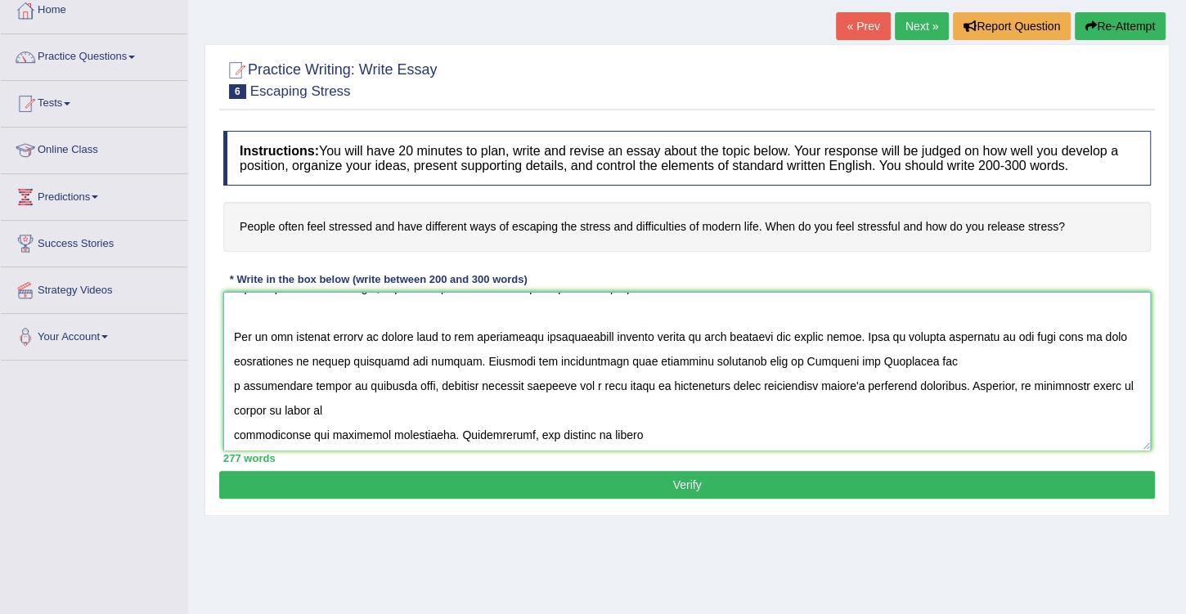
click at [233, 382] on textarea at bounding box center [686, 371] width 927 height 159
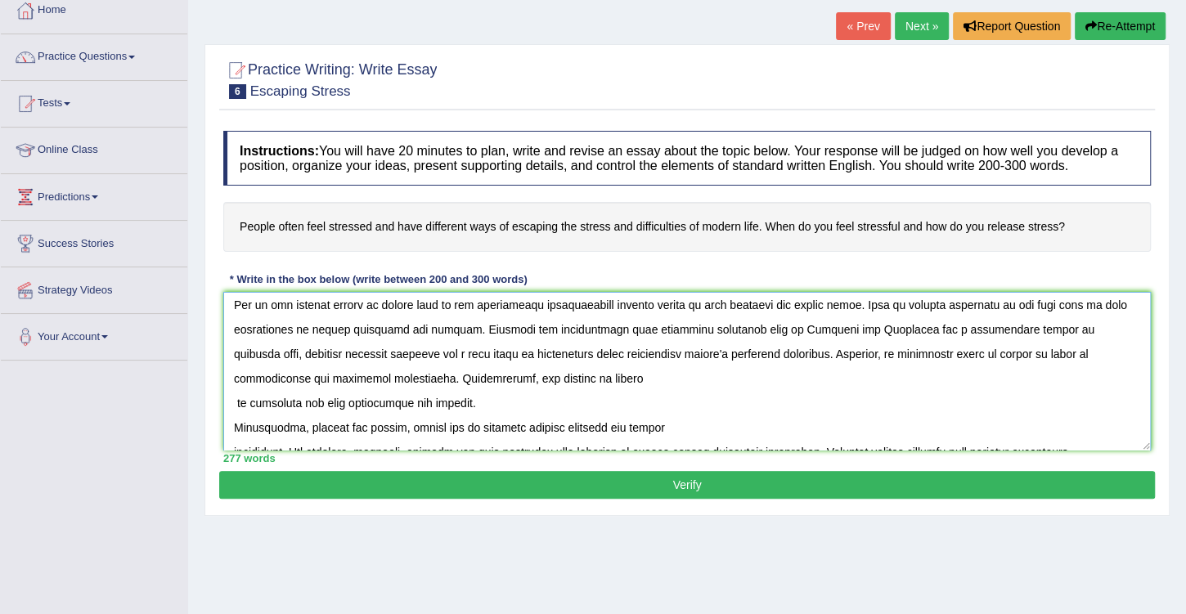
scroll to position [93, 0]
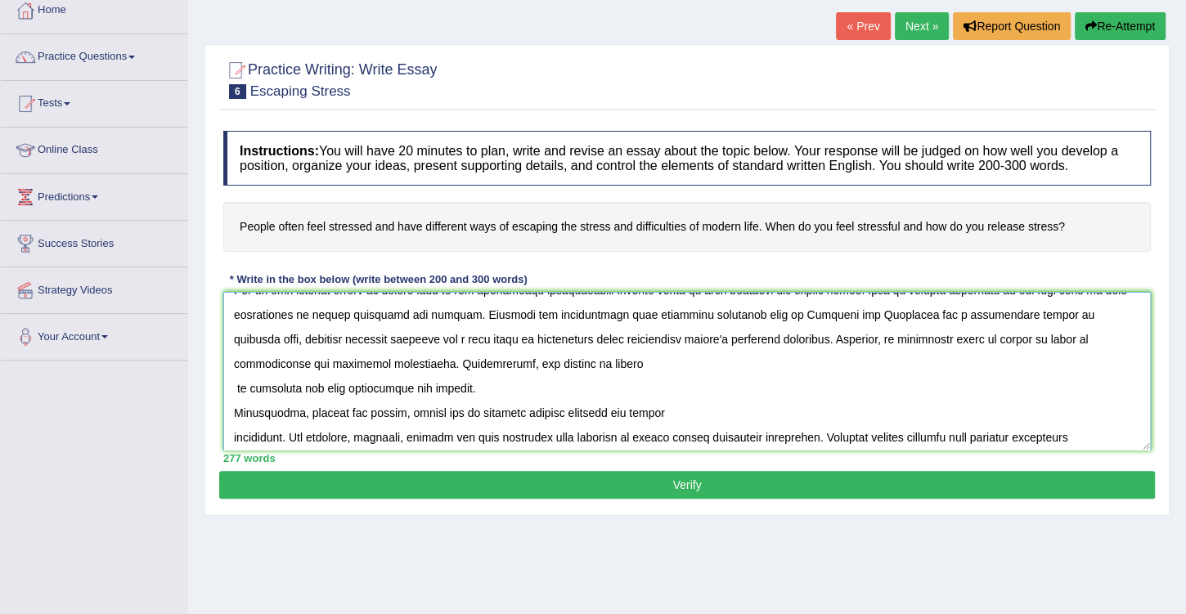
click at [236, 382] on textarea at bounding box center [686, 371] width 927 height 159
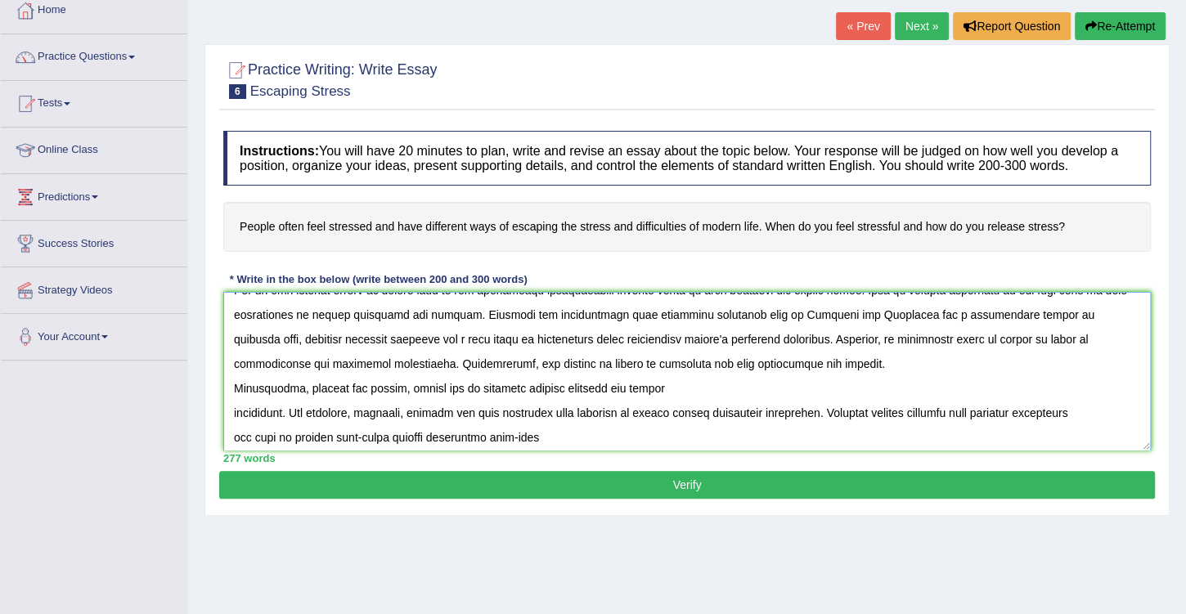
click at [232, 383] on textarea at bounding box center [686, 371] width 927 height 159
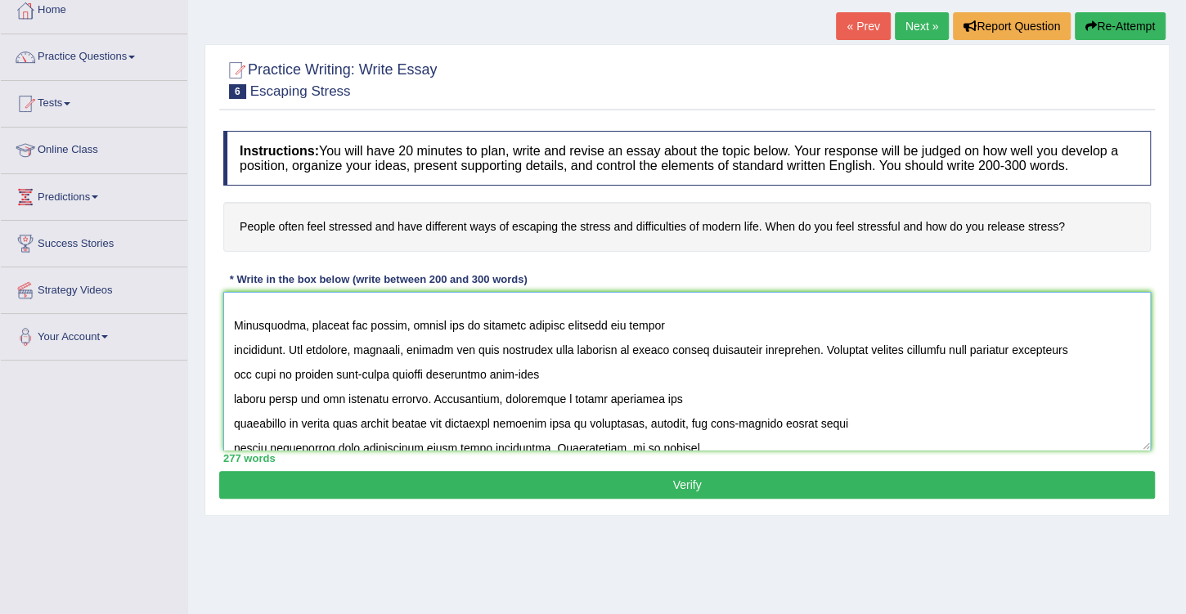
scroll to position [186, 0]
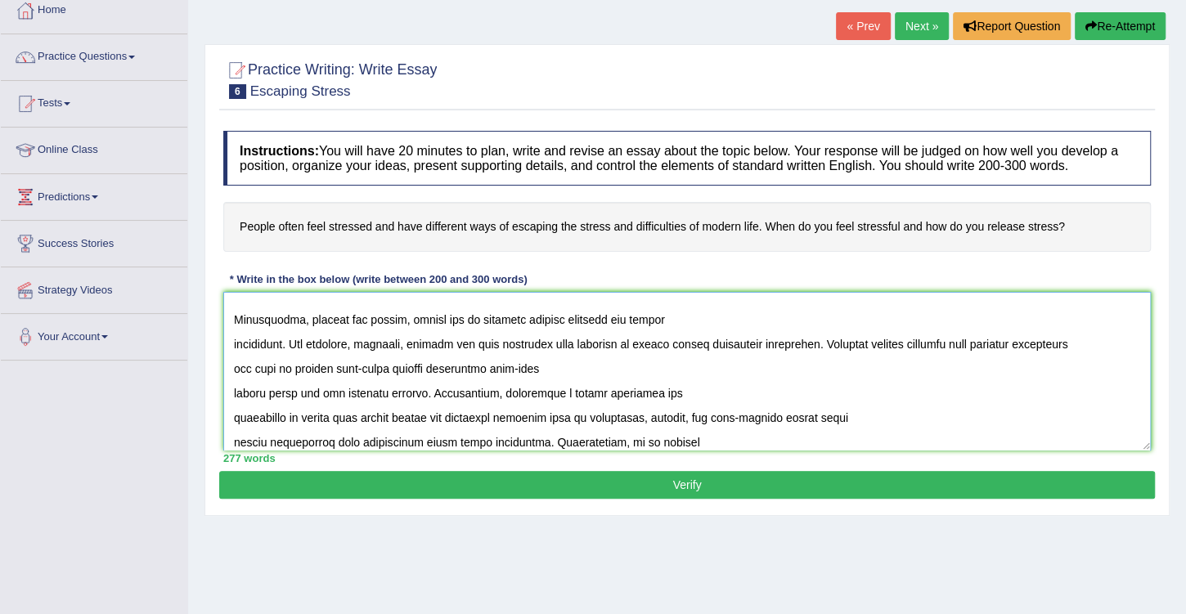
click at [403, 341] on textarea at bounding box center [686, 371] width 927 height 159
click at [483, 340] on textarea at bounding box center [686, 371] width 927 height 159
click at [536, 344] on textarea at bounding box center [686, 371] width 927 height 159
click at [505, 341] on textarea at bounding box center [686, 371] width 927 height 159
click at [482, 339] on textarea at bounding box center [686, 371] width 927 height 159
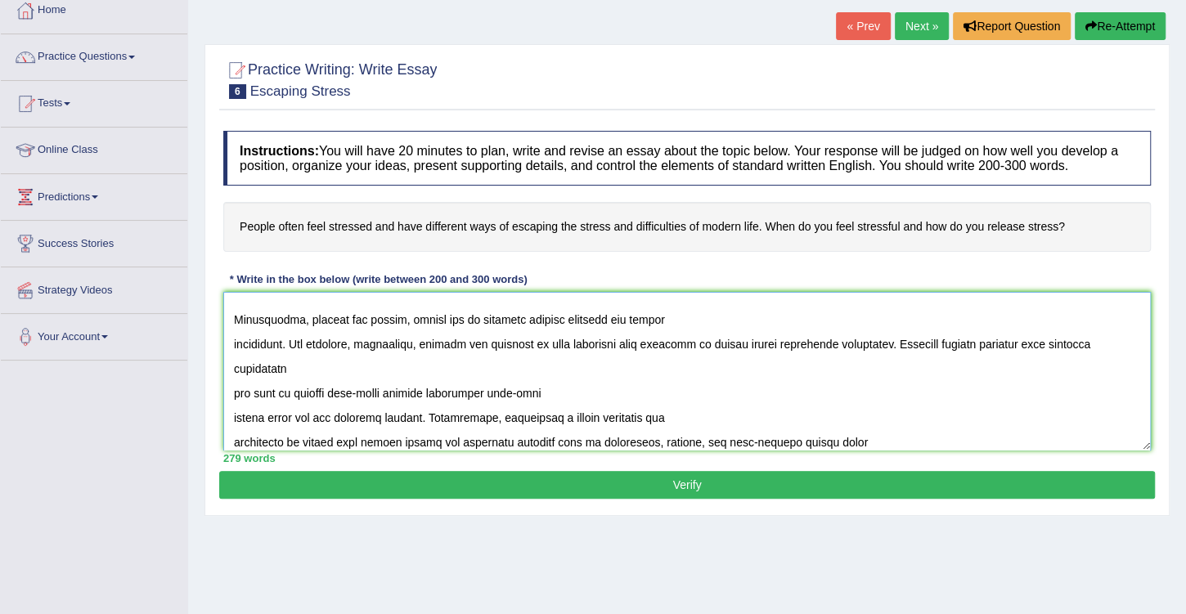
drag, startPoint x: 618, startPoint y: 342, endPoint x: 567, endPoint y: 339, distance: 51.6
click at [567, 339] on textarea at bounding box center [686, 371] width 927 height 159
click at [532, 338] on textarea at bounding box center [686, 371] width 927 height 159
click at [232, 339] on textarea at bounding box center [686, 371] width 927 height 159
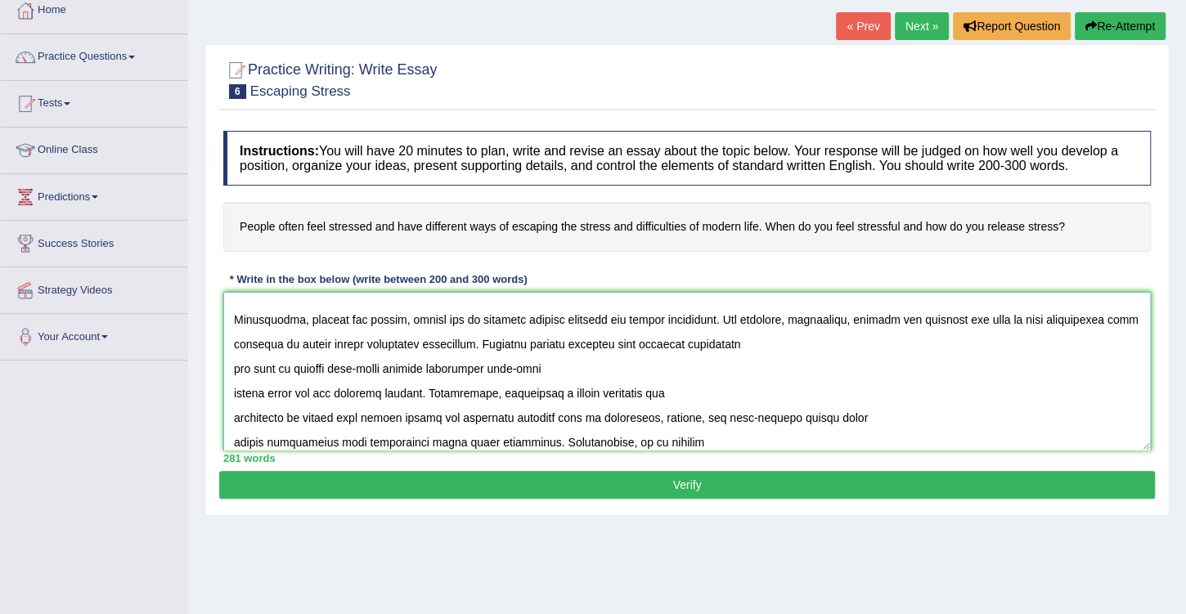
scroll to position [162, 0]
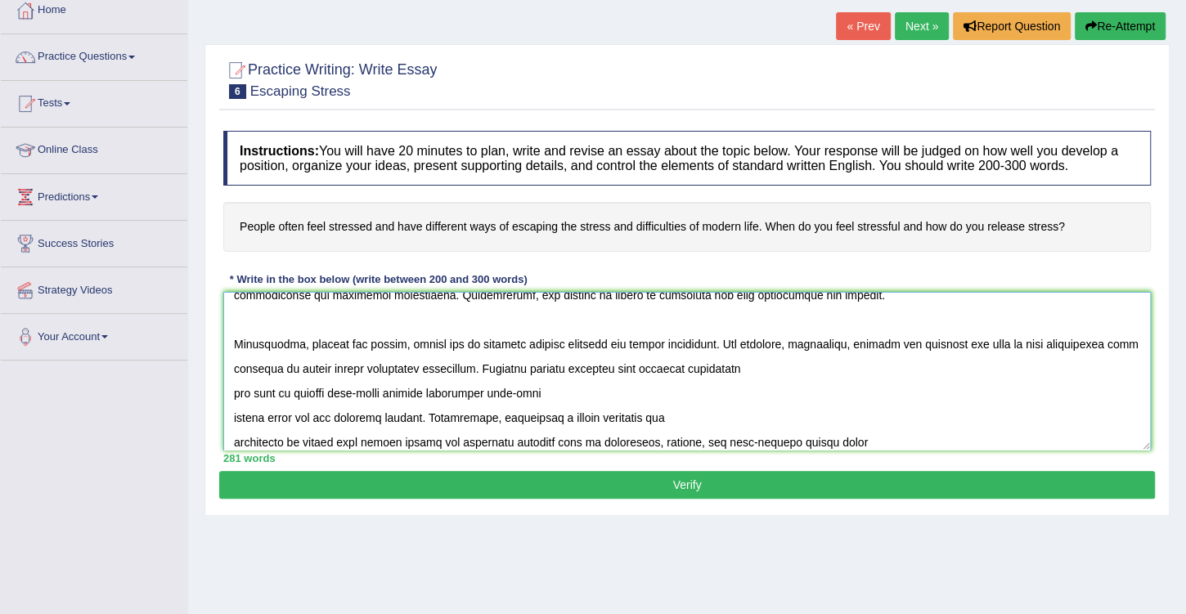
click at [354, 365] on textarea at bounding box center [686, 371] width 927 height 159
click at [355, 365] on textarea at bounding box center [686, 371] width 927 height 159
click at [231, 391] on textarea at bounding box center [686, 371] width 927 height 159
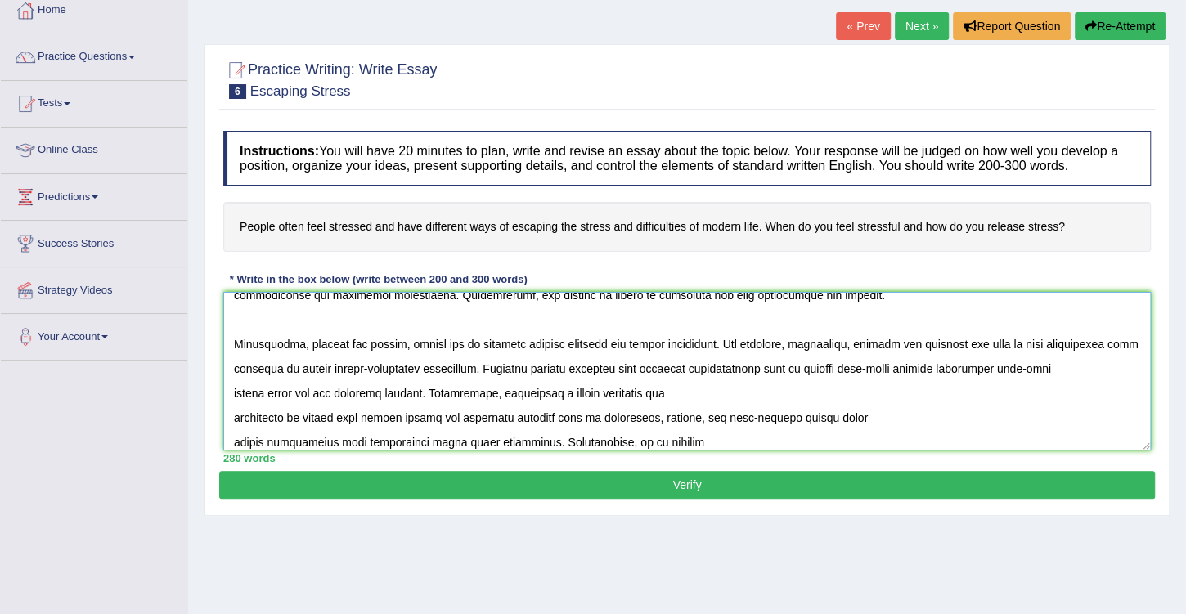
click at [234, 388] on textarea at bounding box center [686, 371] width 927 height 159
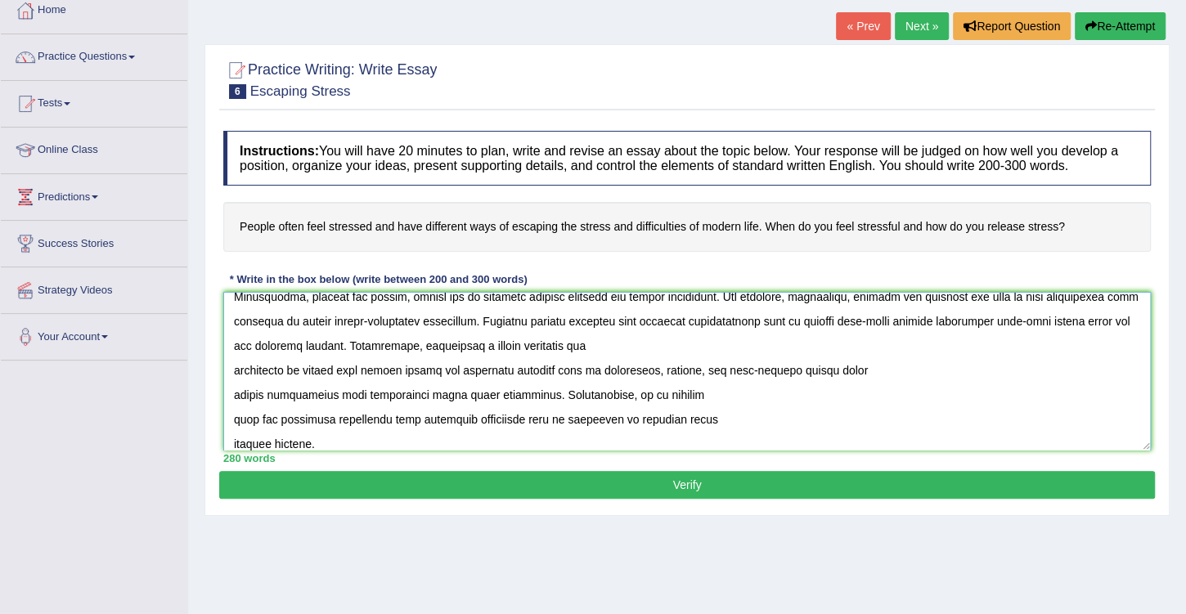
click at [233, 367] on textarea at bounding box center [686, 371] width 927 height 159
click at [232, 367] on textarea at bounding box center [686, 371] width 927 height 159
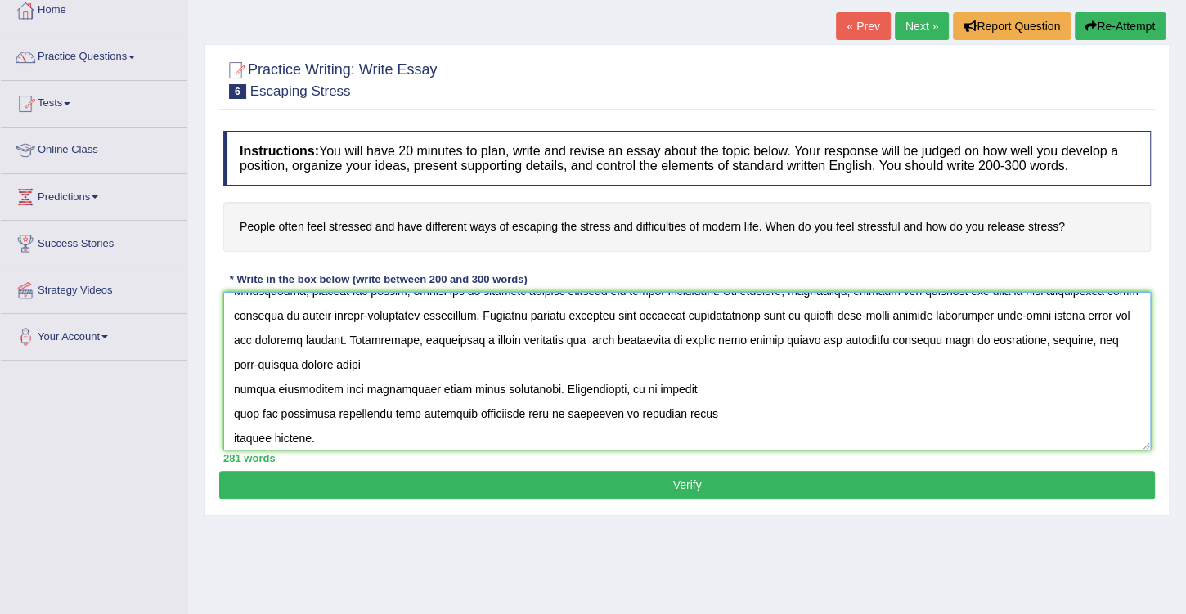
scroll to position [231, 0]
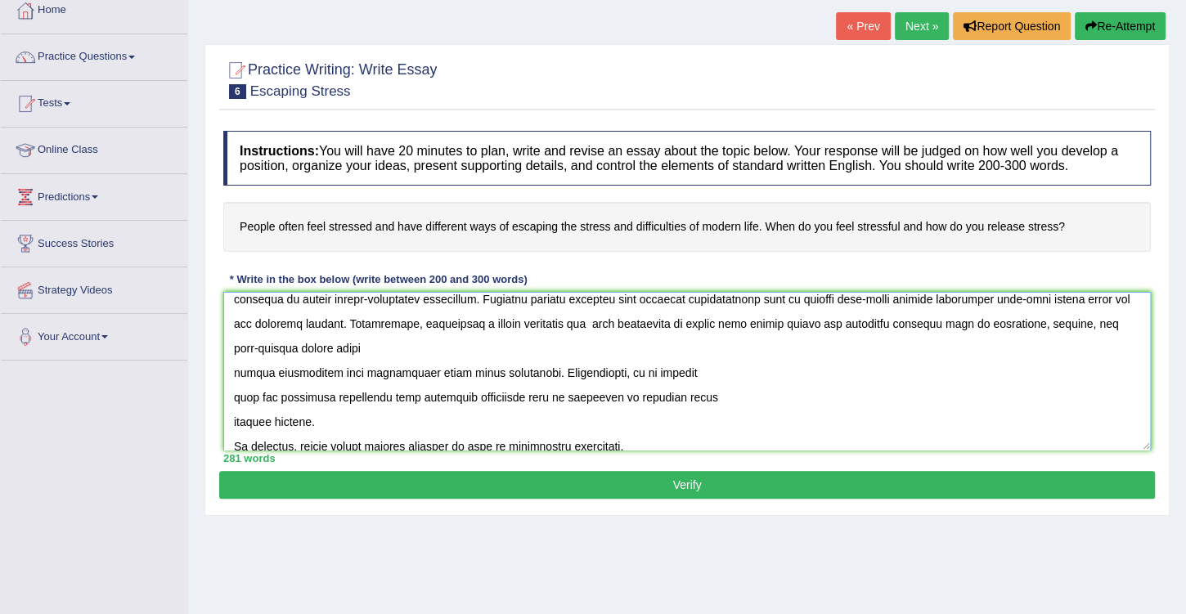
click at [234, 370] on textarea at bounding box center [686, 371] width 927 height 159
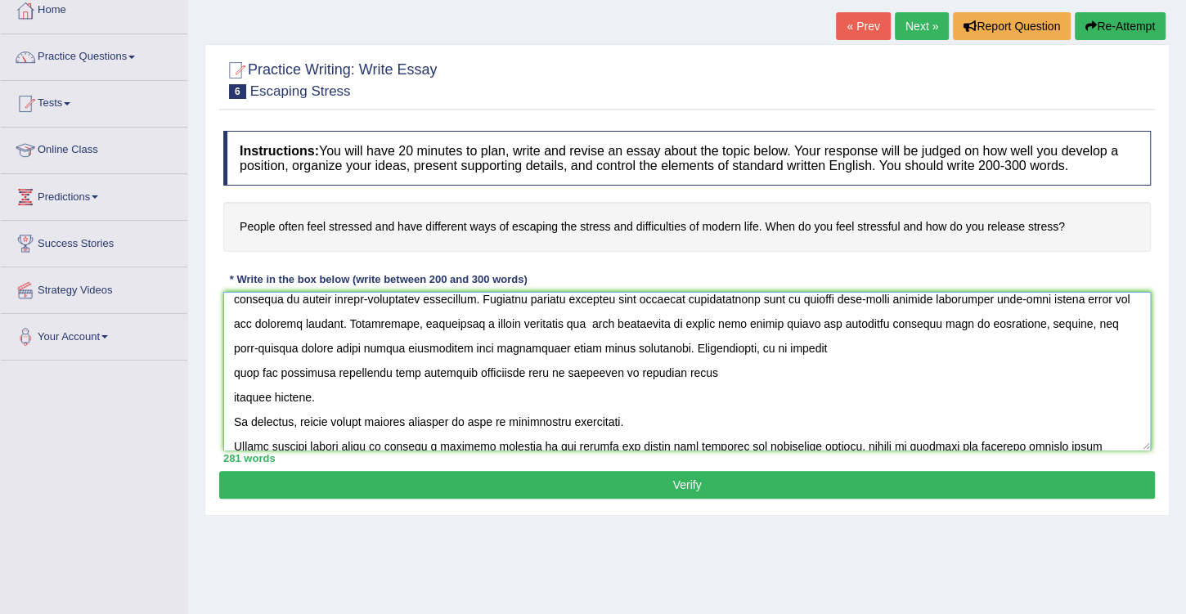
scroll to position [207, 0]
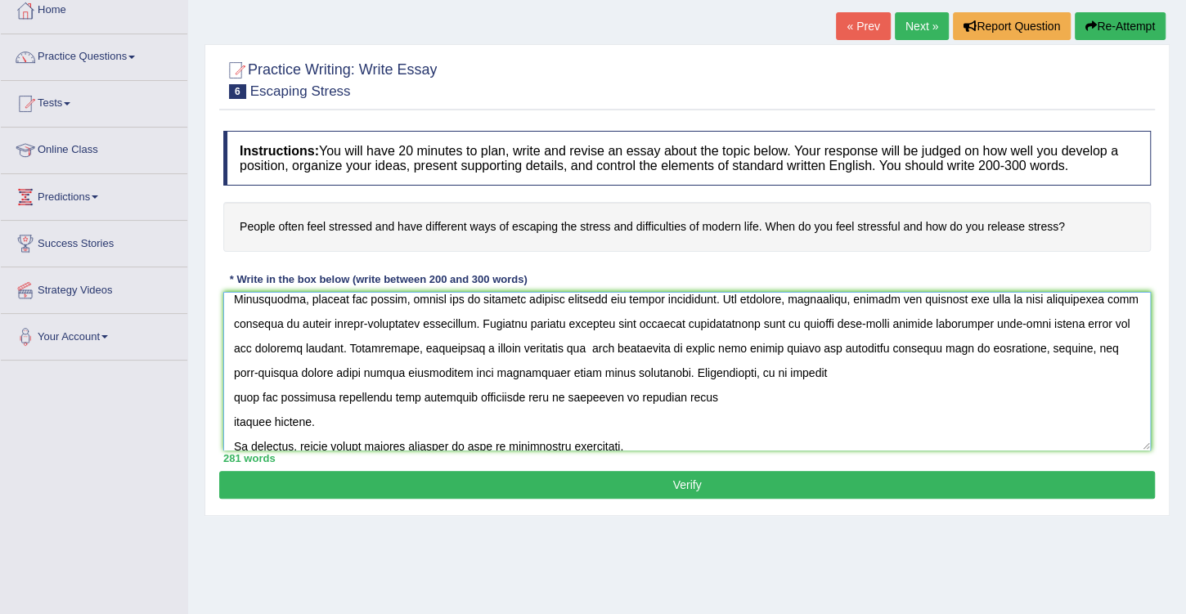
click at [233, 396] on textarea at bounding box center [686, 371] width 927 height 159
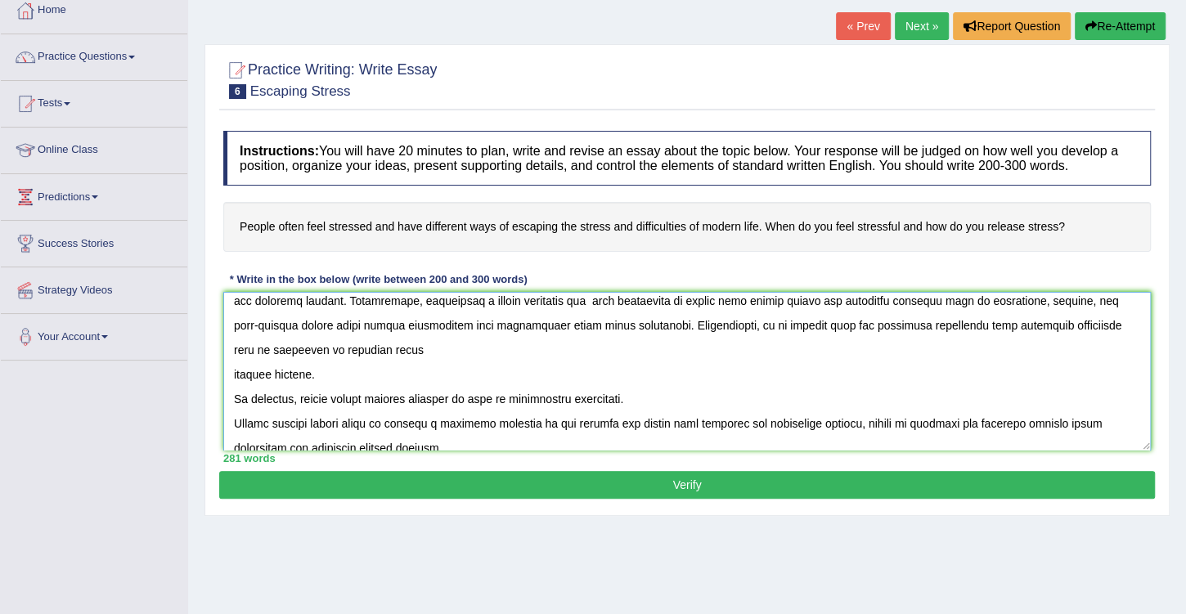
scroll to position [270, 0]
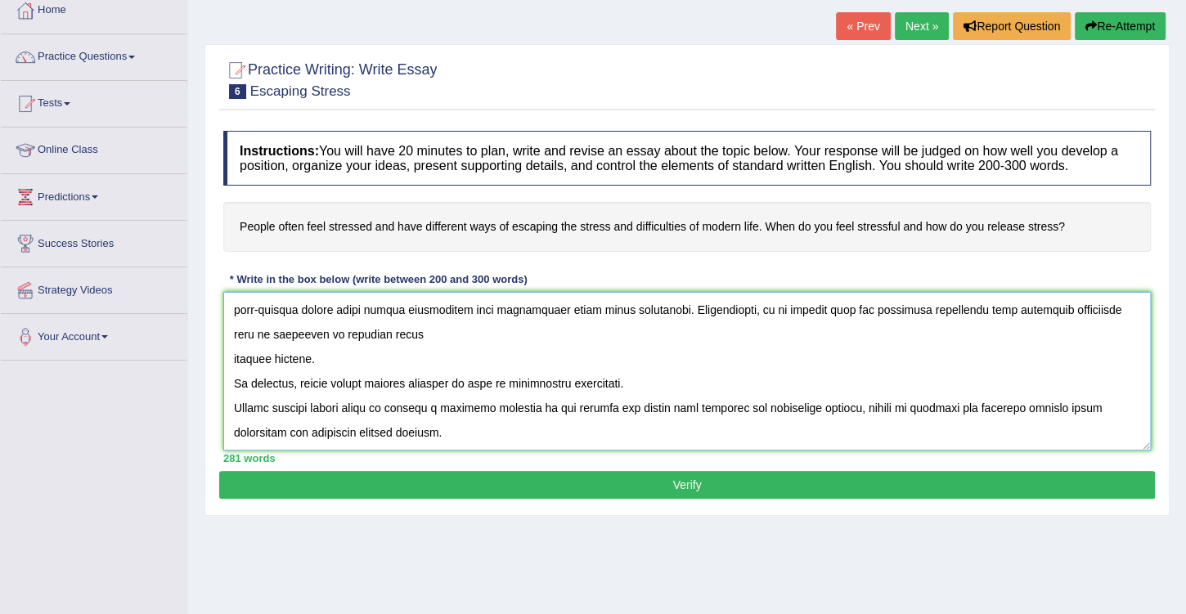
click at [823, 305] on textarea at bounding box center [686, 371] width 927 height 159
click at [233, 353] on textarea at bounding box center [686, 371] width 927 height 159
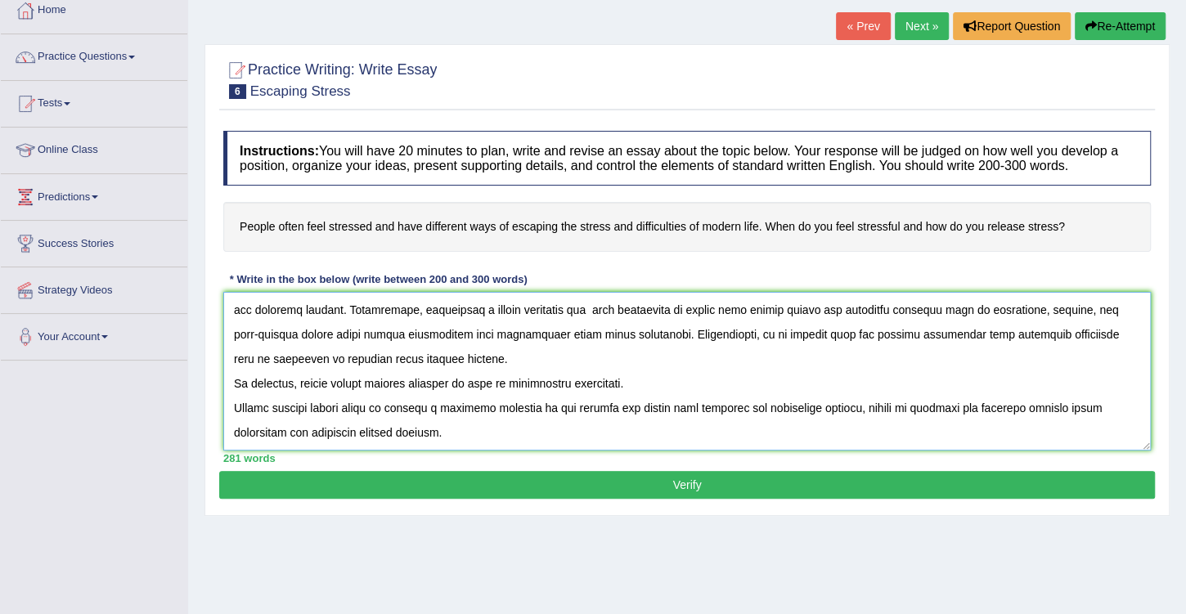
scroll to position [245, 0]
click at [421, 366] on textarea at bounding box center [686, 371] width 927 height 159
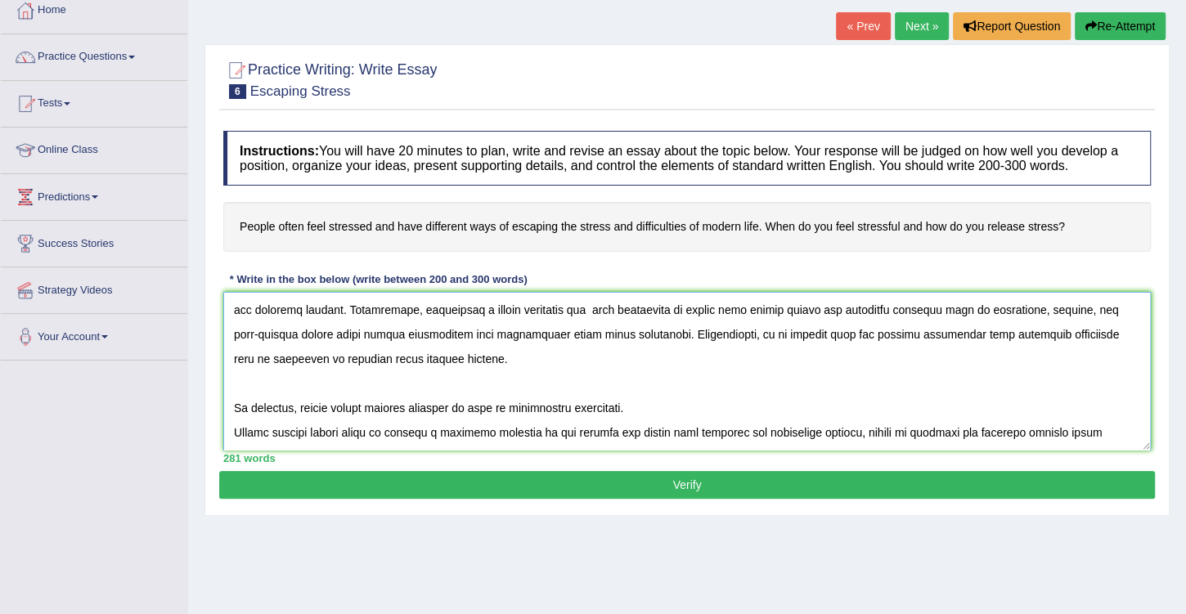
scroll to position [270, 0]
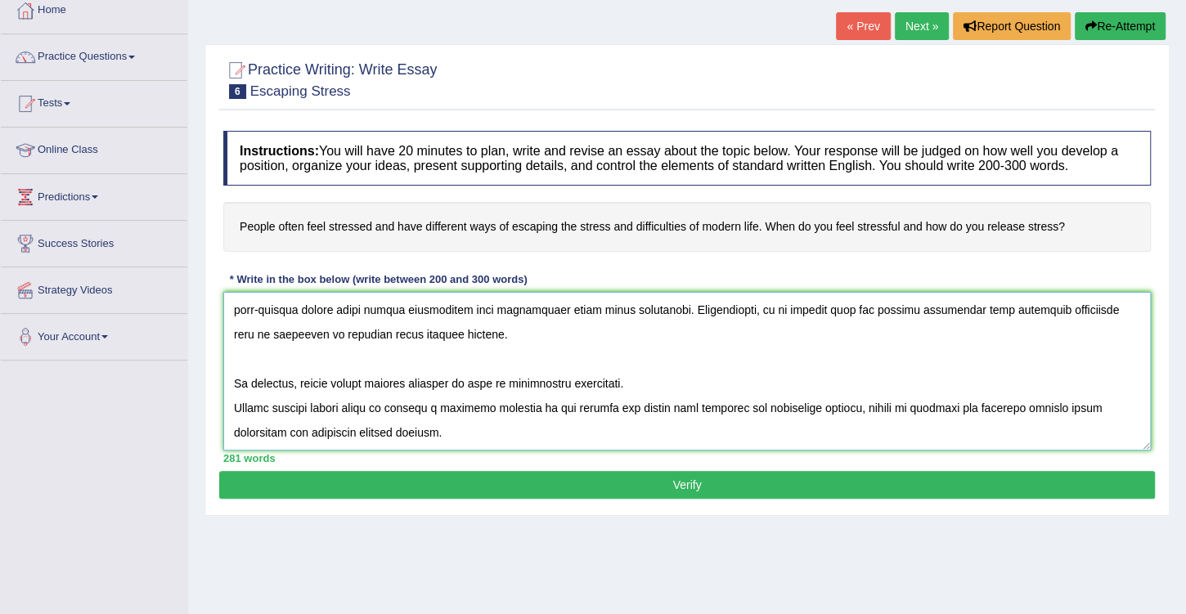
click at [233, 403] on textarea at bounding box center [686, 371] width 927 height 159
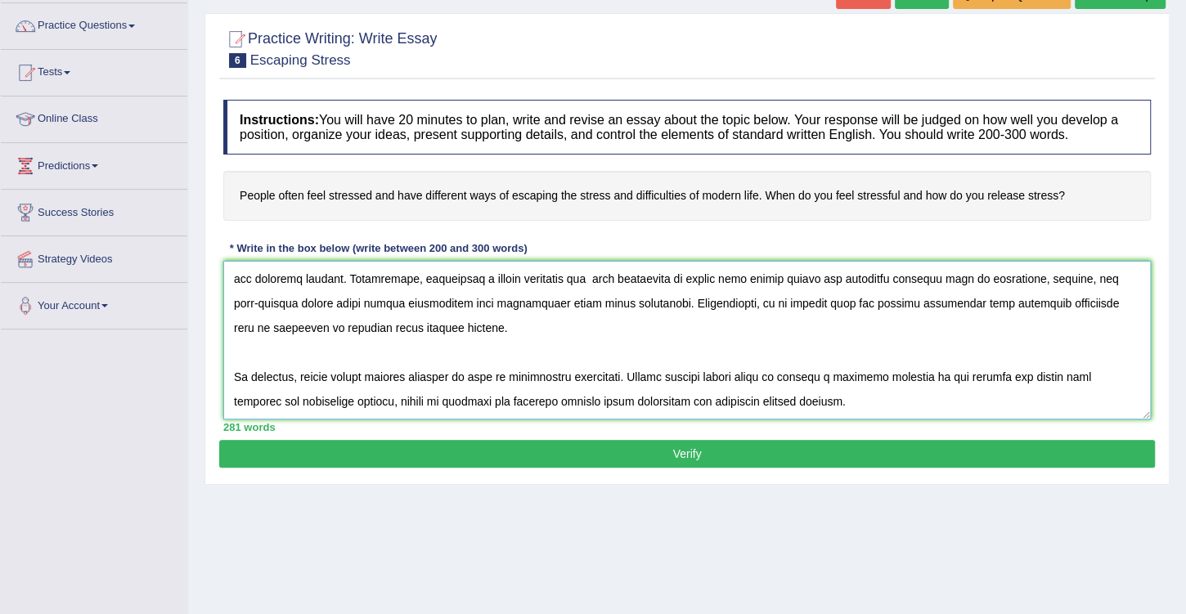
scroll to position [140, 0]
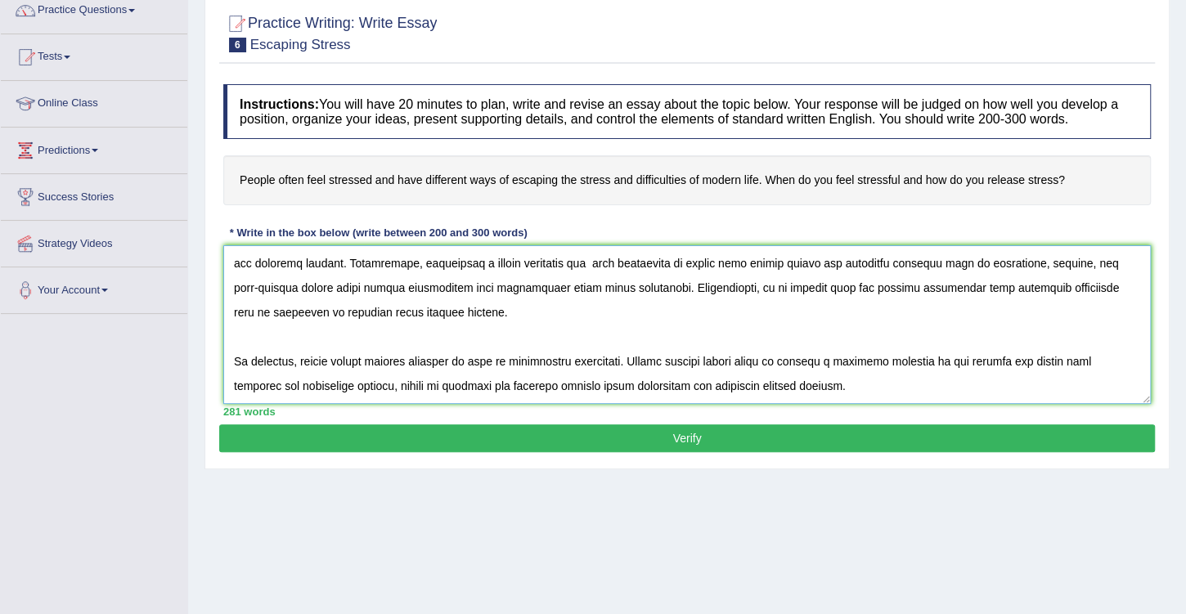
click at [956, 361] on textarea at bounding box center [686, 324] width 927 height 159
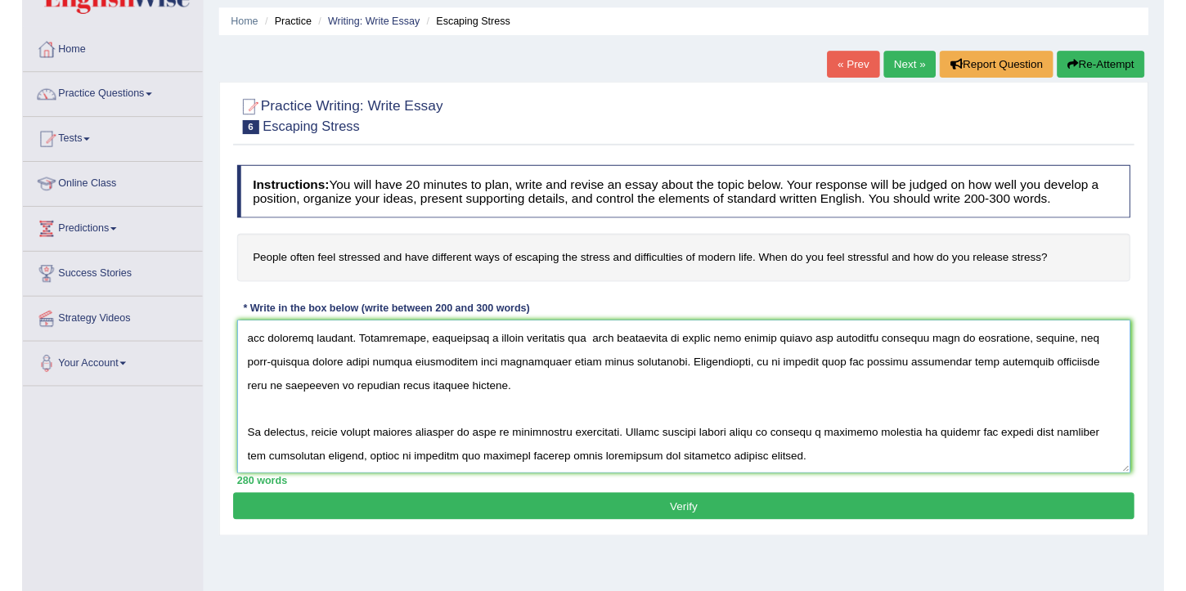
scroll to position [93, 0]
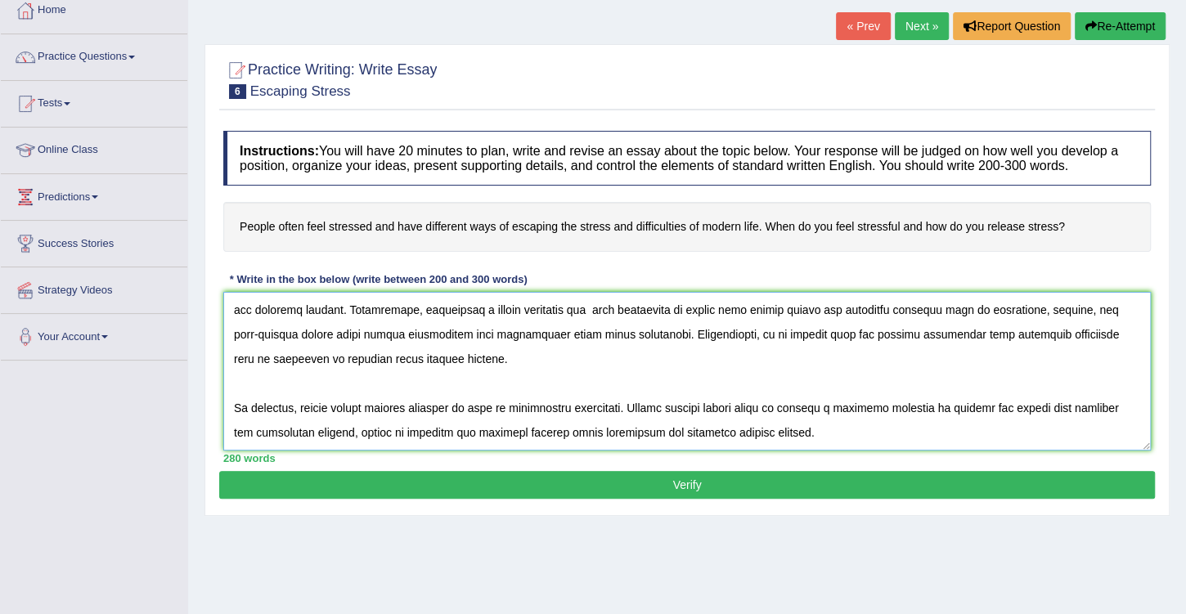
type textarea "The increasing influence of stress on our lives has ignited numerous discussion…"
click at [626, 479] on button "Verify" at bounding box center [687, 485] width 936 height 28
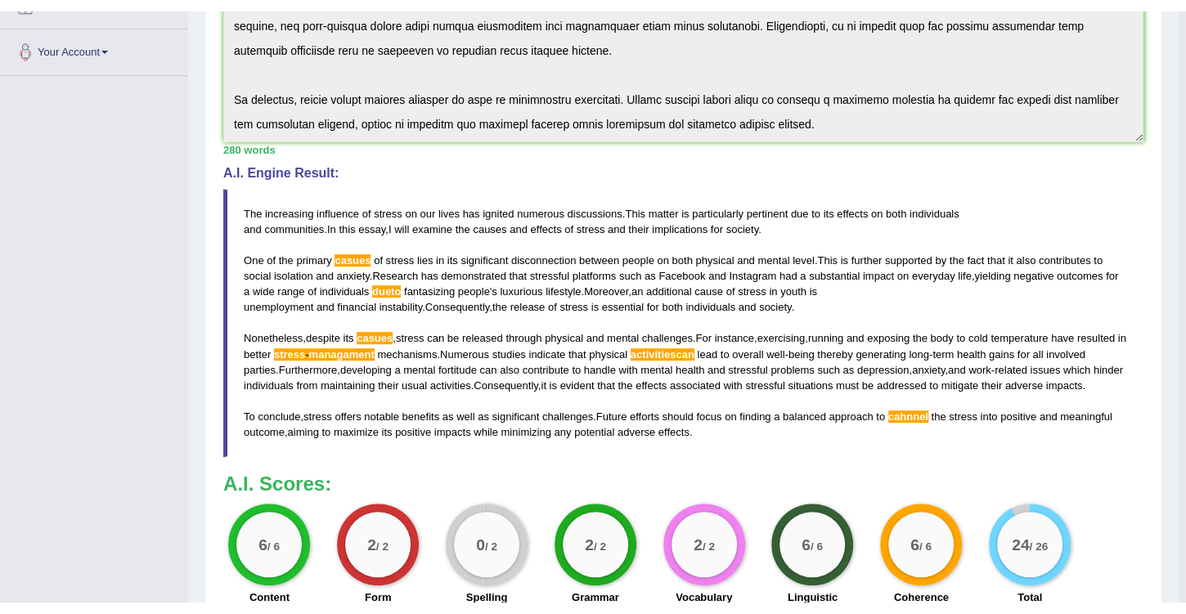
scroll to position [472, 0]
